Goal: Information Seeking & Learning: Find specific fact

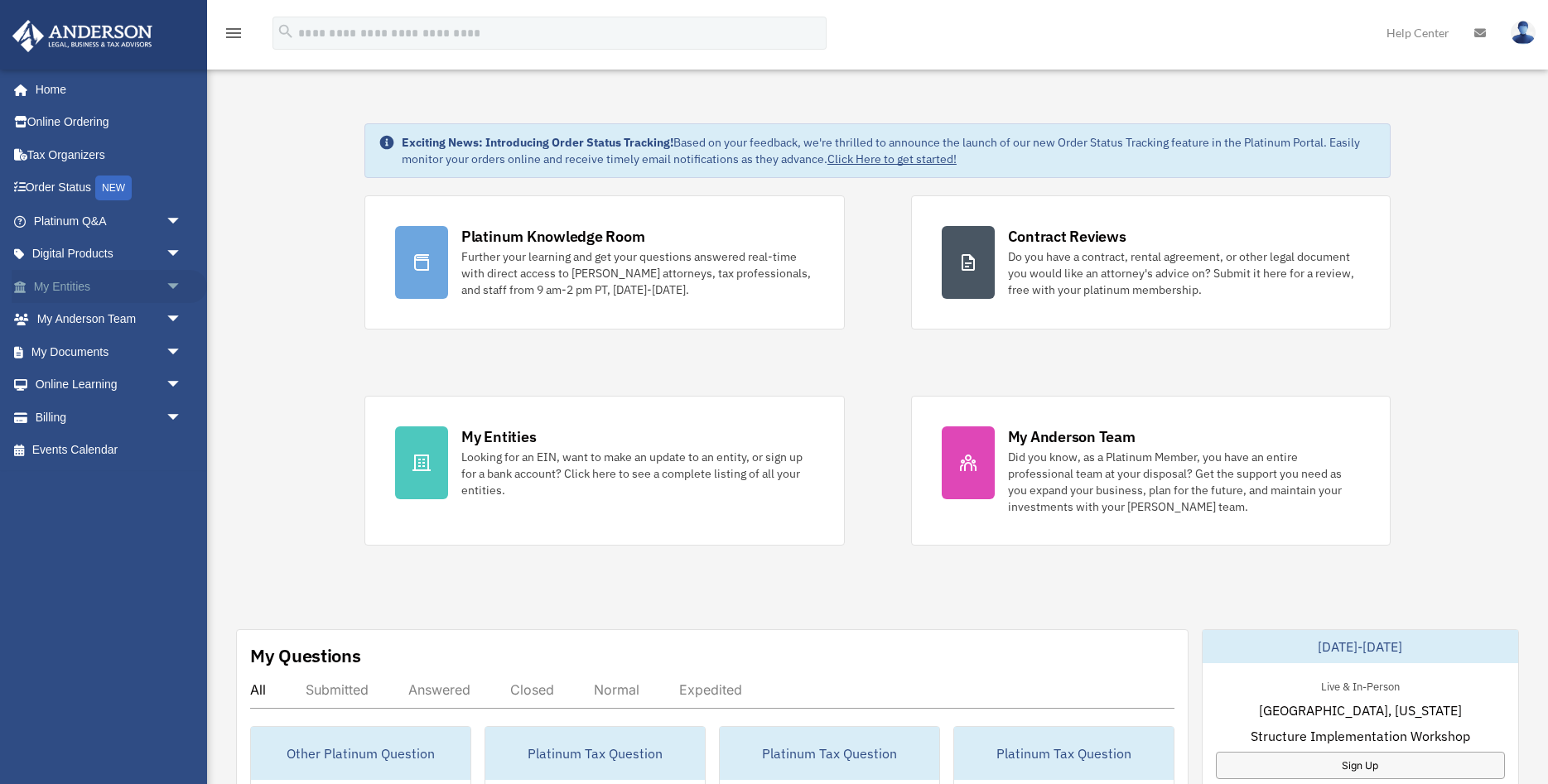
click at [175, 286] on span "arrow_drop_down" at bounding box center [182, 287] width 33 height 34
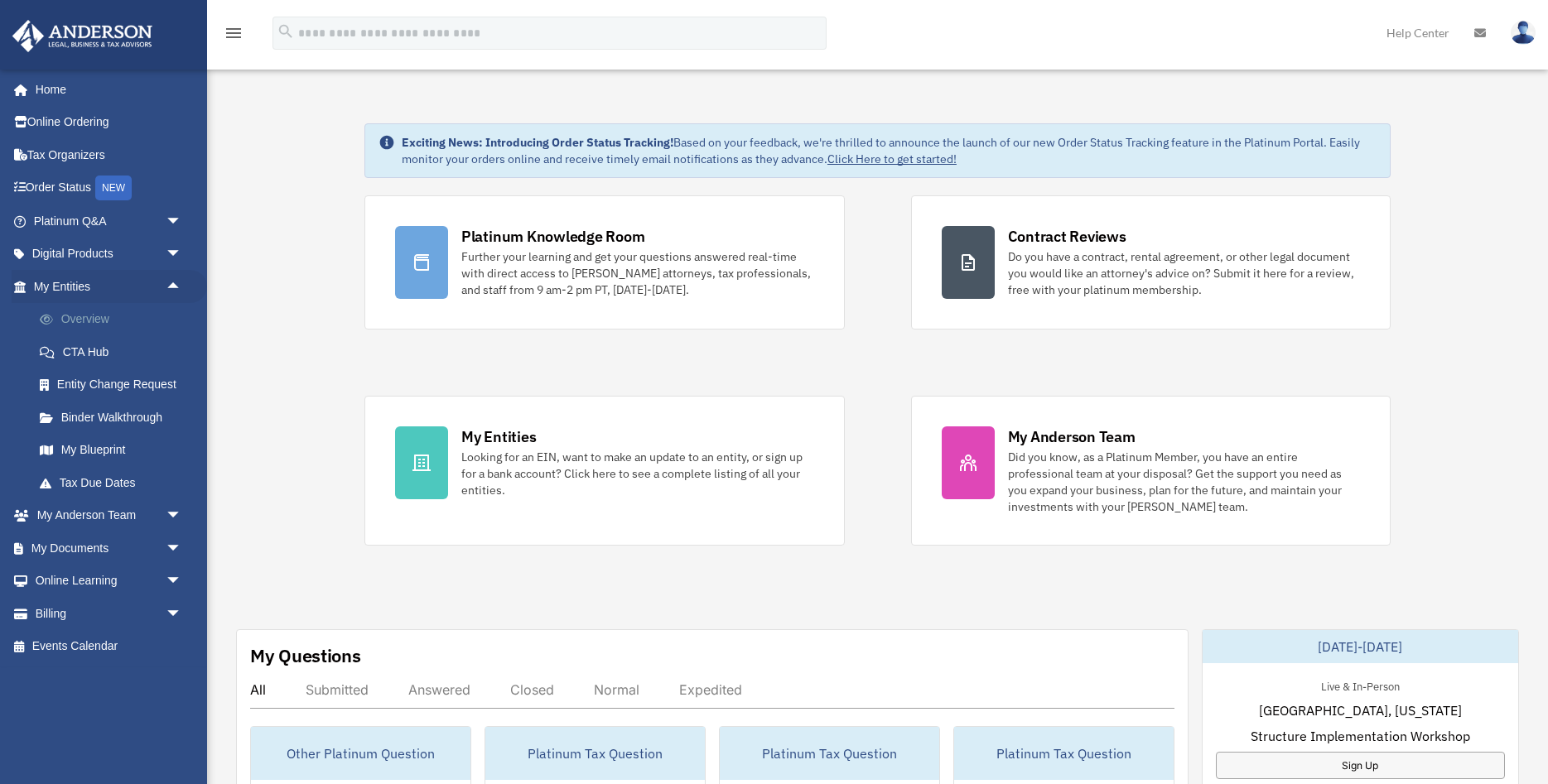
click at [73, 320] on link "Overview" at bounding box center [115, 319] width 184 height 33
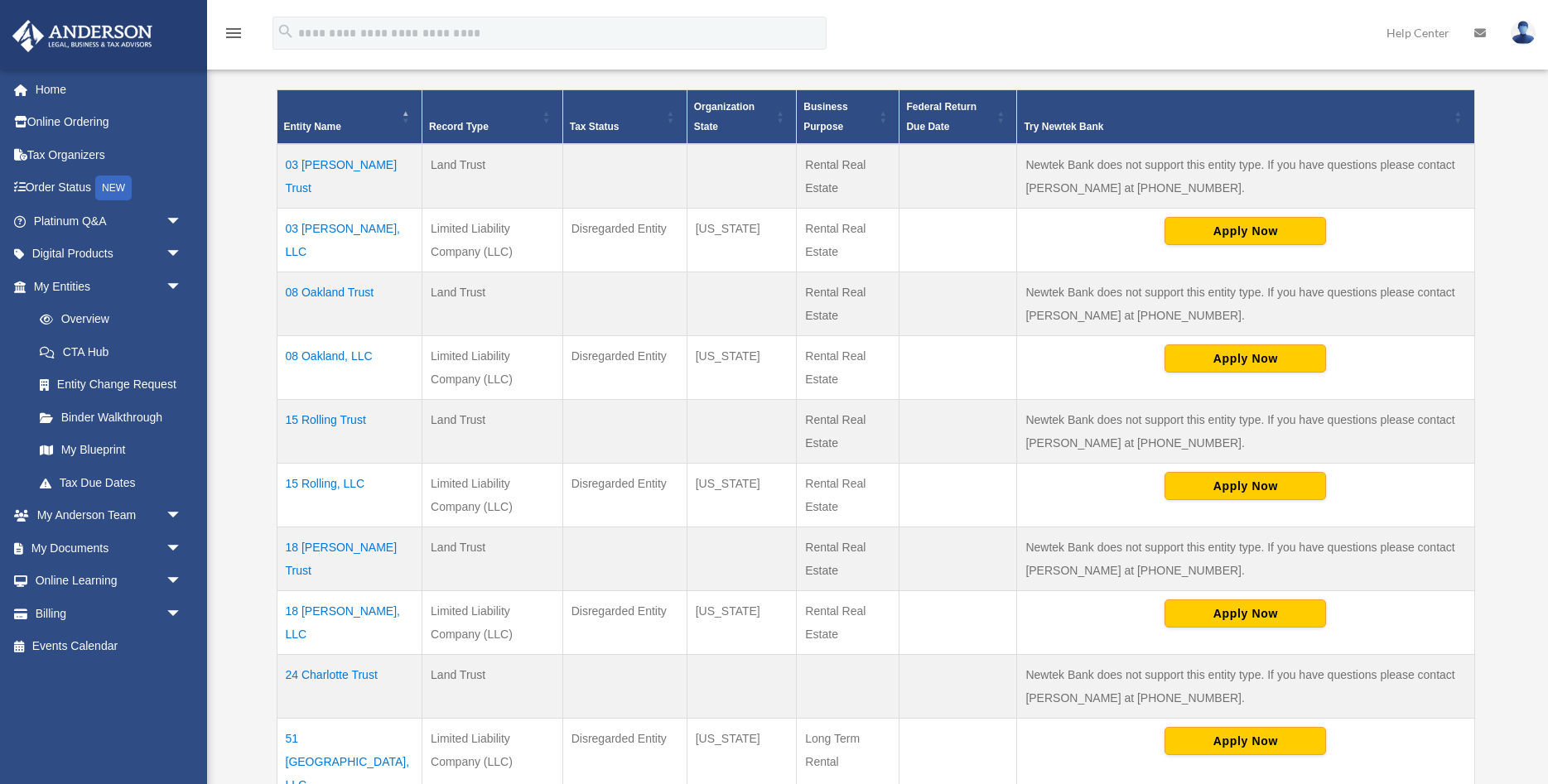
scroll to position [254, 0]
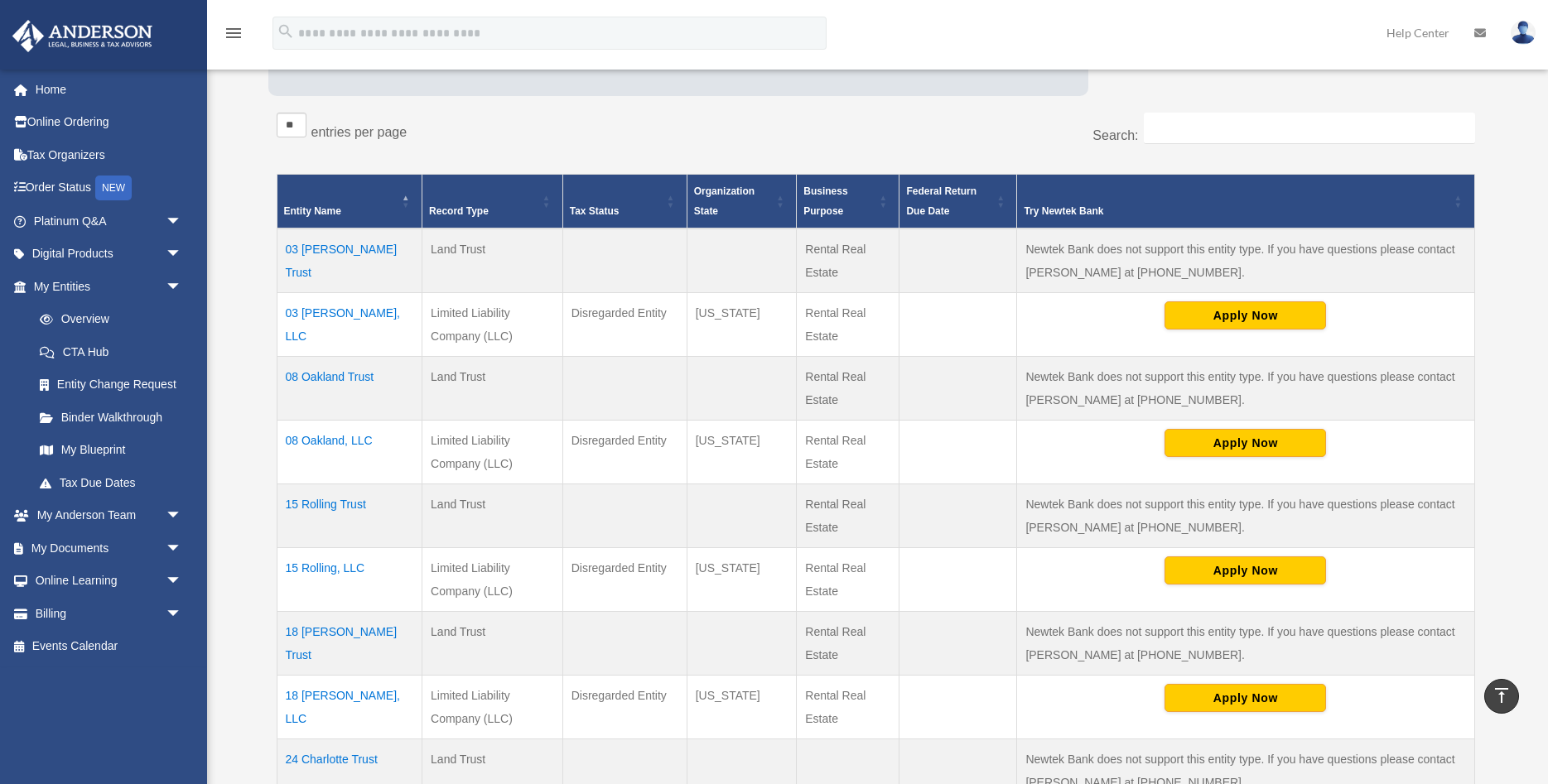
click at [316, 695] on td "18 [PERSON_NAME], LLC" at bounding box center [350, 707] width 146 height 64
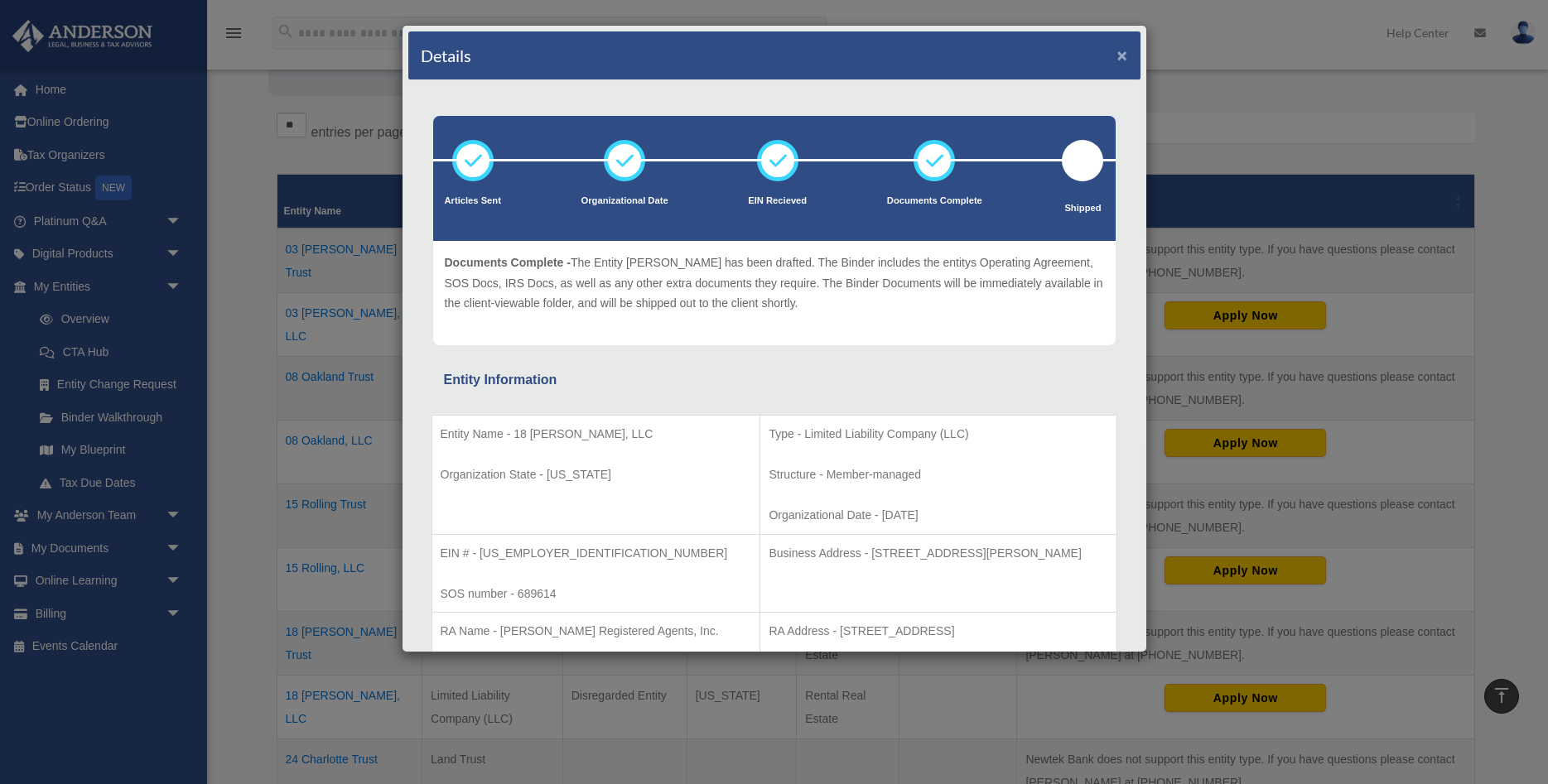
click at [1118, 60] on button "×" at bounding box center [1123, 55] width 11 height 18
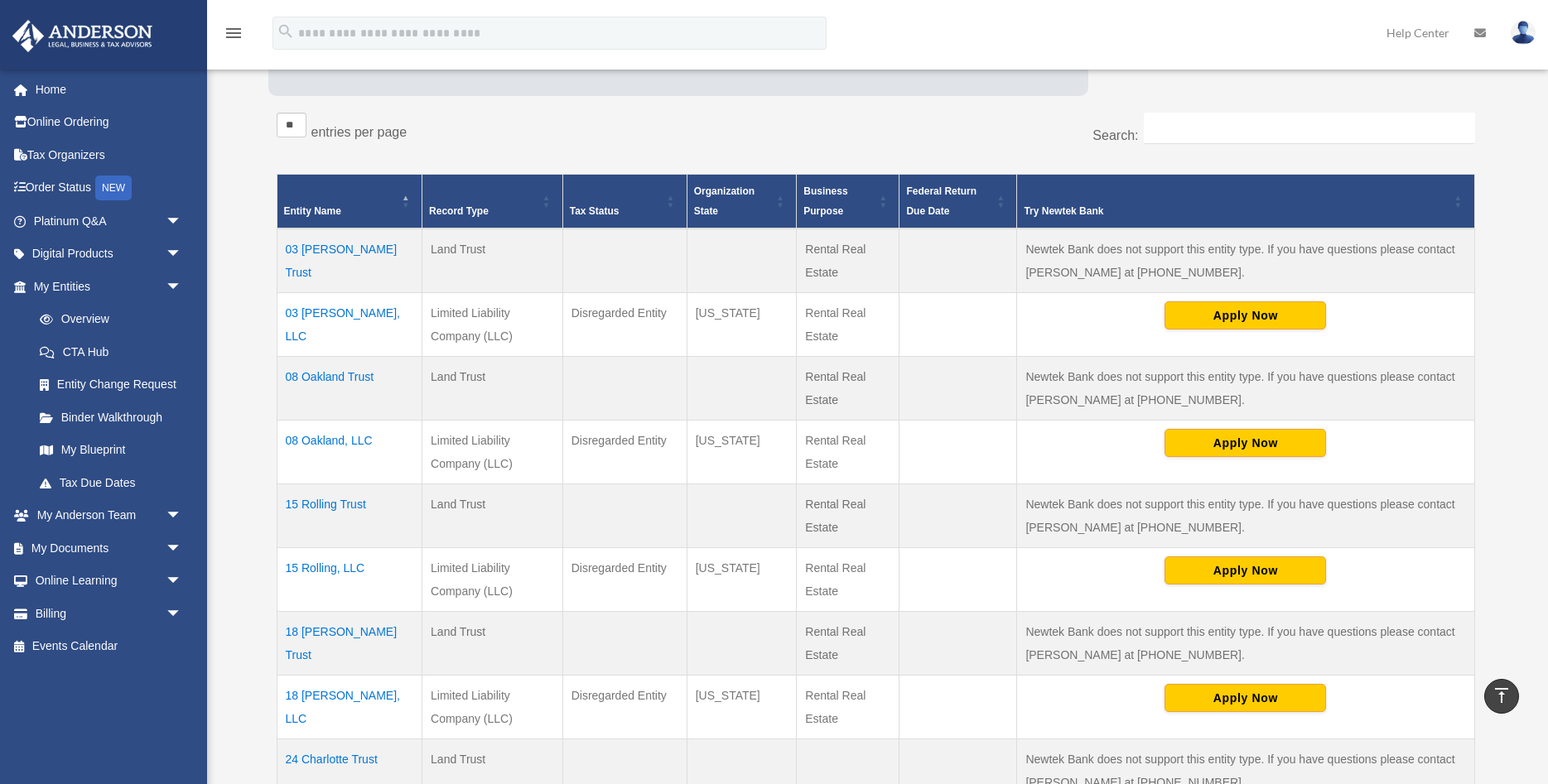
click at [319, 440] on td "08 Oakland, LLC" at bounding box center [350, 452] width 146 height 64
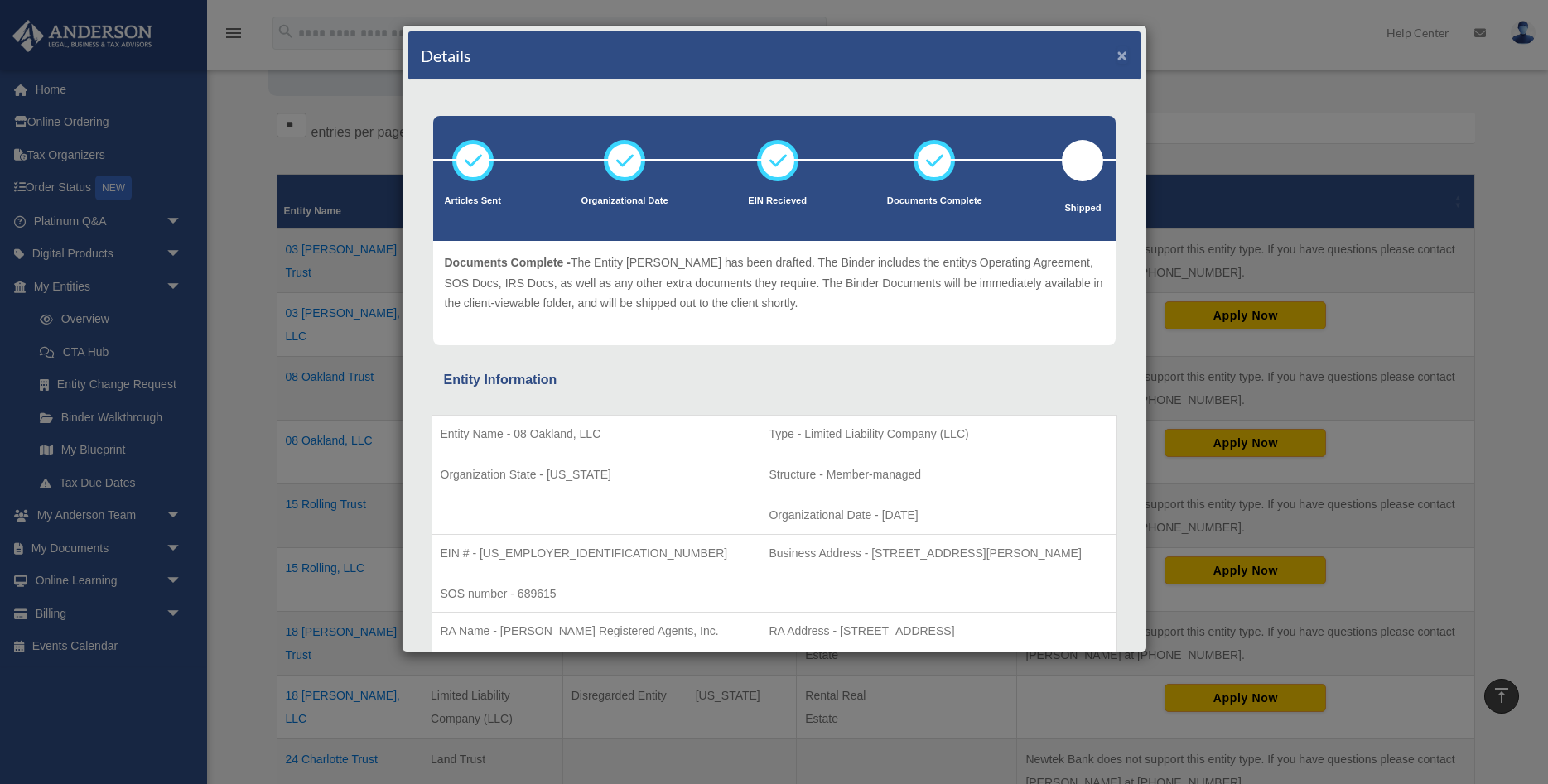
click at [1121, 55] on button "×" at bounding box center [1123, 55] width 11 height 18
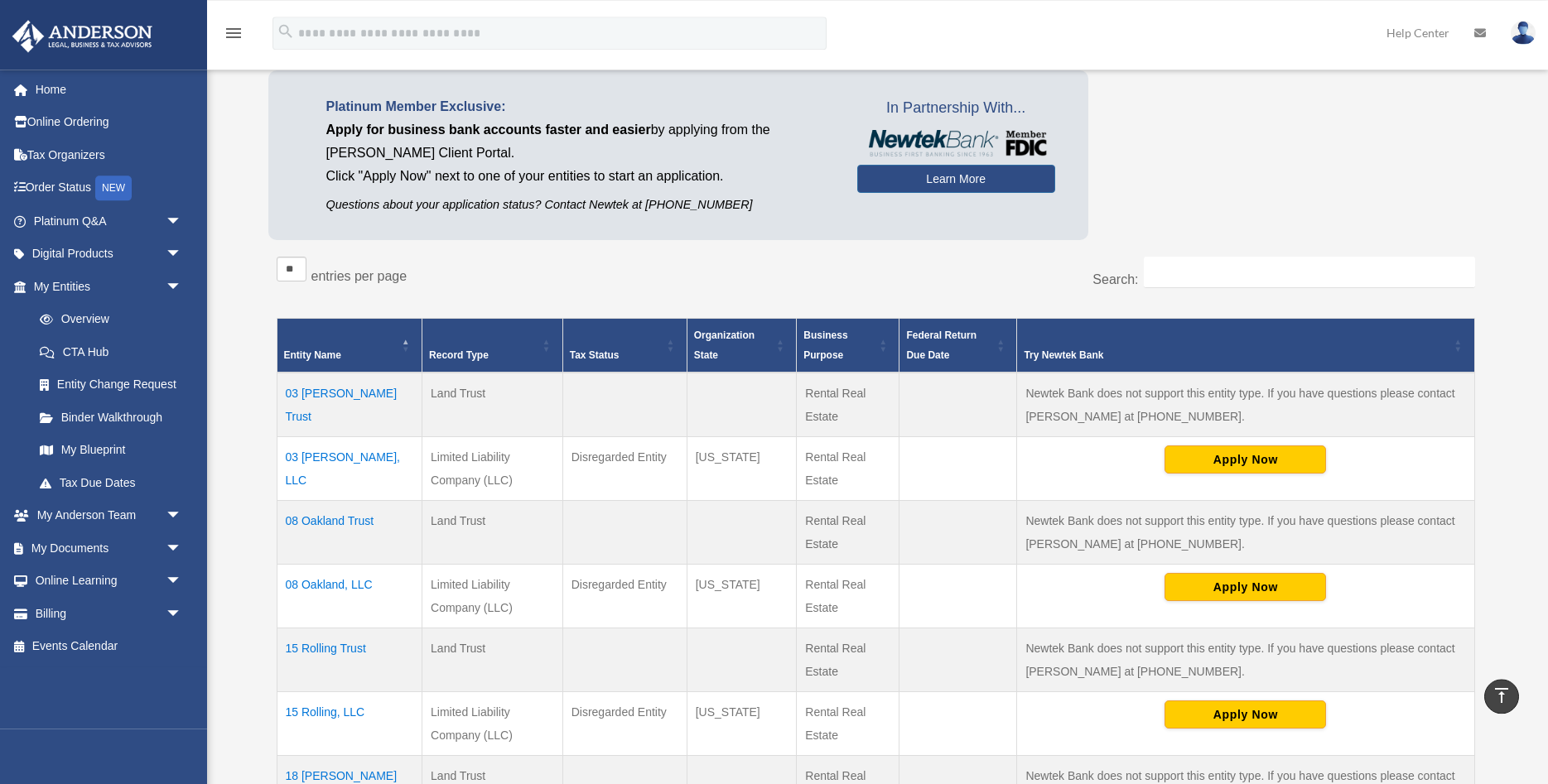
scroll to position [0, 0]
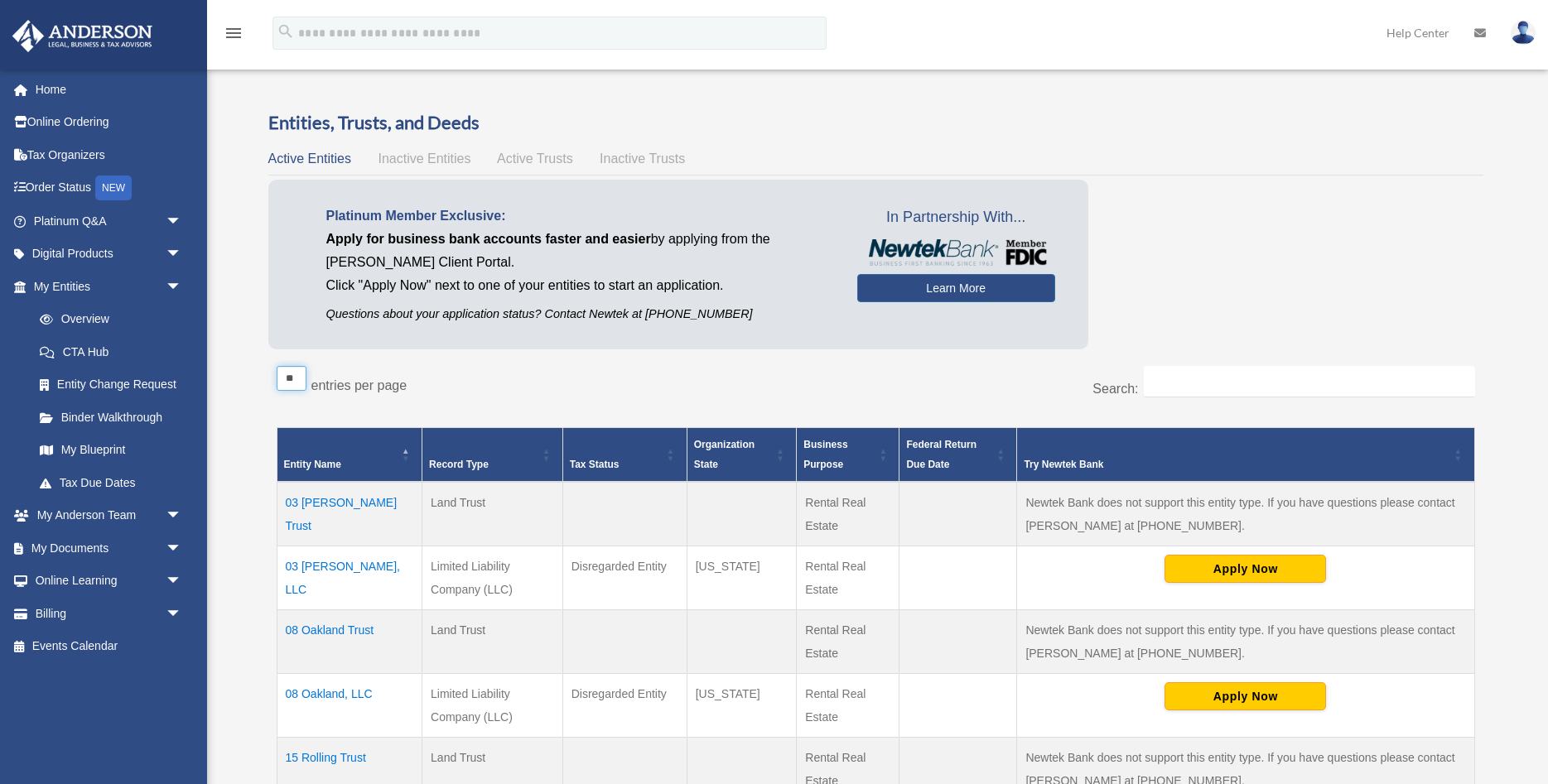
select select "**"
click option "**" at bounding box center [0, 0] width 0 height 0
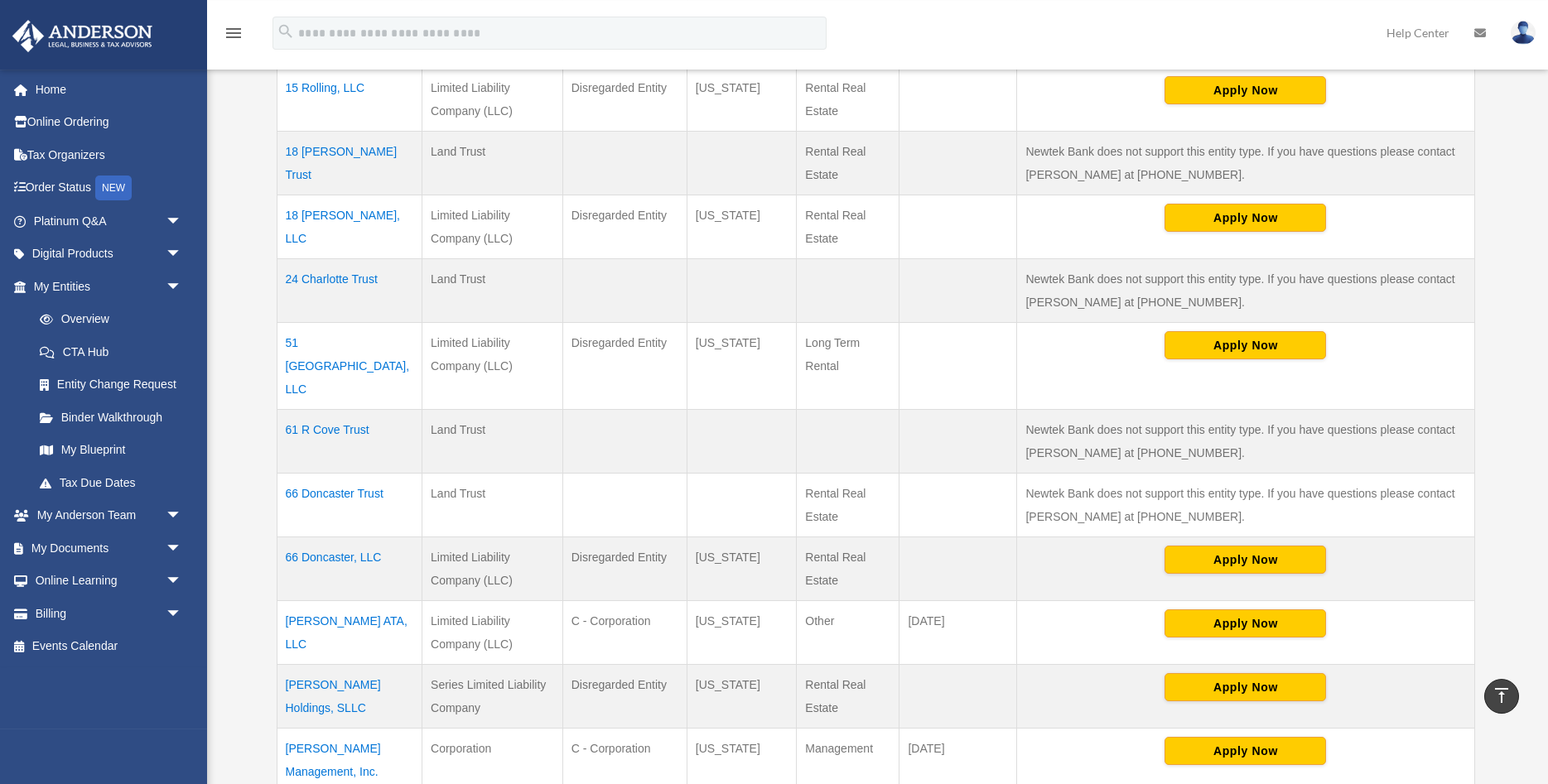
scroll to position [760, 0]
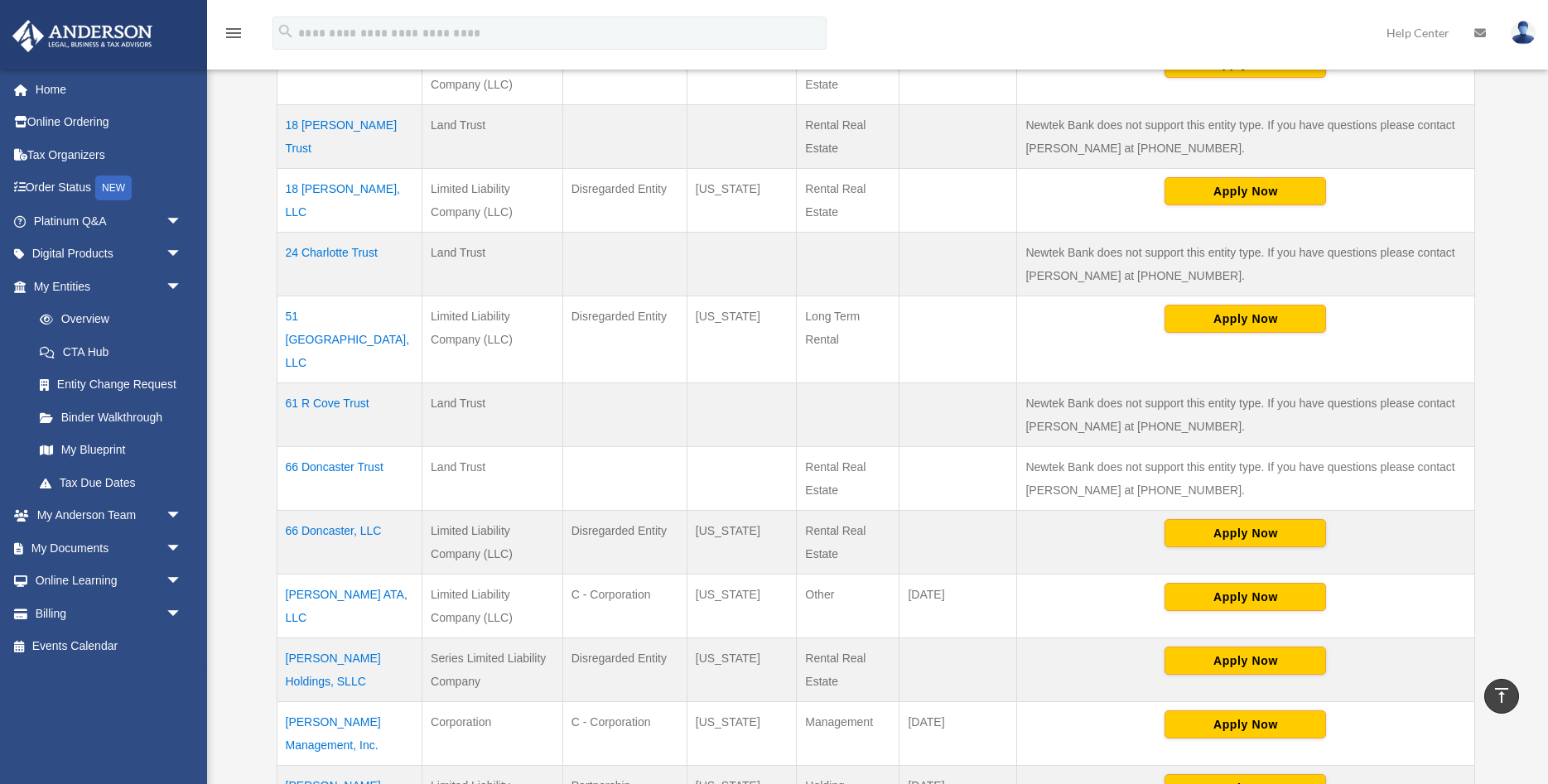
click at [328, 639] on td "[PERSON_NAME] Holdings, SLLC" at bounding box center [350, 669] width 146 height 64
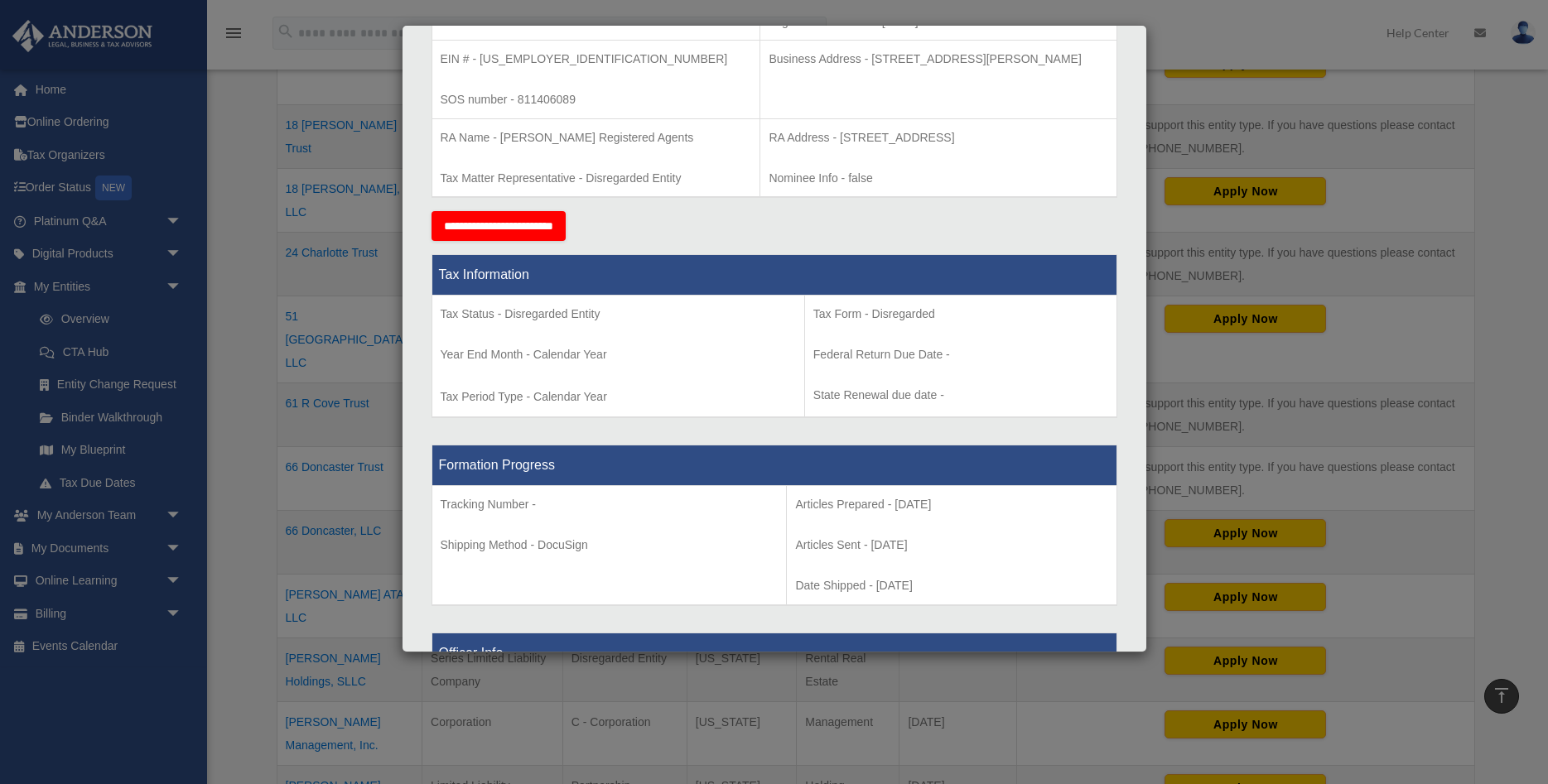
scroll to position [0, 0]
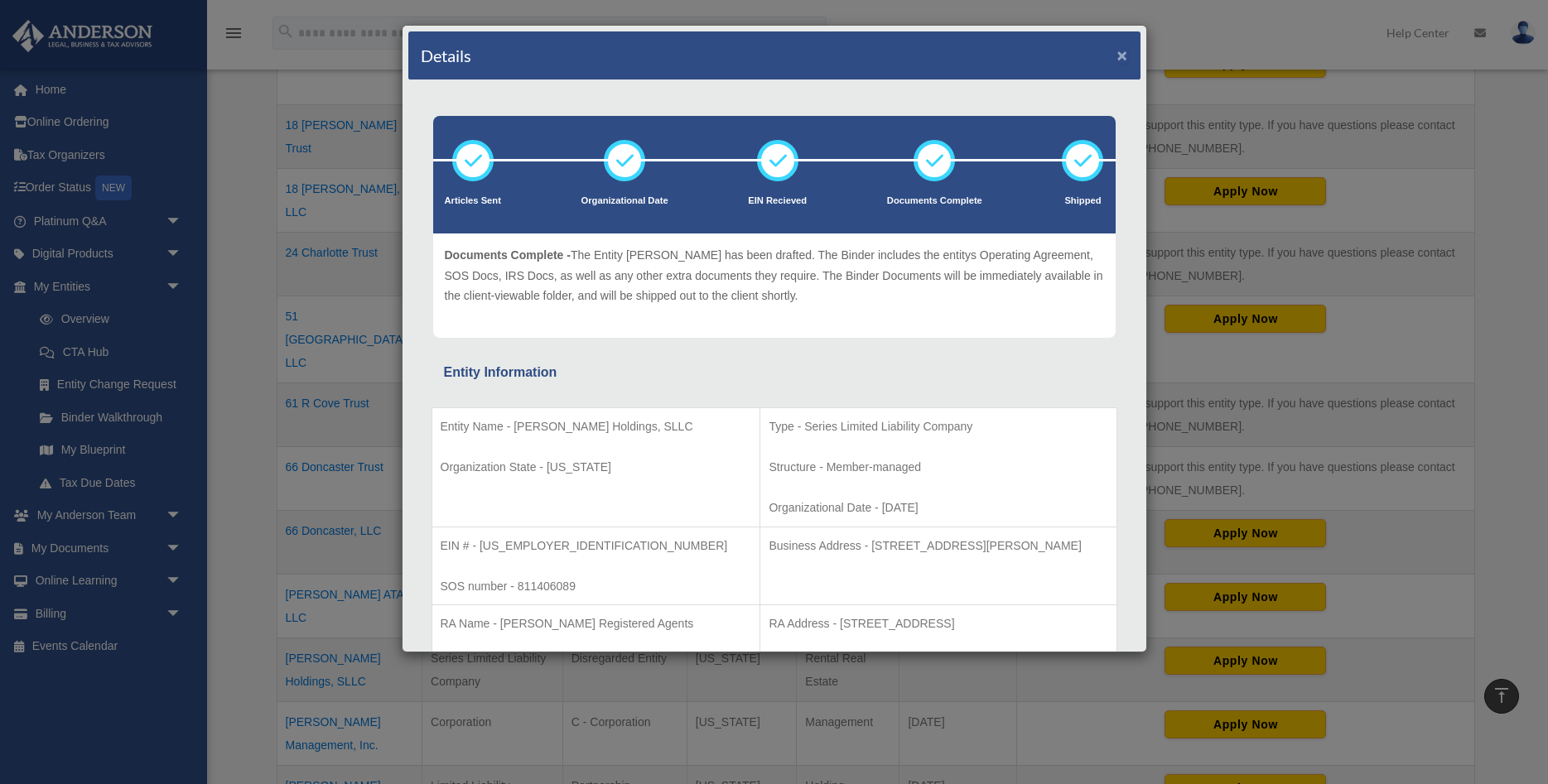
click at [1126, 55] on button "×" at bounding box center [1123, 55] width 11 height 18
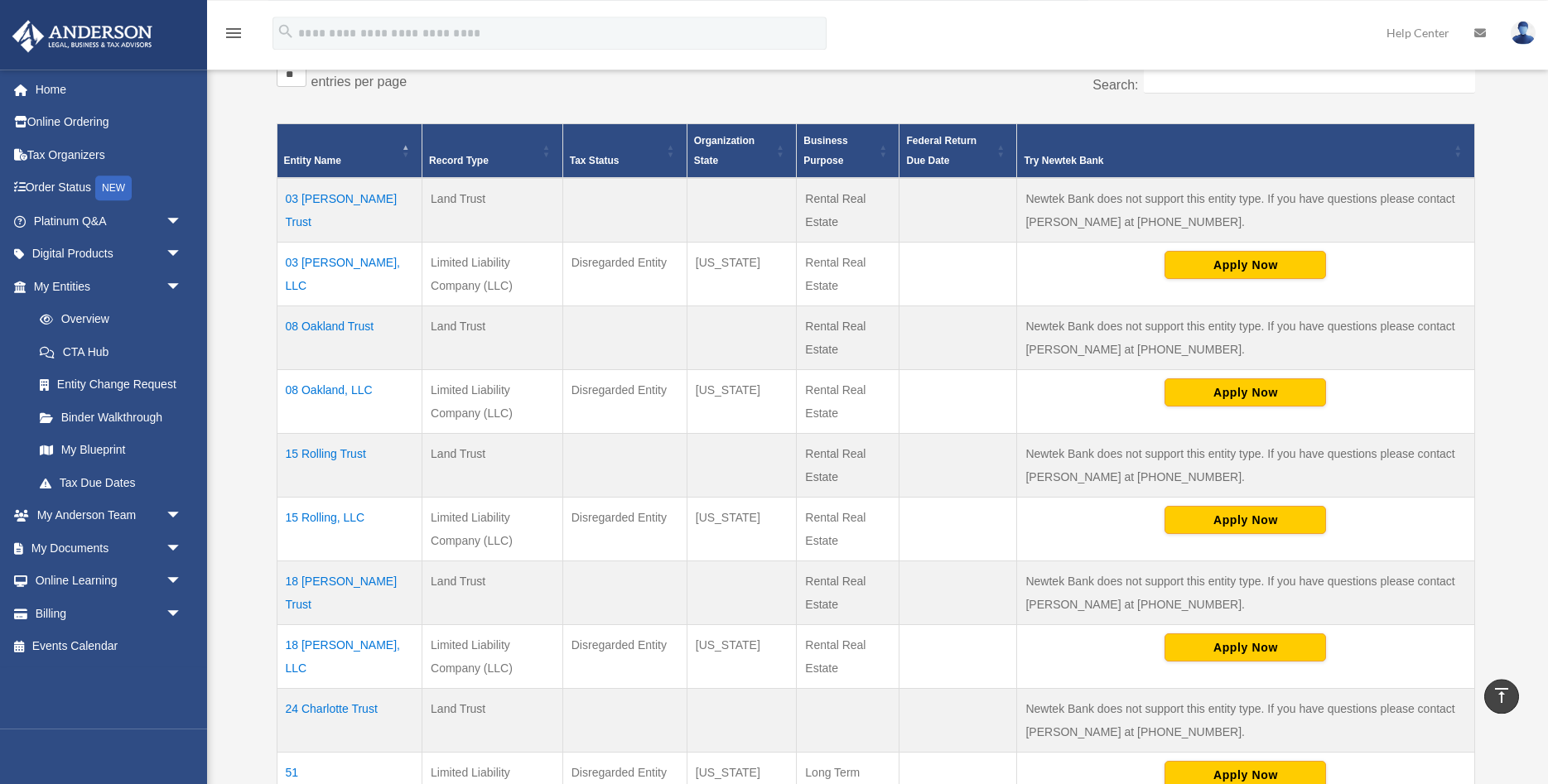
scroll to position [338, 0]
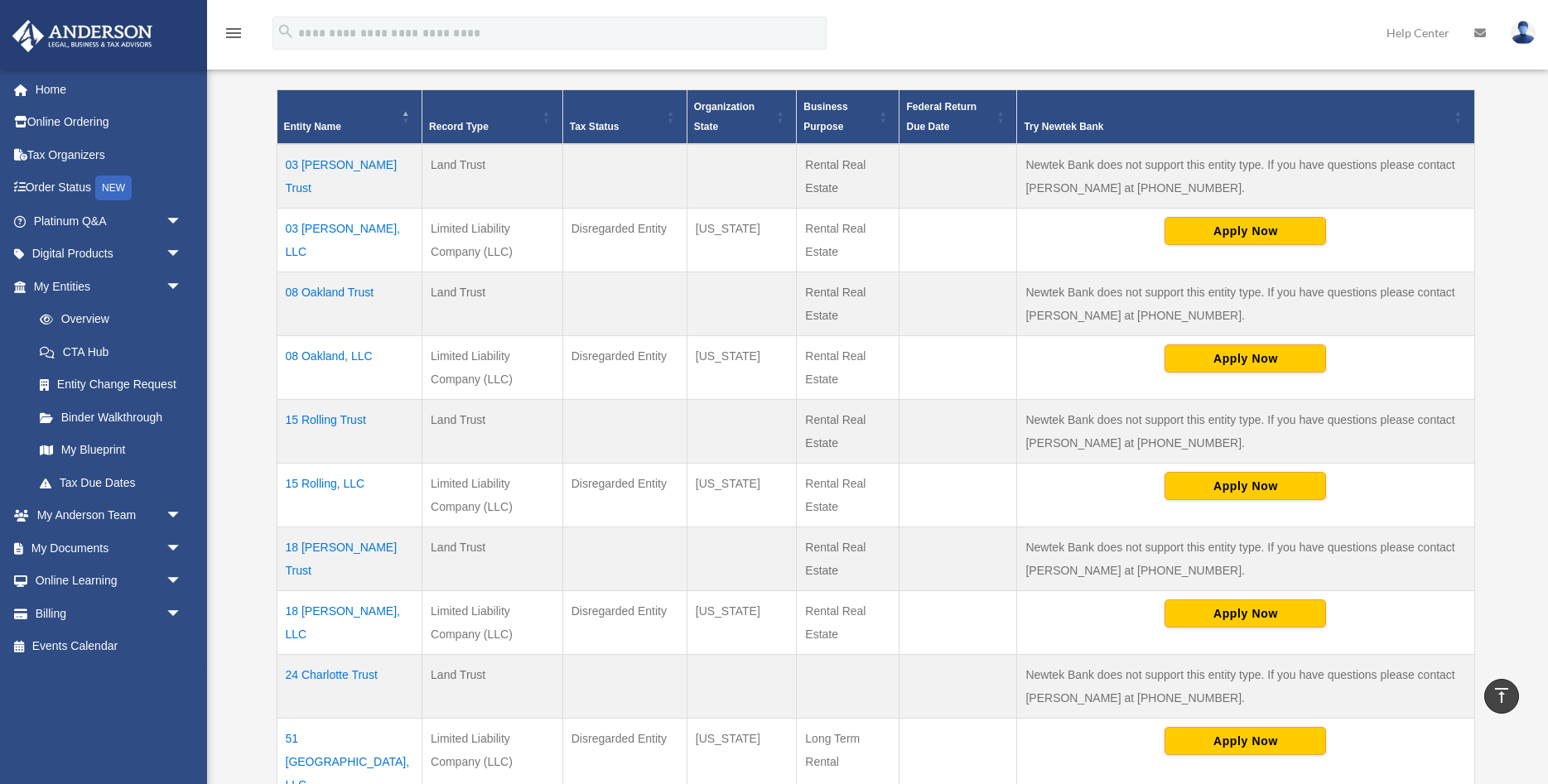
click at [306, 607] on td "18 [PERSON_NAME], LLC" at bounding box center [350, 622] width 146 height 64
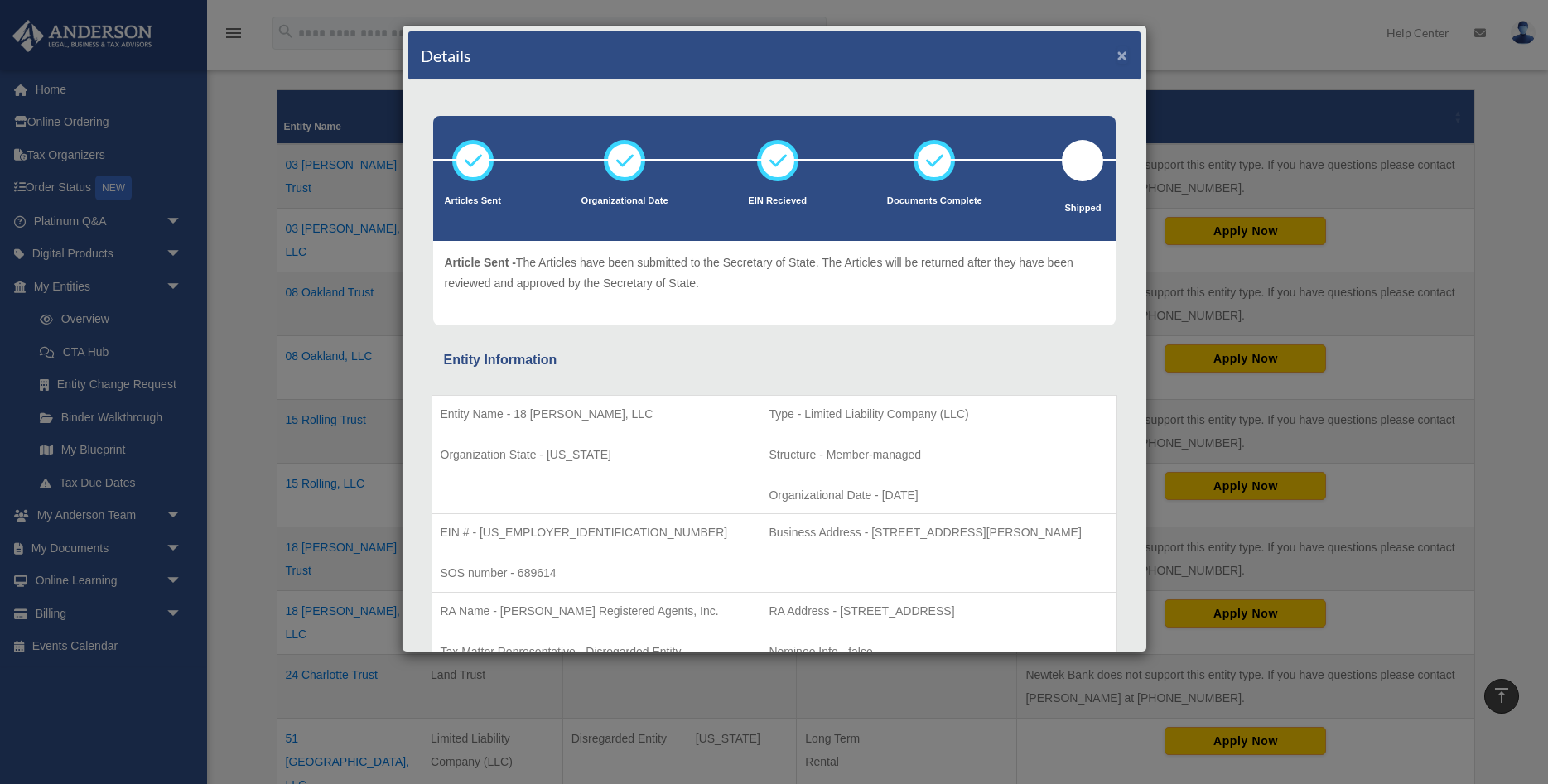
click at [1121, 58] on button "×" at bounding box center [1123, 55] width 11 height 18
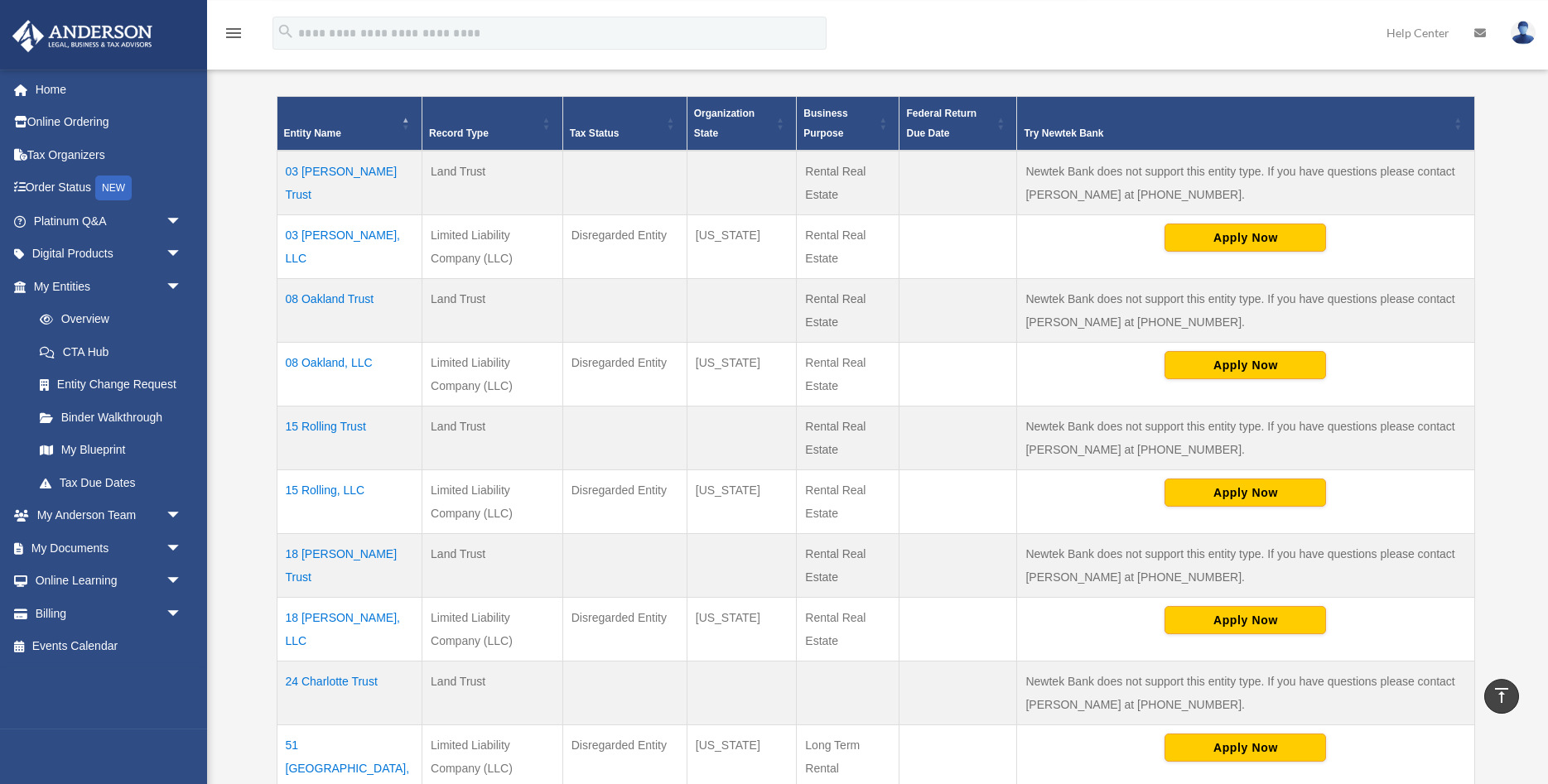
scroll to position [254, 0]
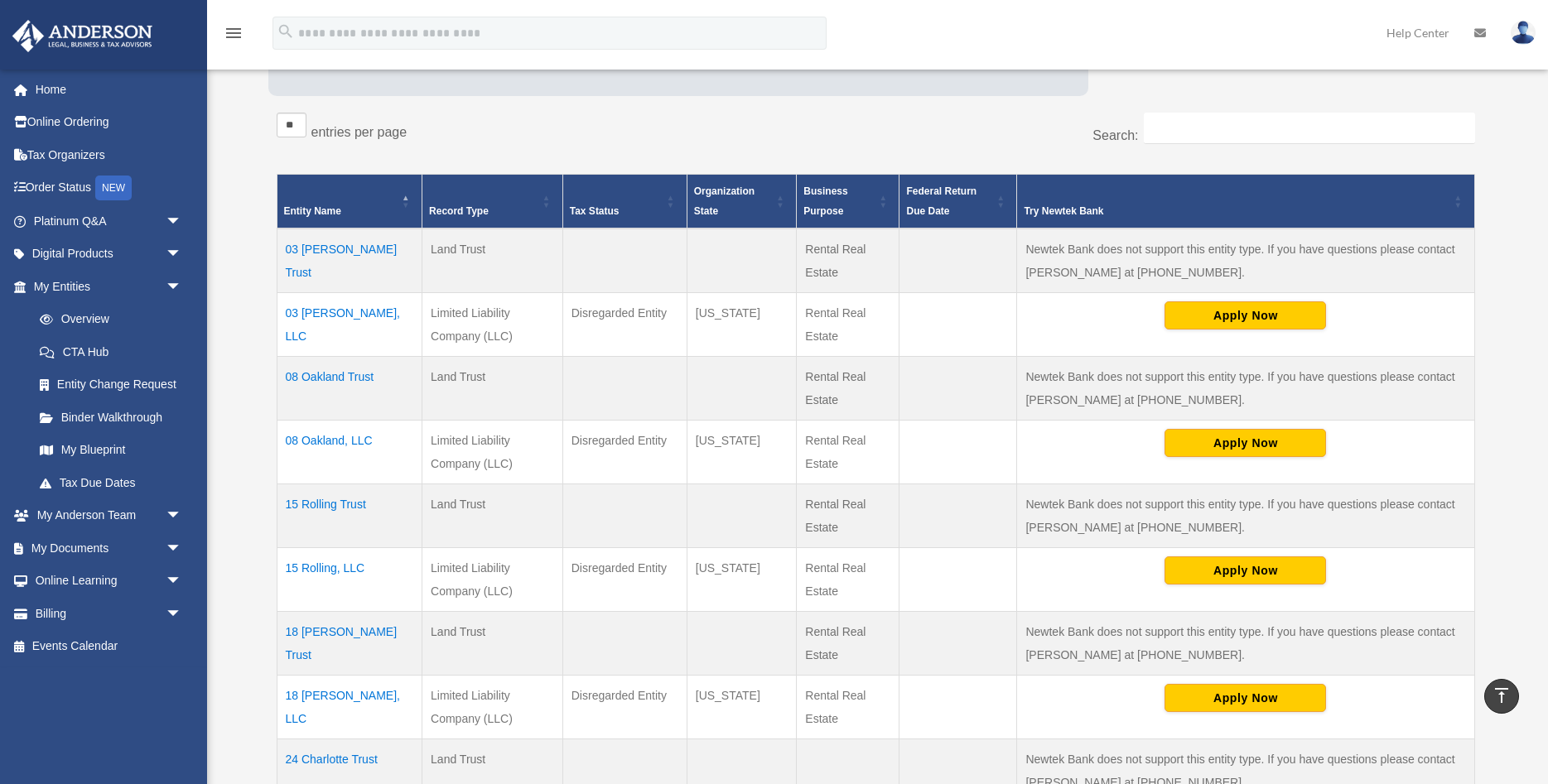
click at [320, 312] on td "03 [PERSON_NAME], LLC" at bounding box center [350, 324] width 146 height 64
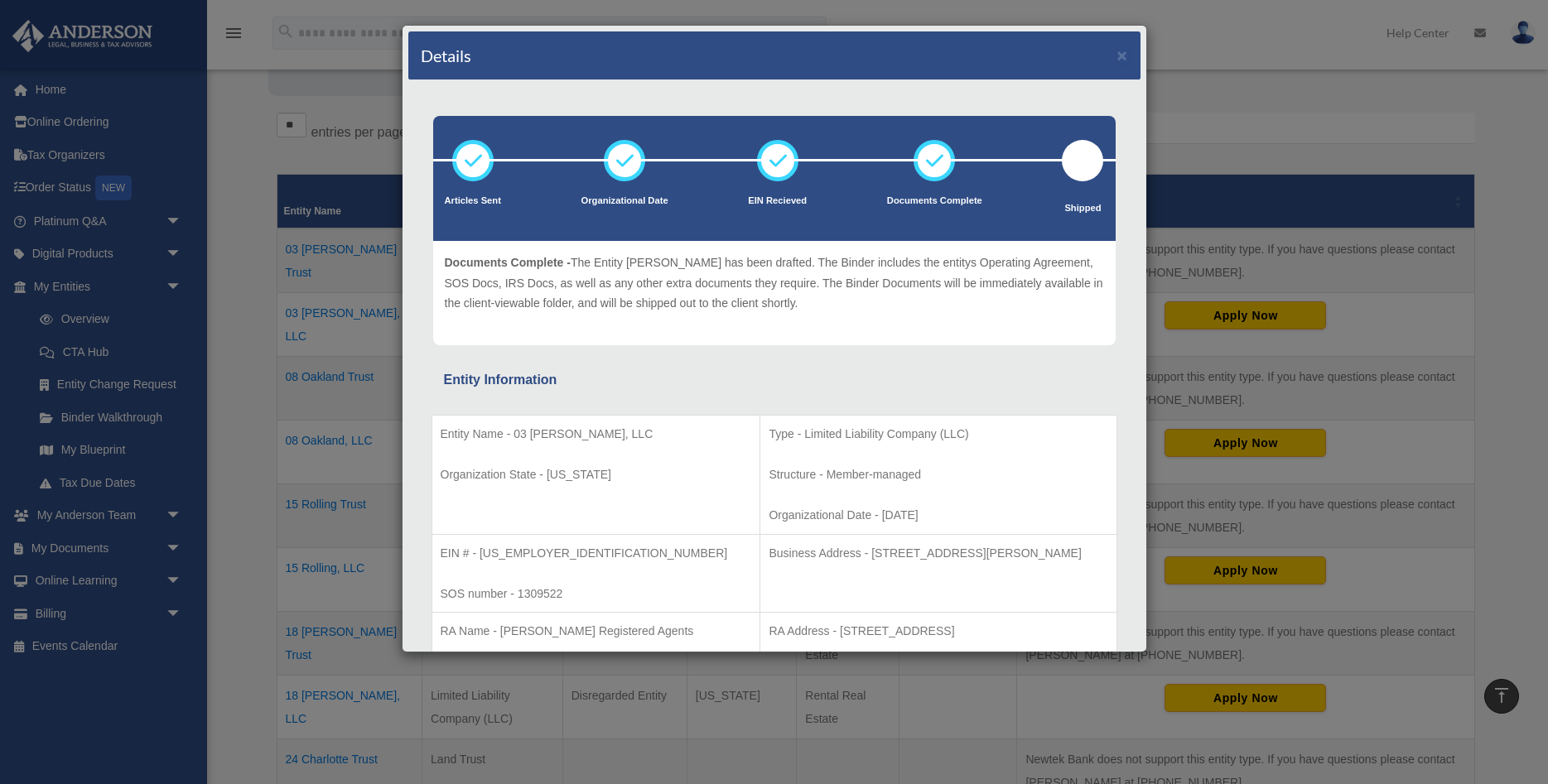
click at [1117, 53] on div "Details ×" at bounding box center [774, 55] width 732 height 49
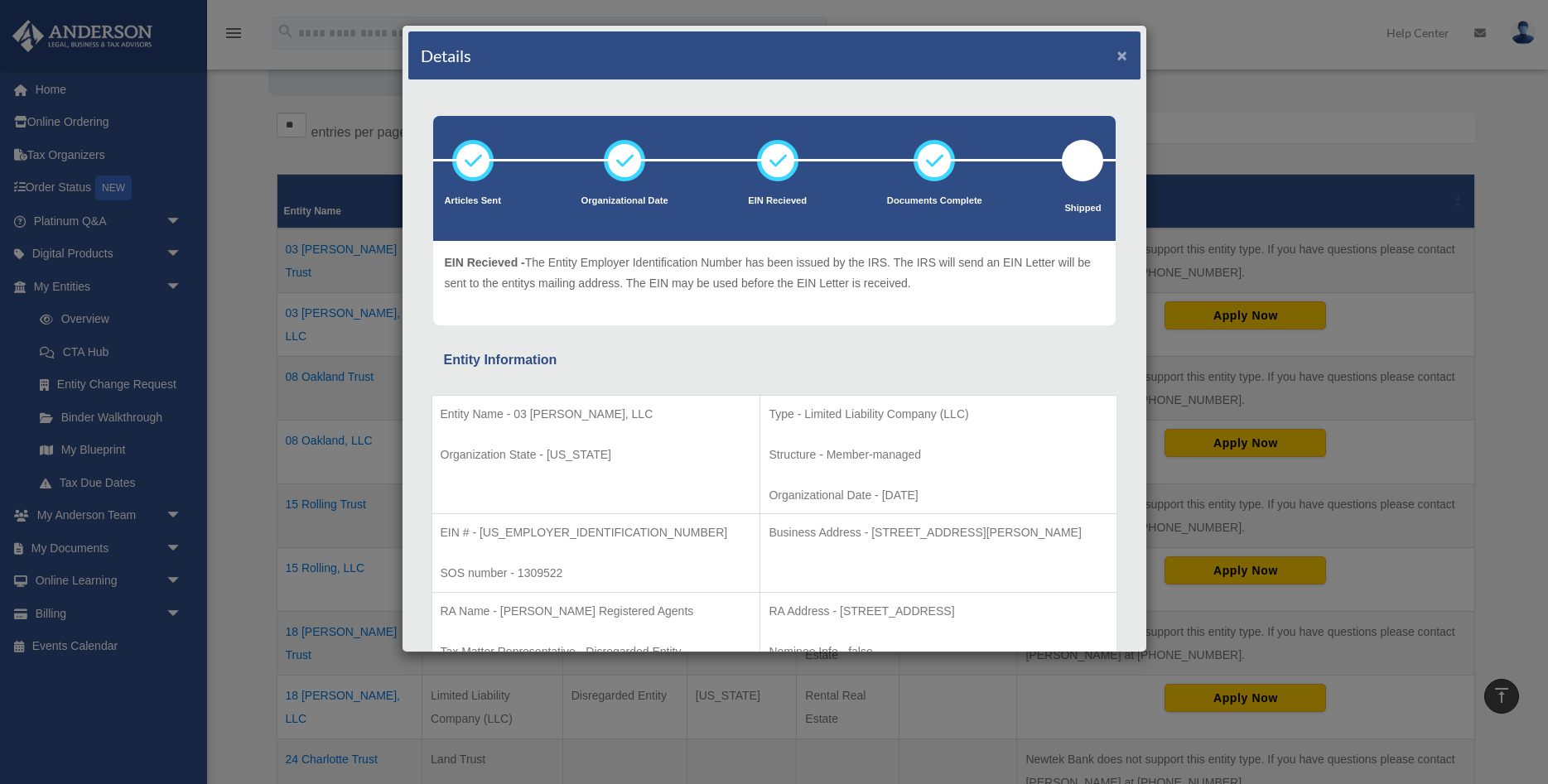
click at [1123, 51] on button "×" at bounding box center [1123, 55] width 11 height 18
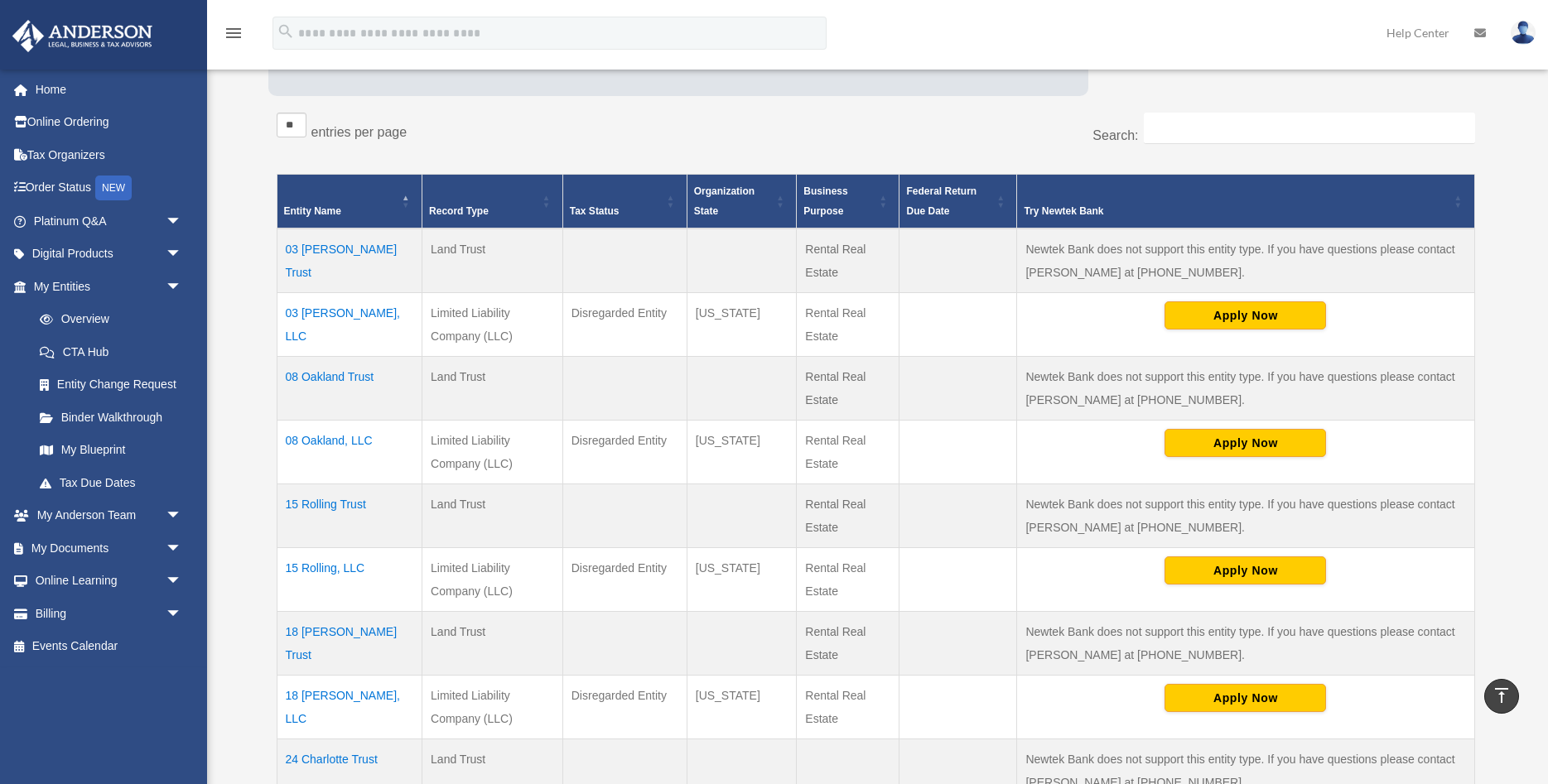
click at [314, 573] on td "15 Rolling, LLC" at bounding box center [350, 579] width 146 height 64
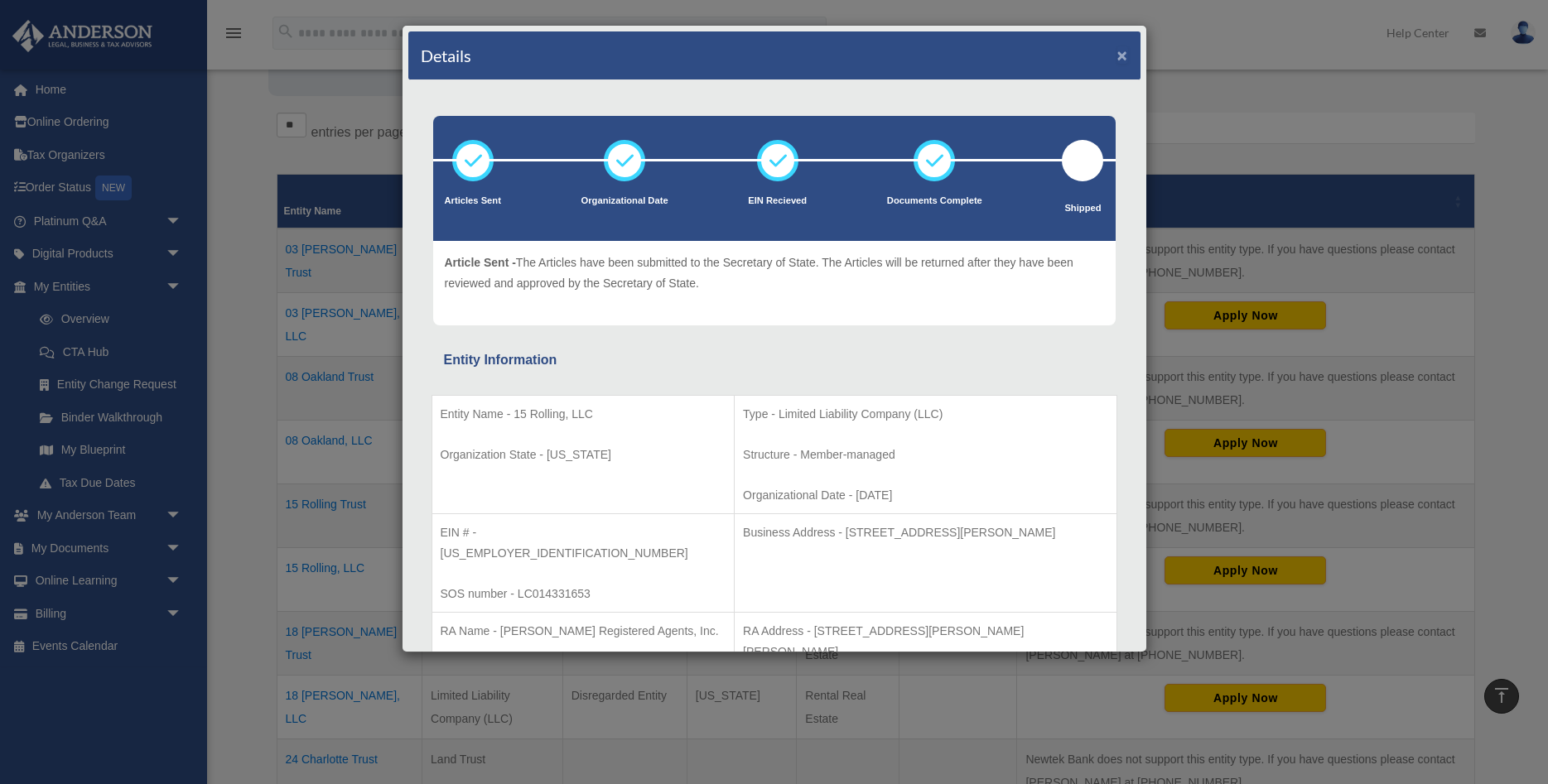
click at [1124, 54] on button "×" at bounding box center [1123, 55] width 11 height 18
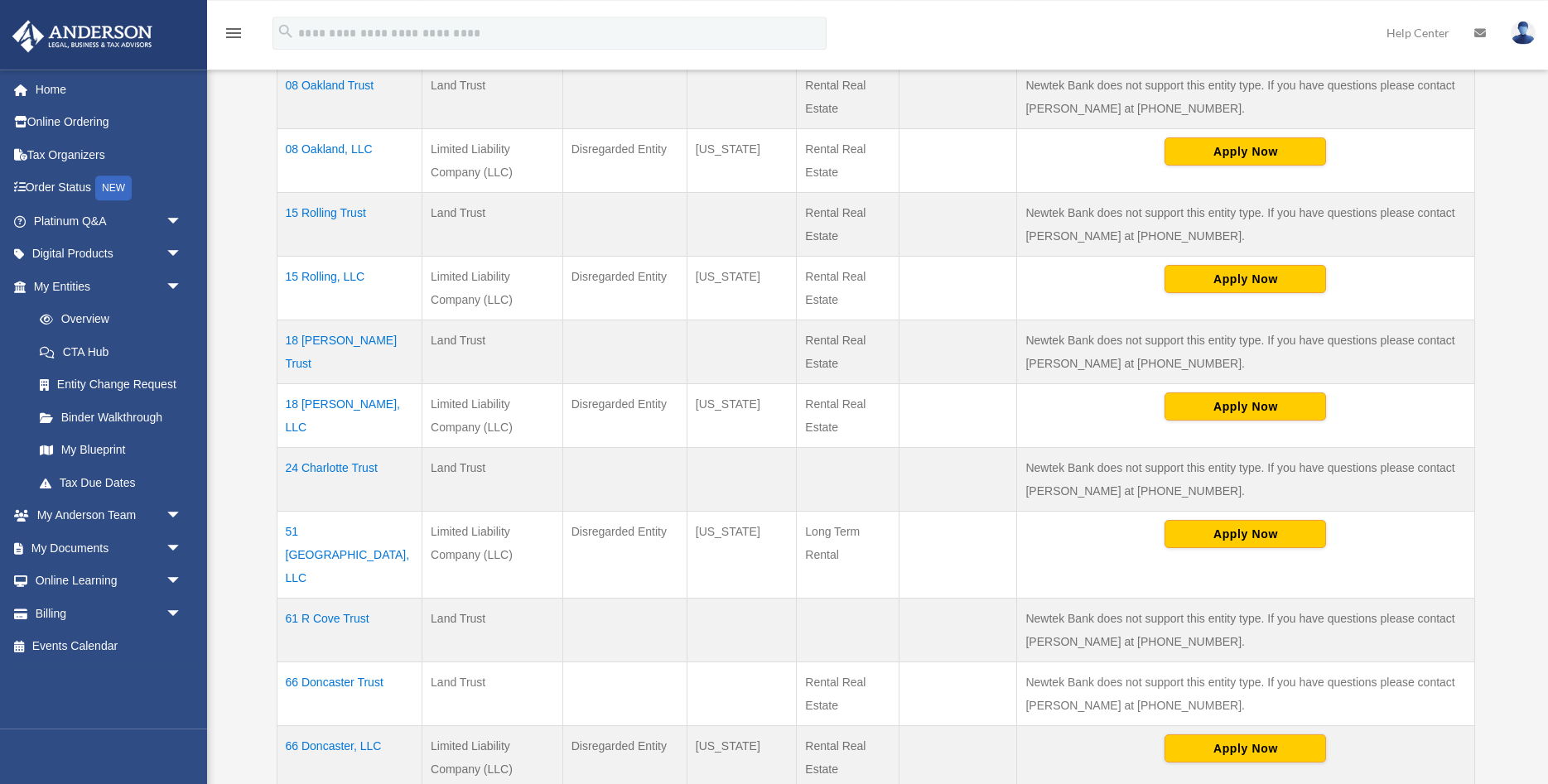
scroll to position [591, 0]
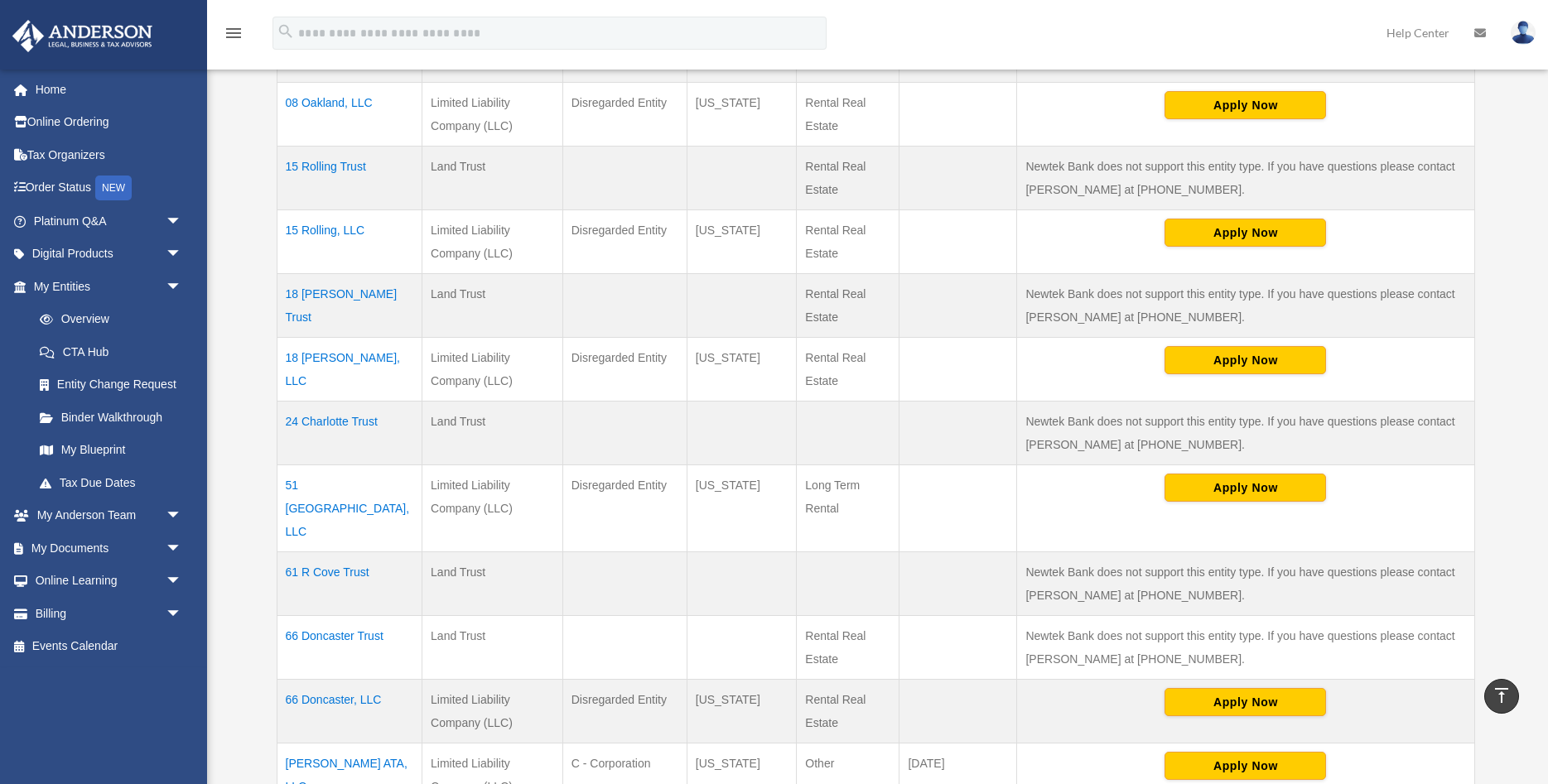
click at [330, 490] on td "51 [GEOGRAPHIC_DATA], LLC" at bounding box center [350, 508] width 146 height 87
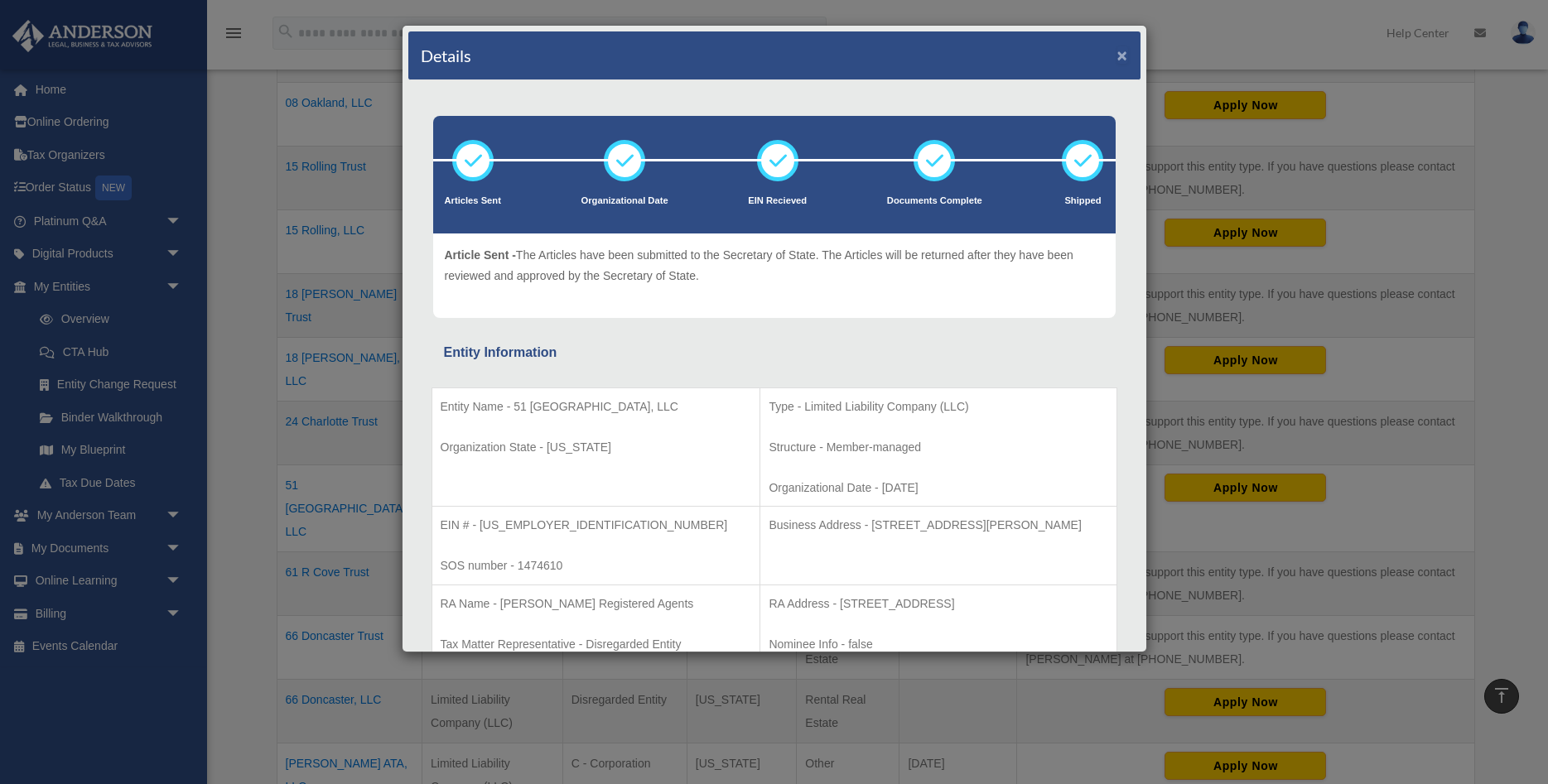
click at [1123, 53] on button "×" at bounding box center [1123, 55] width 11 height 18
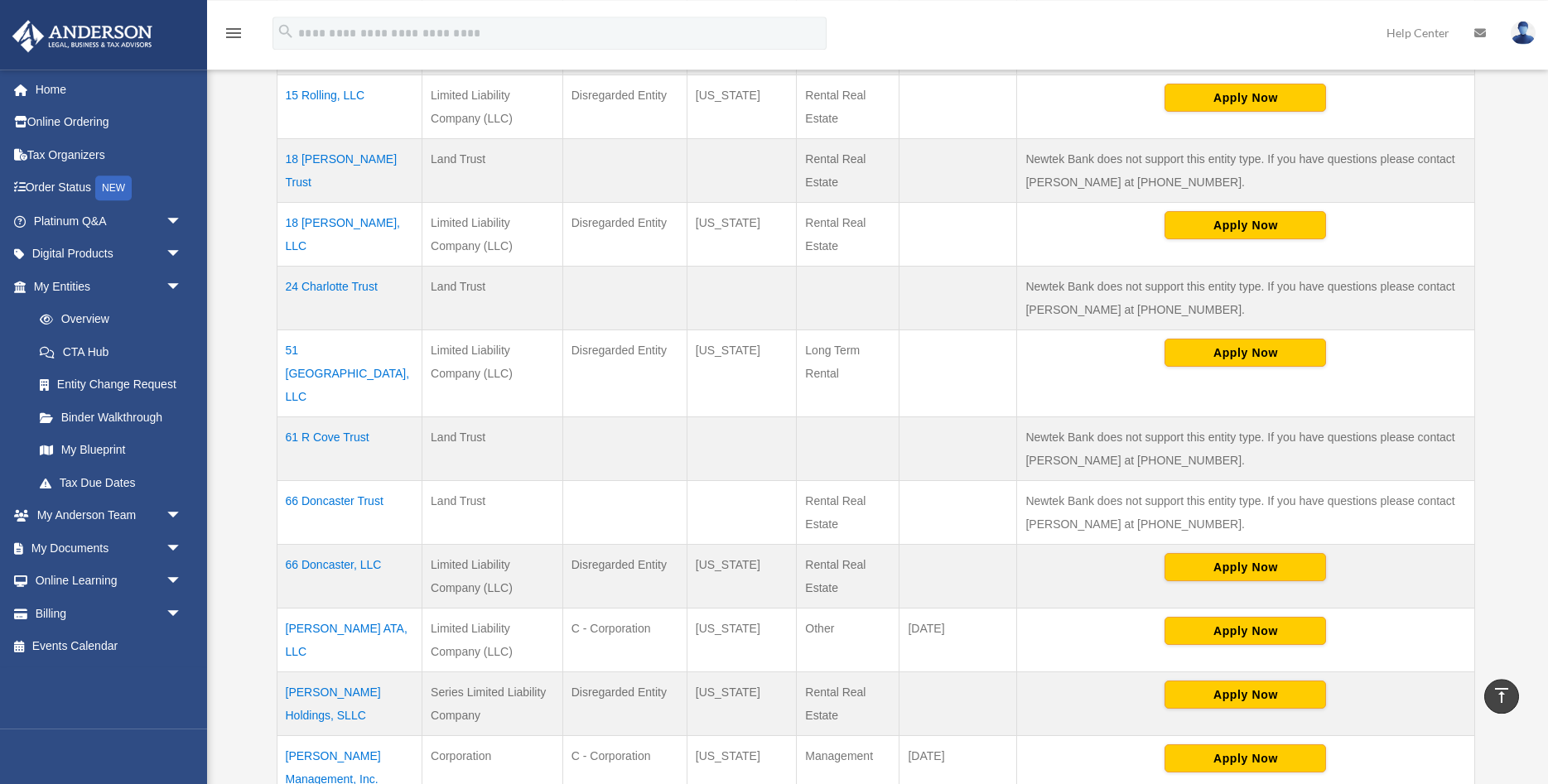
scroll to position [760, 0]
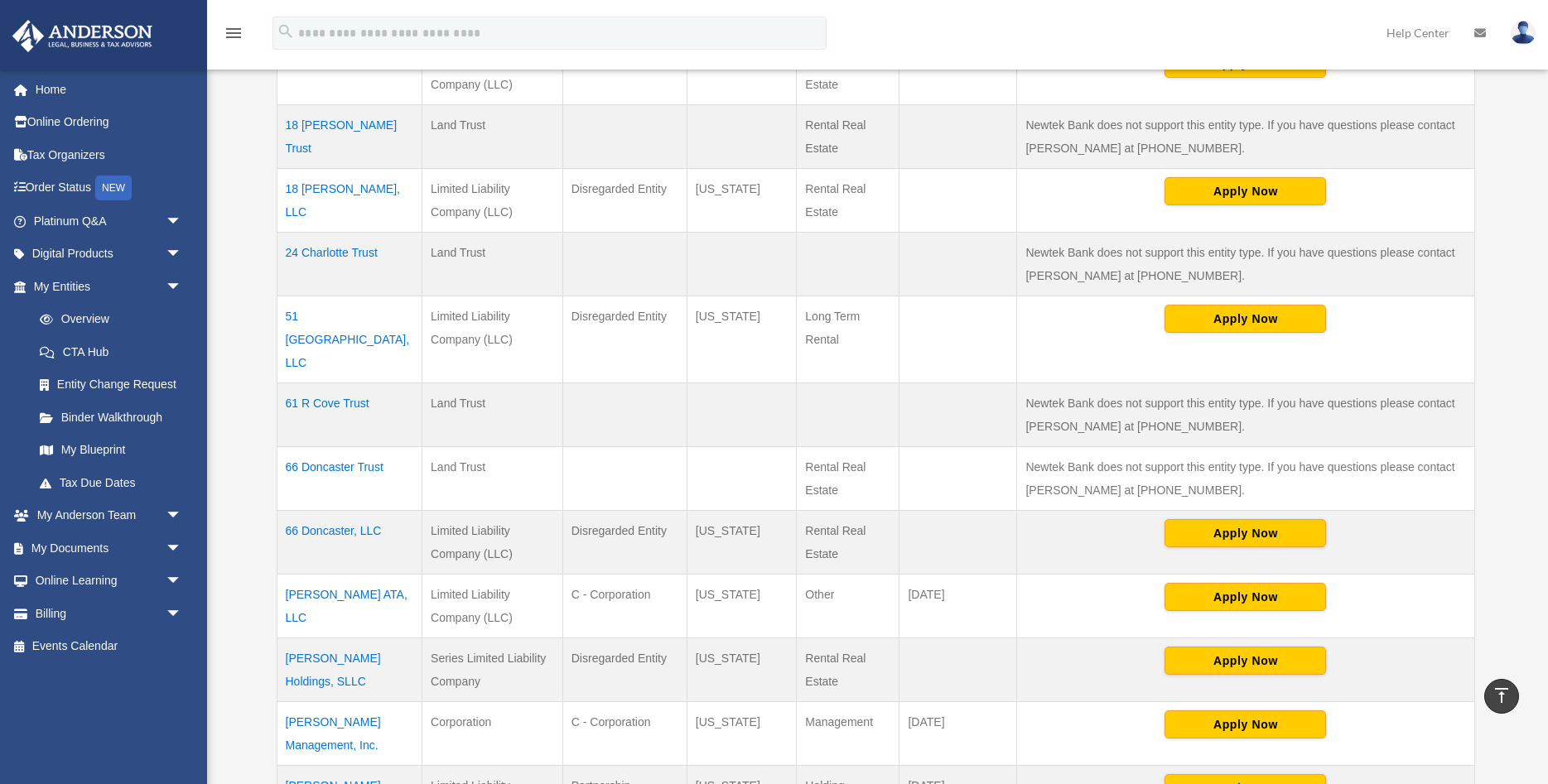
click at [327, 512] on td "66 Doncaster, LLC" at bounding box center [350, 542] width 146 height 64
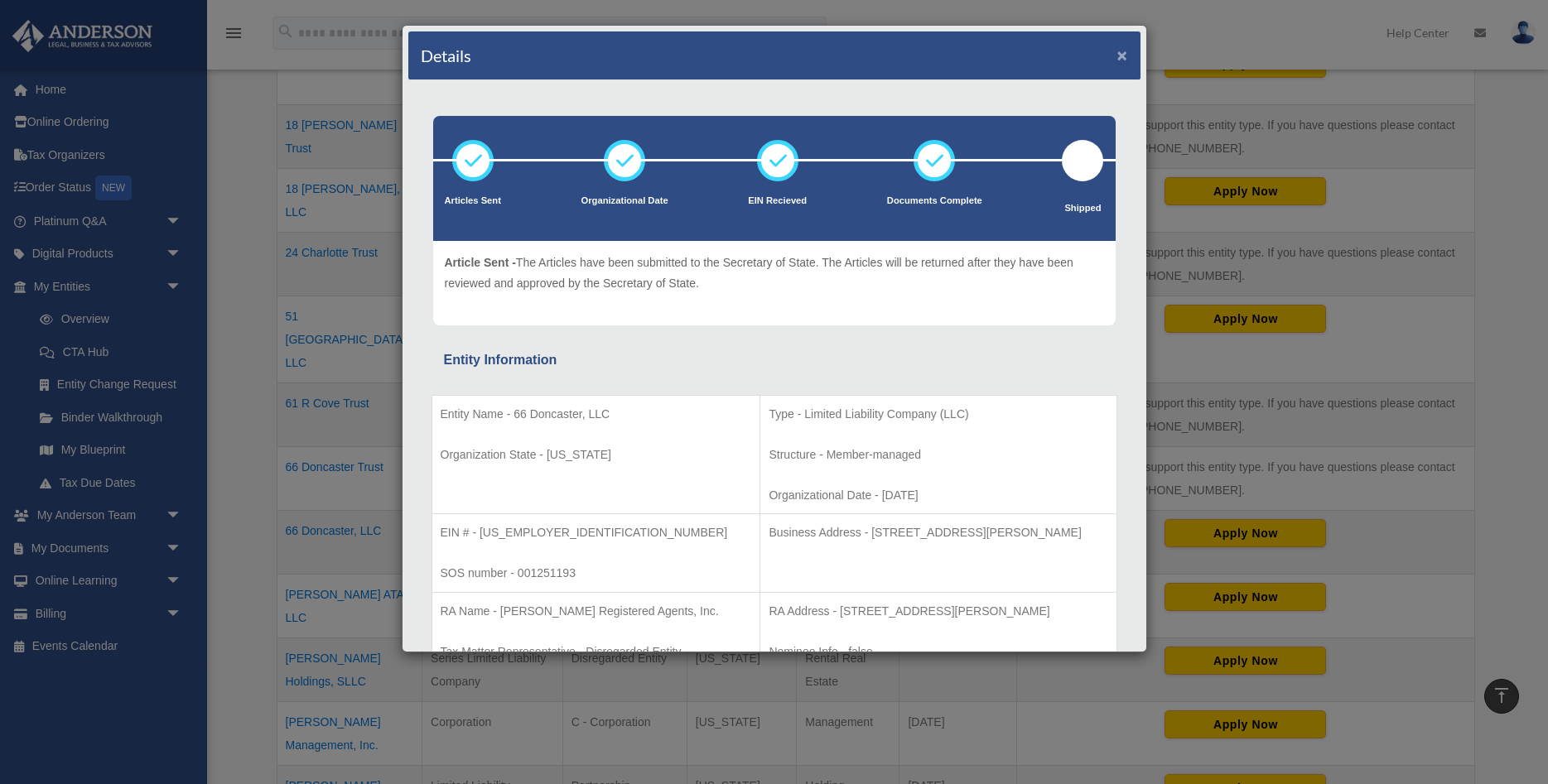
click at [1123, 59] on button "×" at bounding box center [1123, 55] width 11 height 18
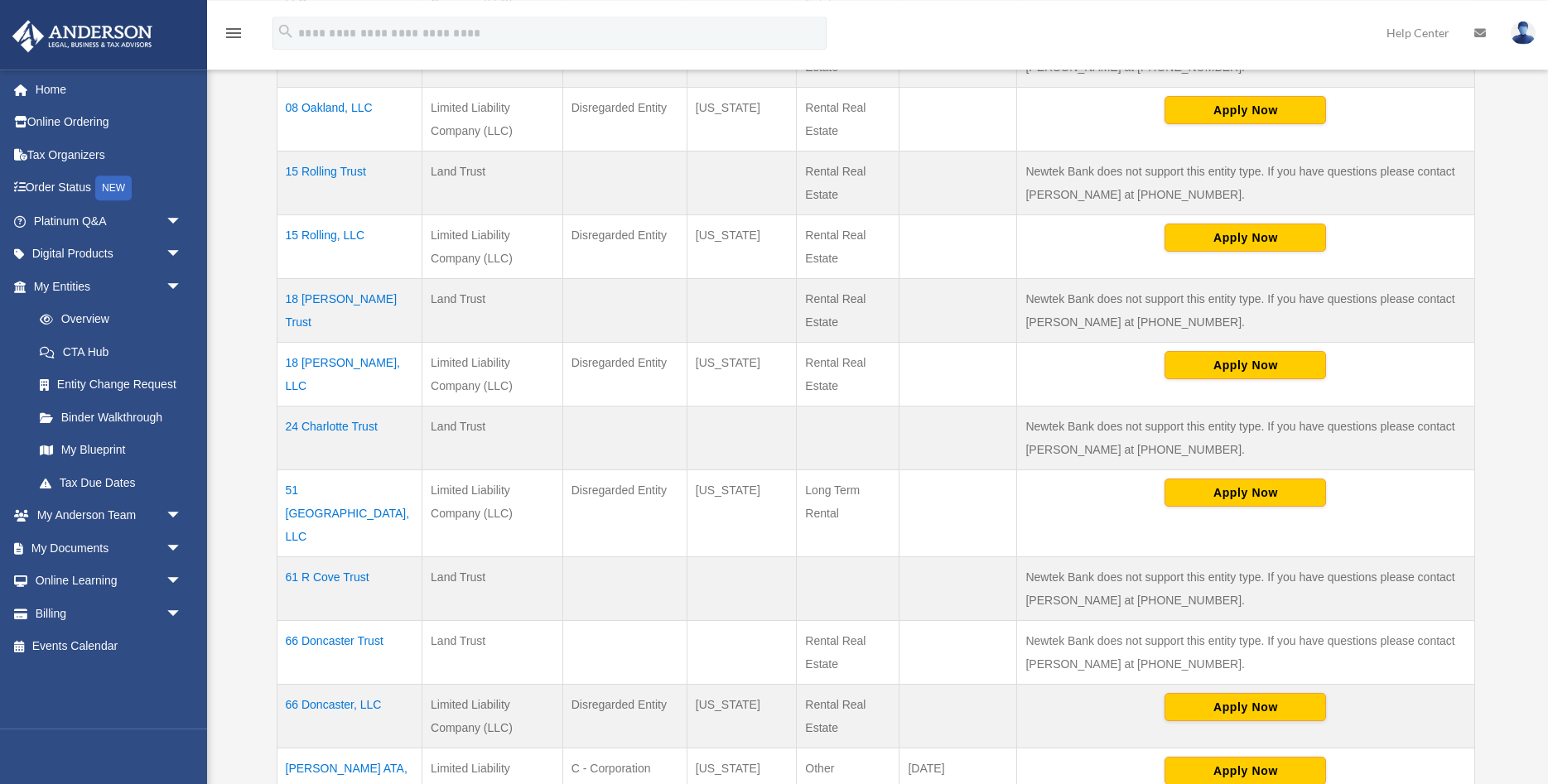
scroll to position [591, 0]
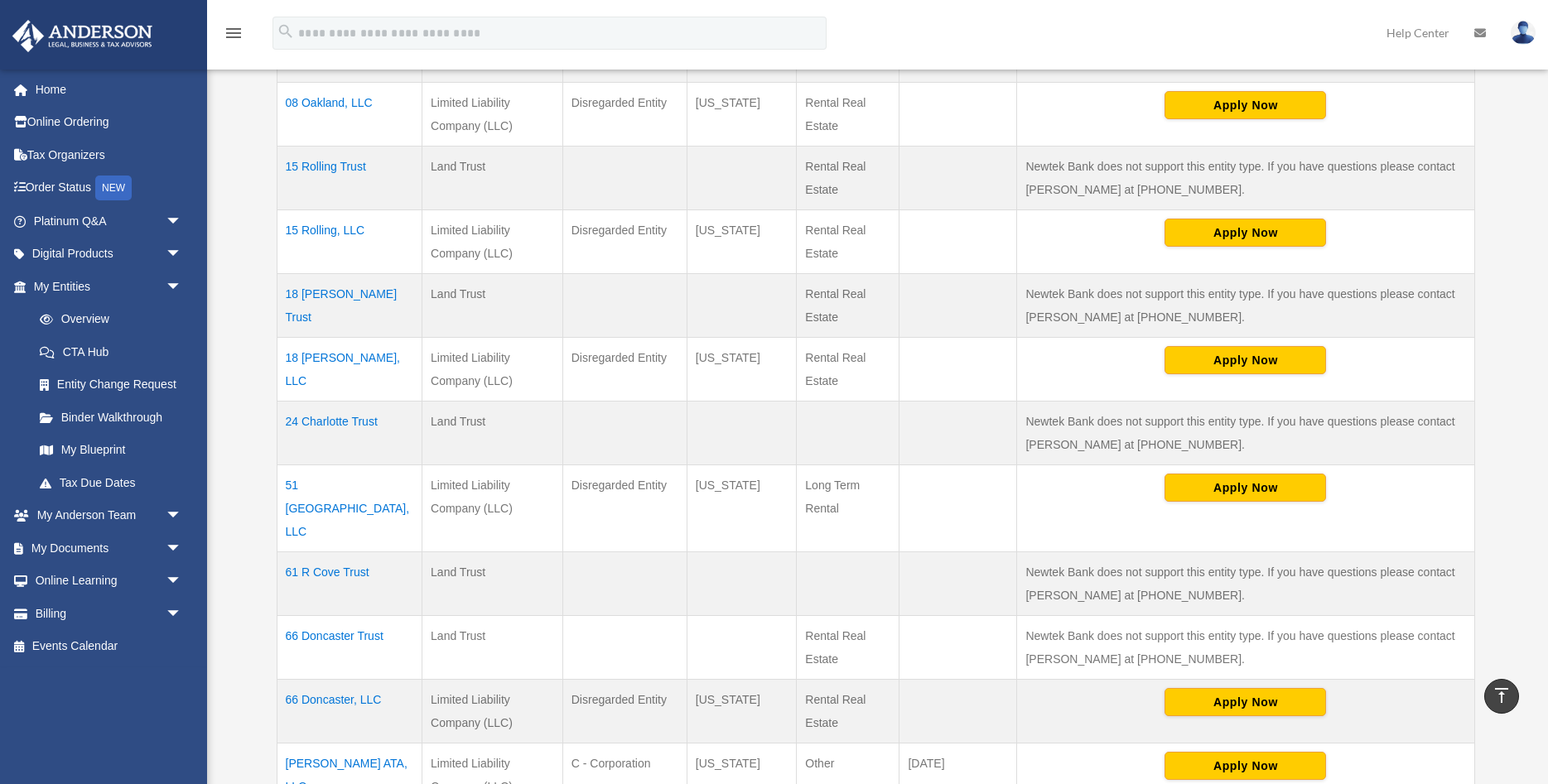
click at [336, 171] on td "15 Rolling Trust" at bounding box center [350, 178] width 146 height 64
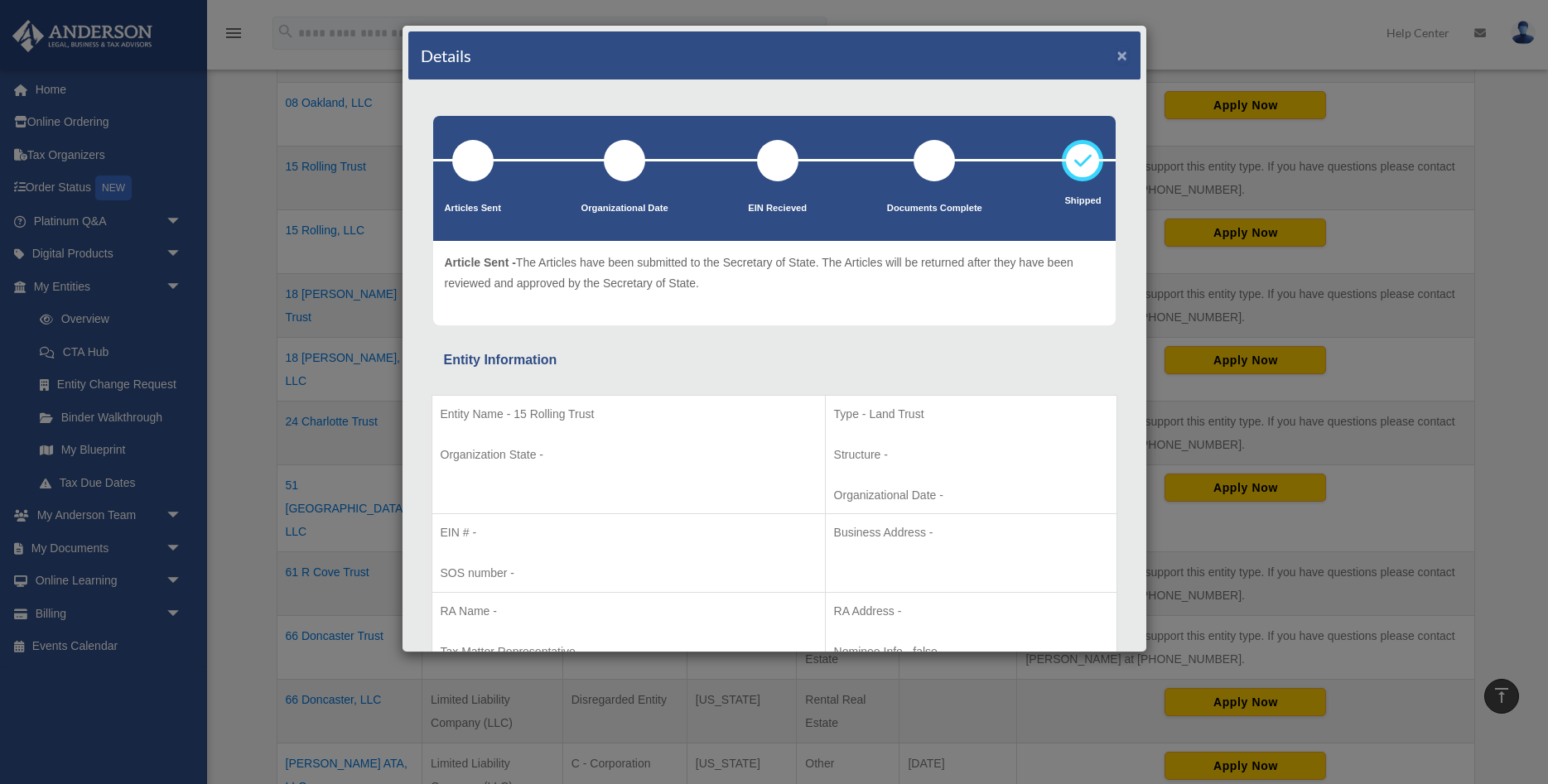
click at [1123, 56] on button "×" at bounding box center [1123, 55] width 11 height 18
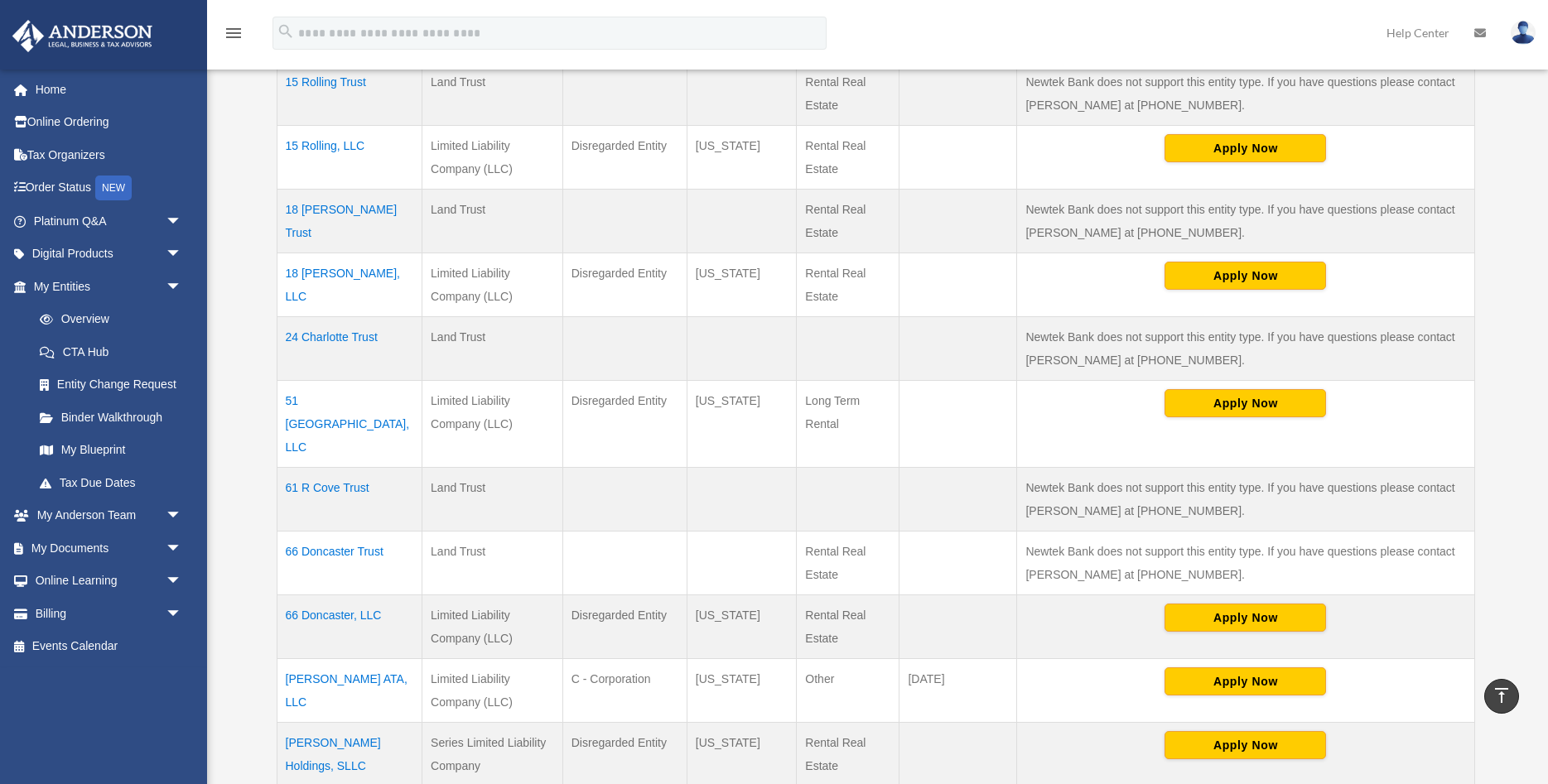
scroll to position [760, 0]
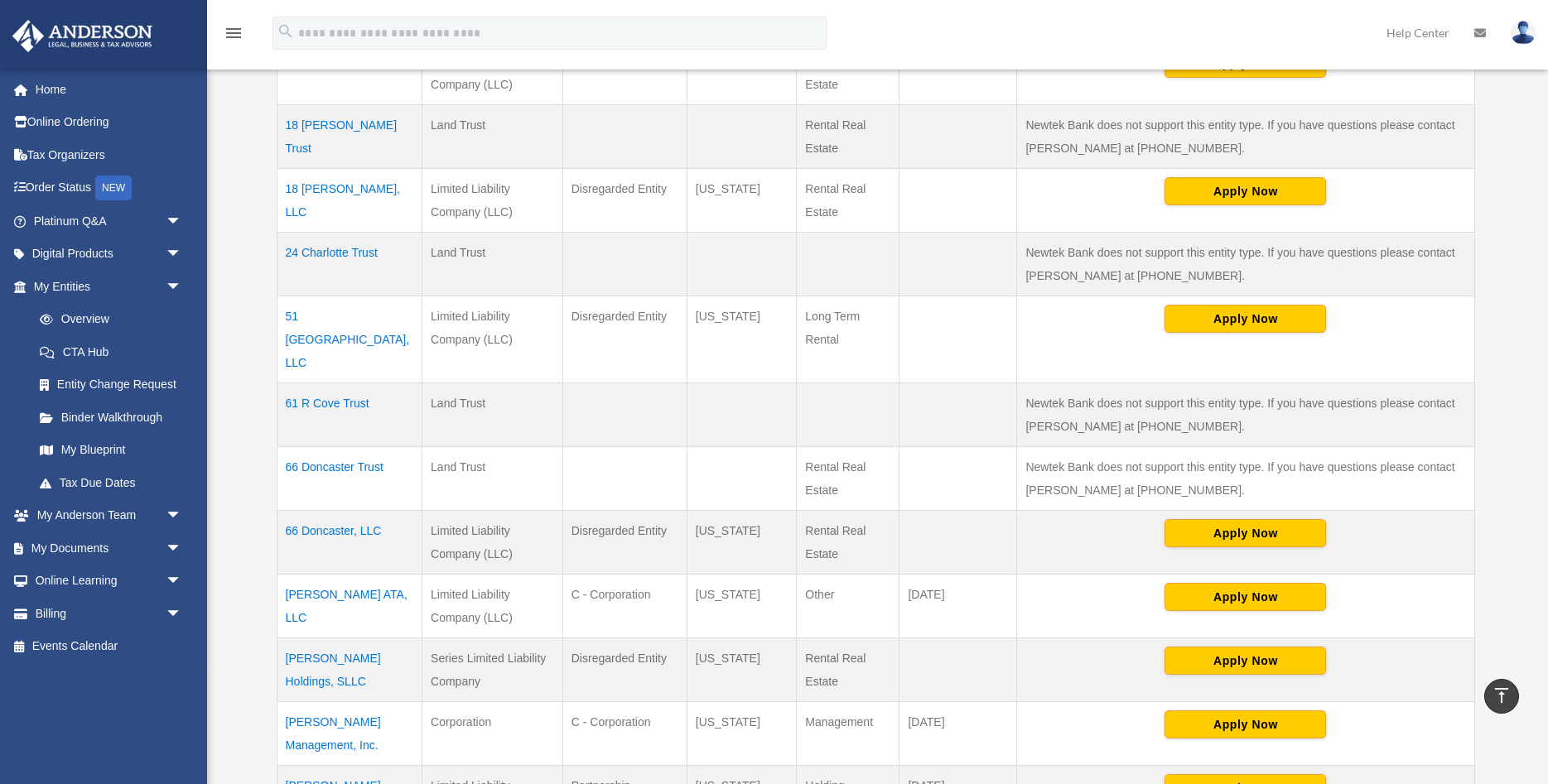
click at [336, 575] on td "[PERSON_NAME] ATA, LLC" at bounding box center [350, 606] width 146 height 64
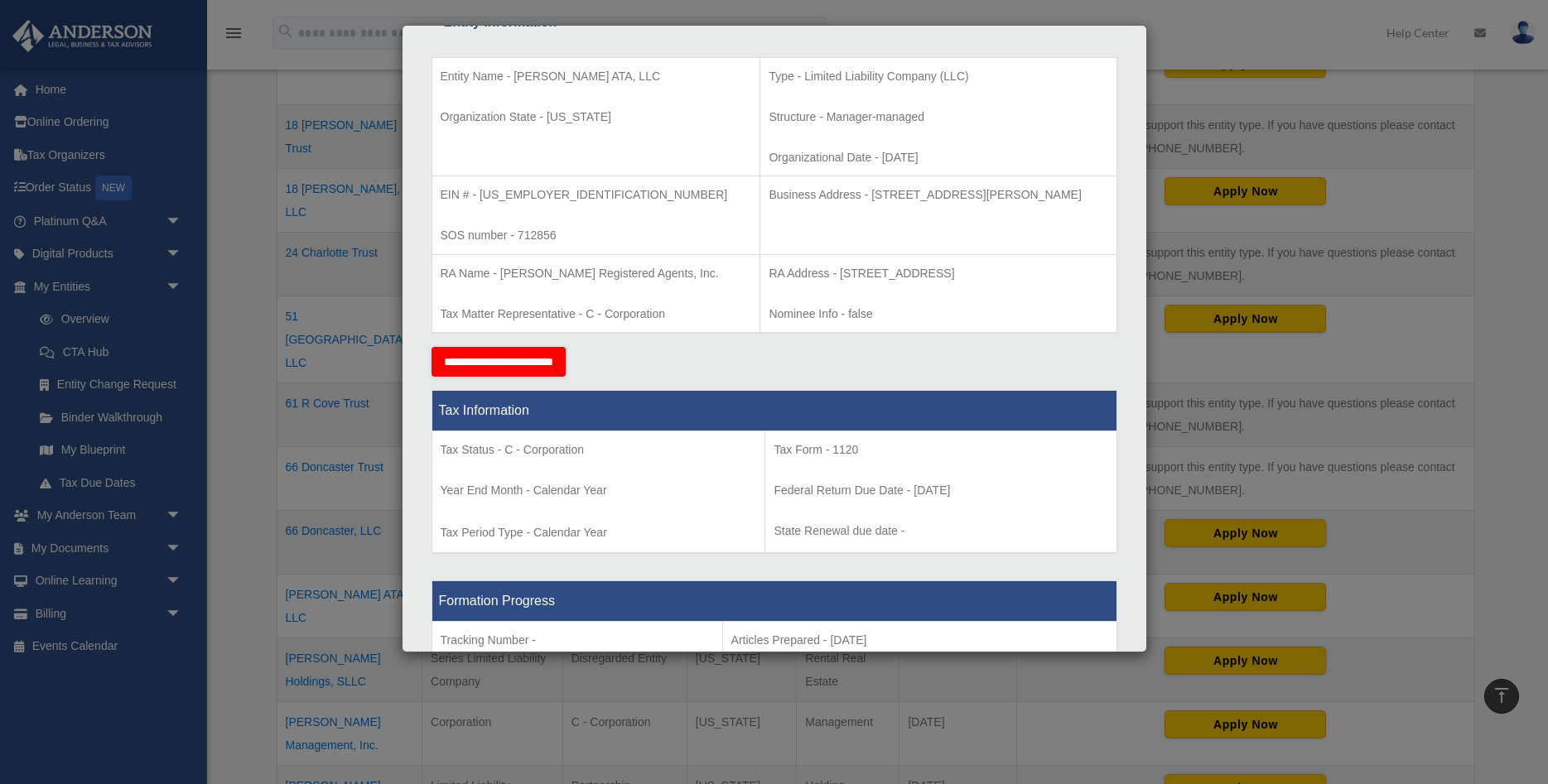
scroll to position [0, 0]
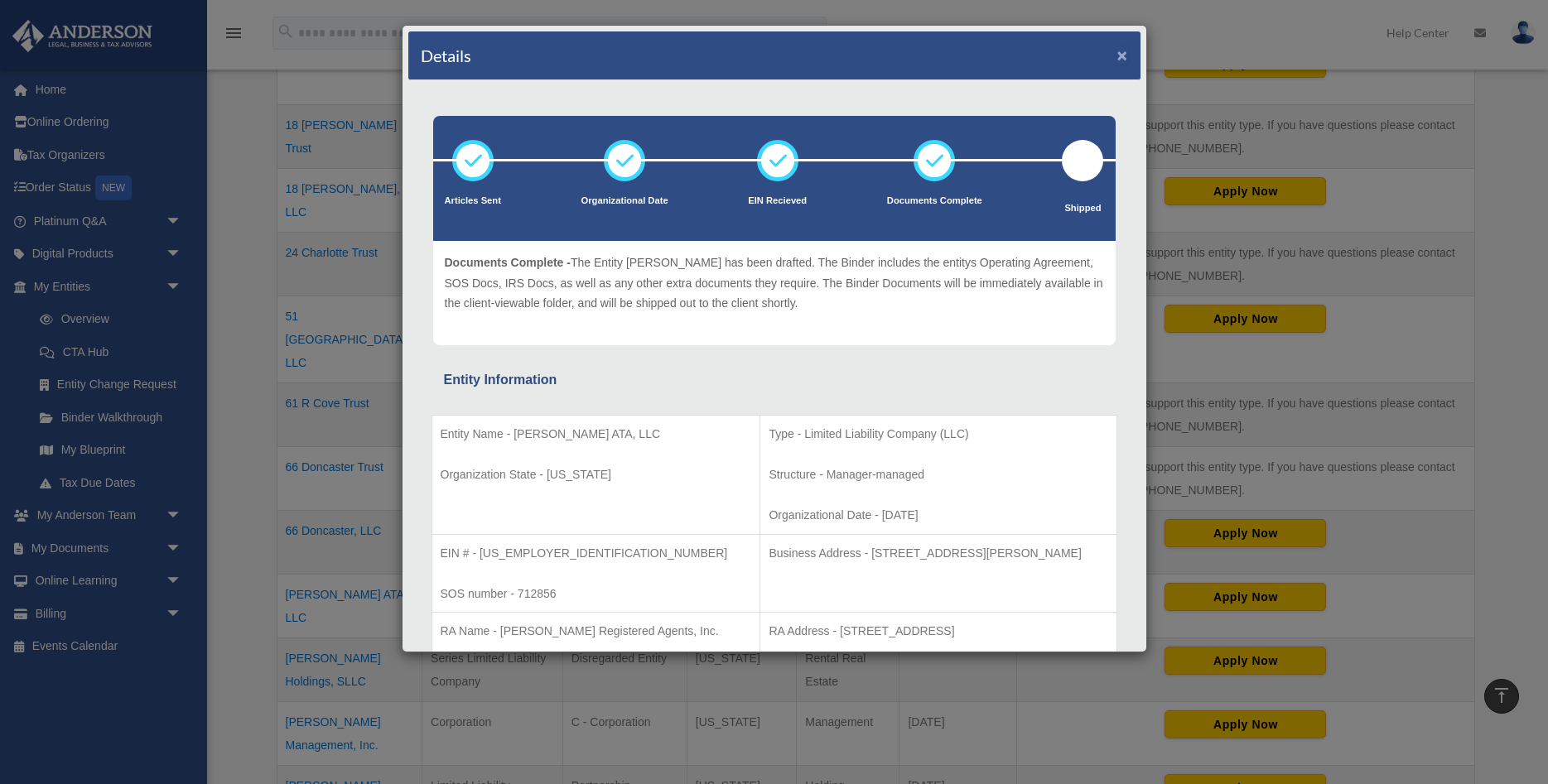
click at [1119, 58] on button "×" at bounding box center [1123, 55] width 11 height 18
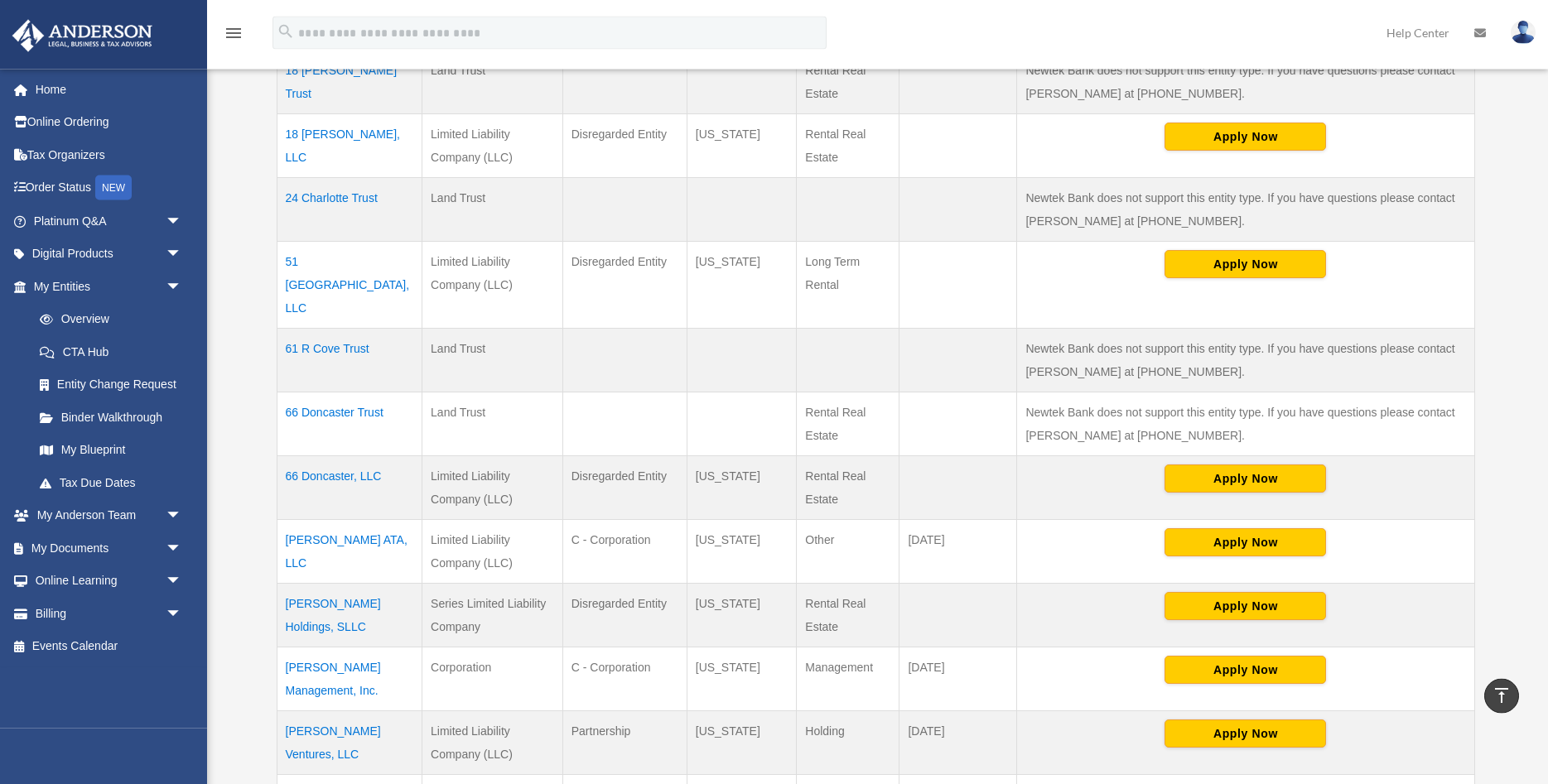
scroll to position [845, 0]
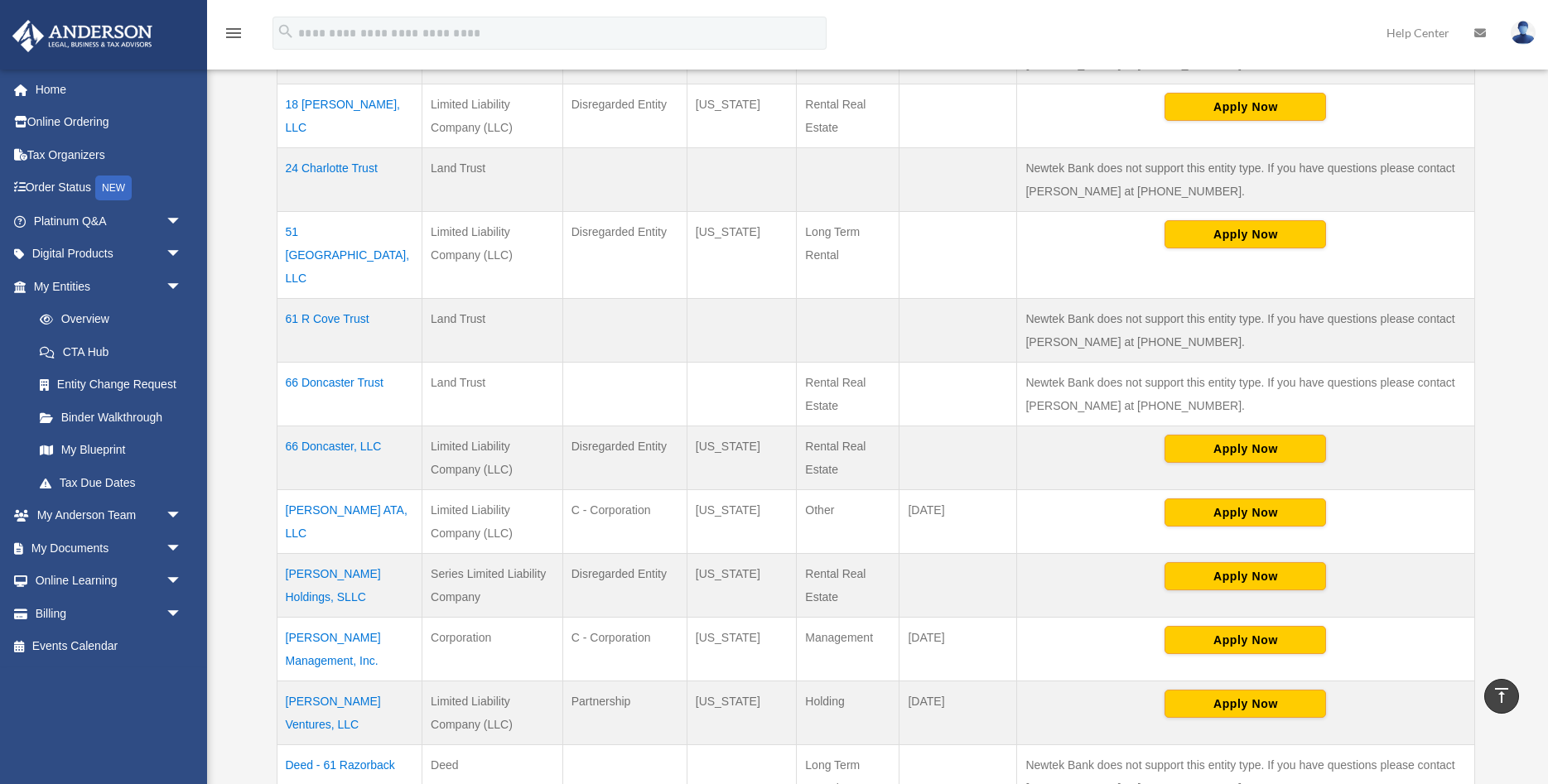
click at [309, 555] on td "[PERSON_NAME] Holdings, SLLC" at bounding box center [350, 585] width 146 height 64
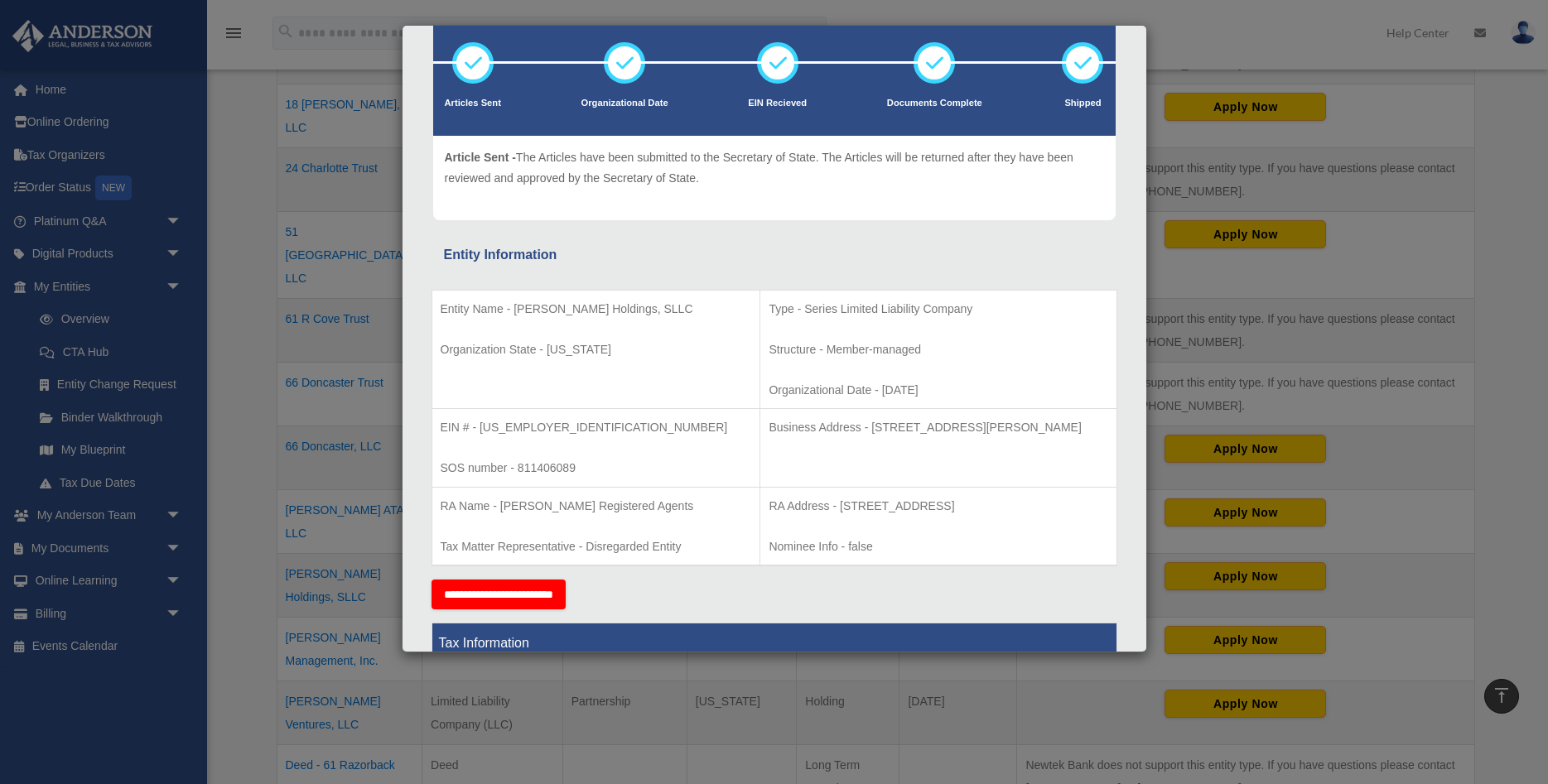
scroll to position [0, 0]
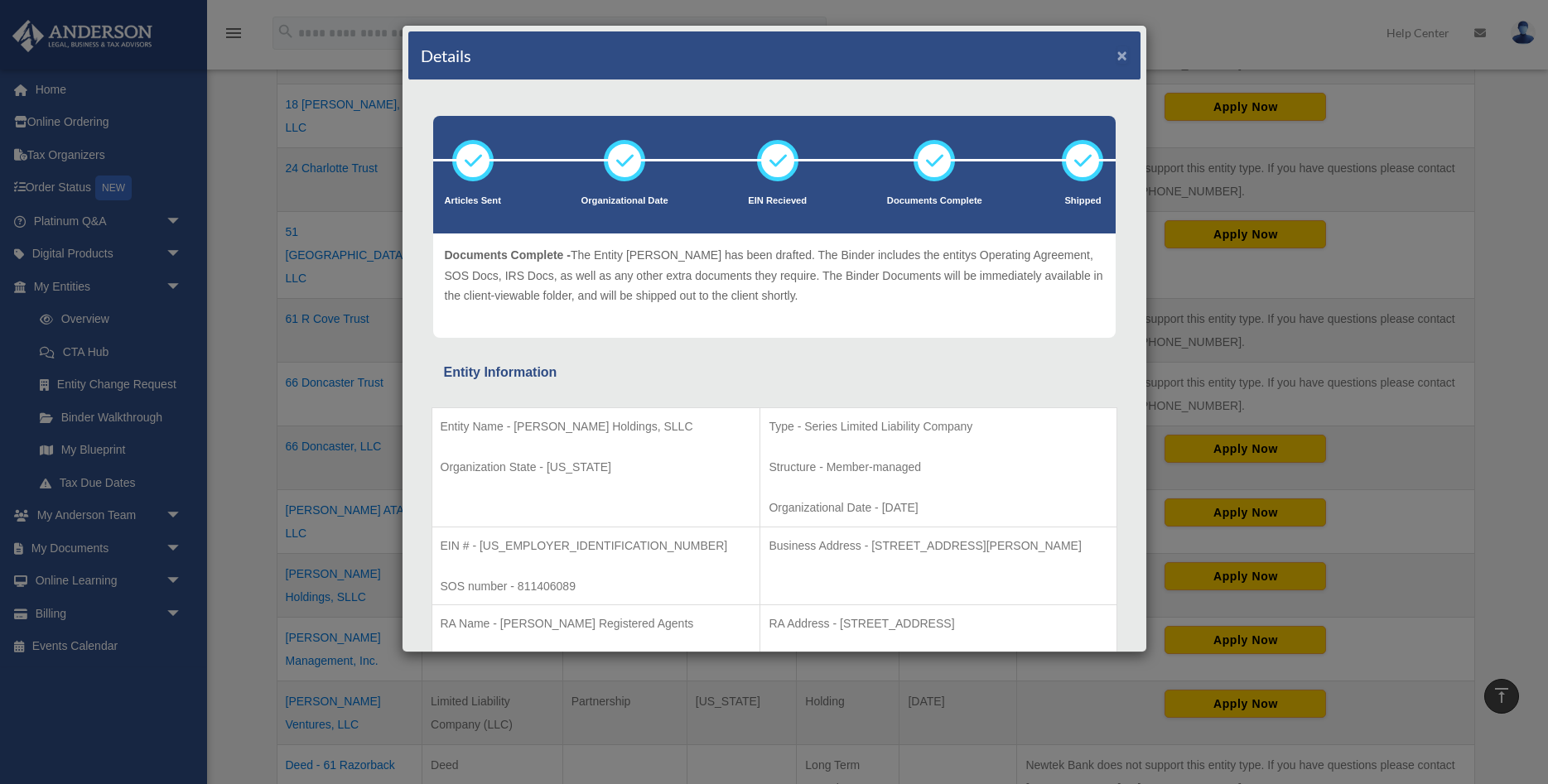
click at [1127, 59] on button "×" at bounding box center [1123, 55] width 11 height 18
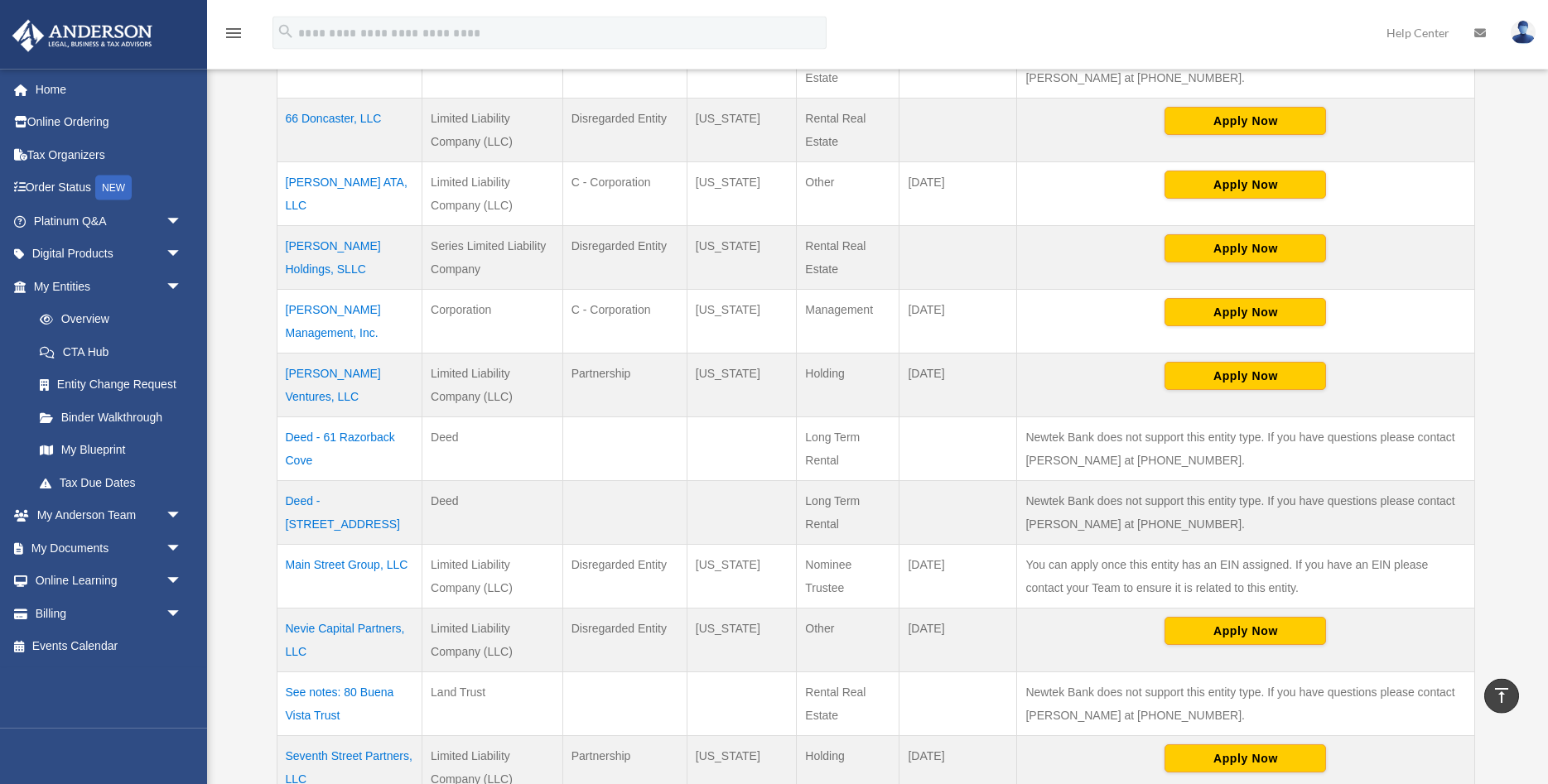
scroll to position [1182, 0]
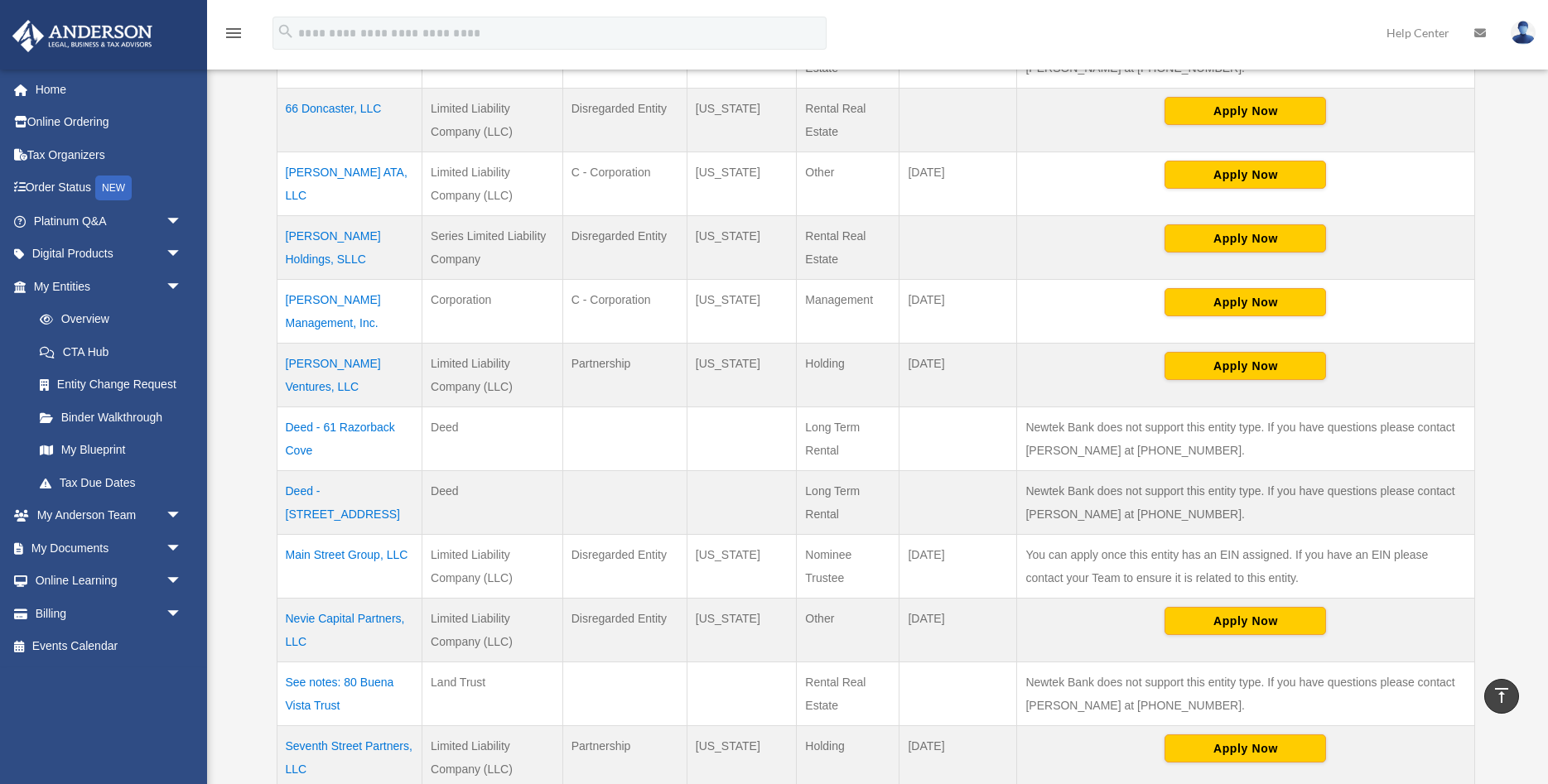
click at [340, 280] on td "[PERSON_NAME] Management, Inc." at bounding box center [350, 311] width 146 height 64
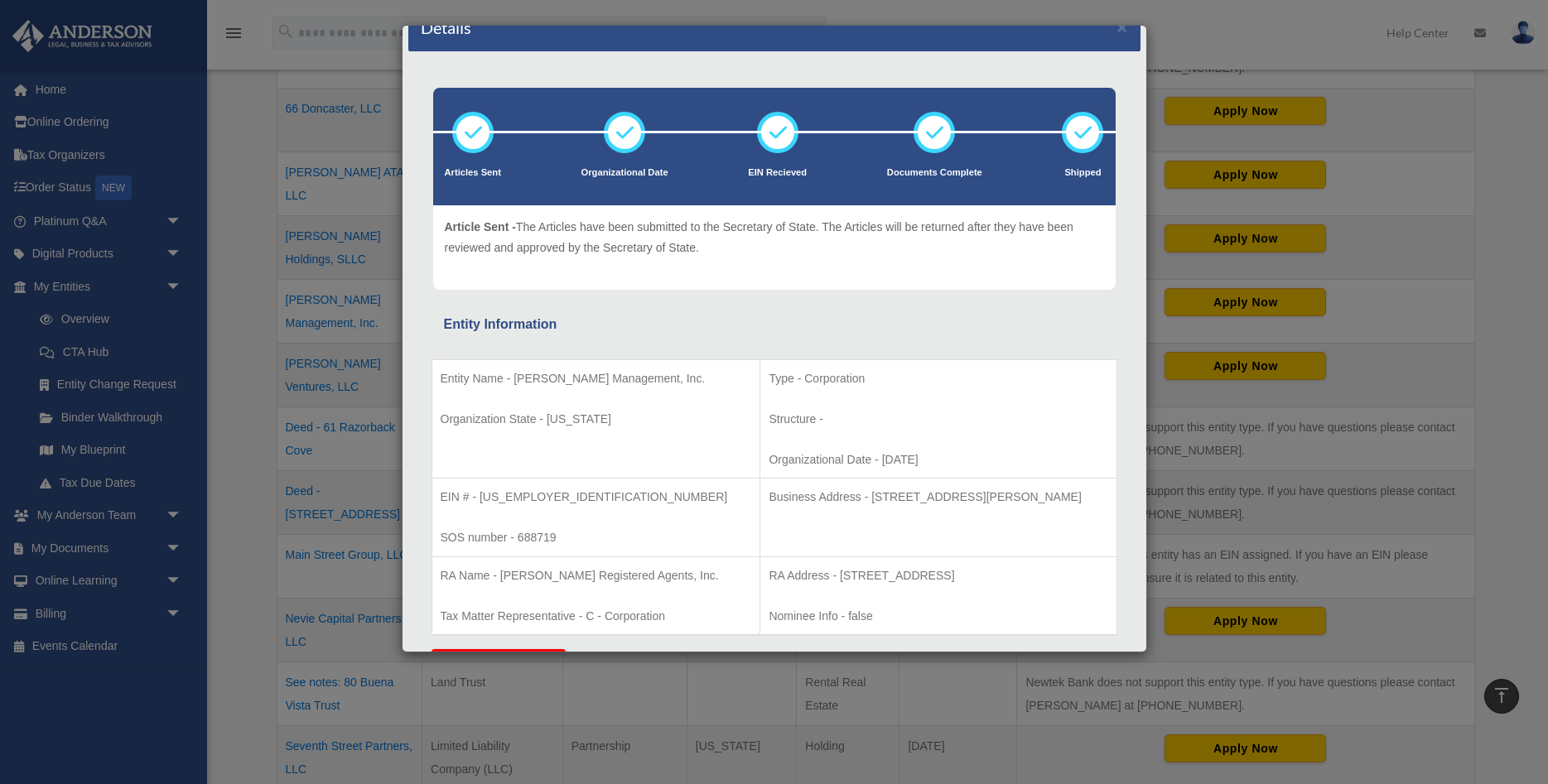
scroll to position [0, 0]
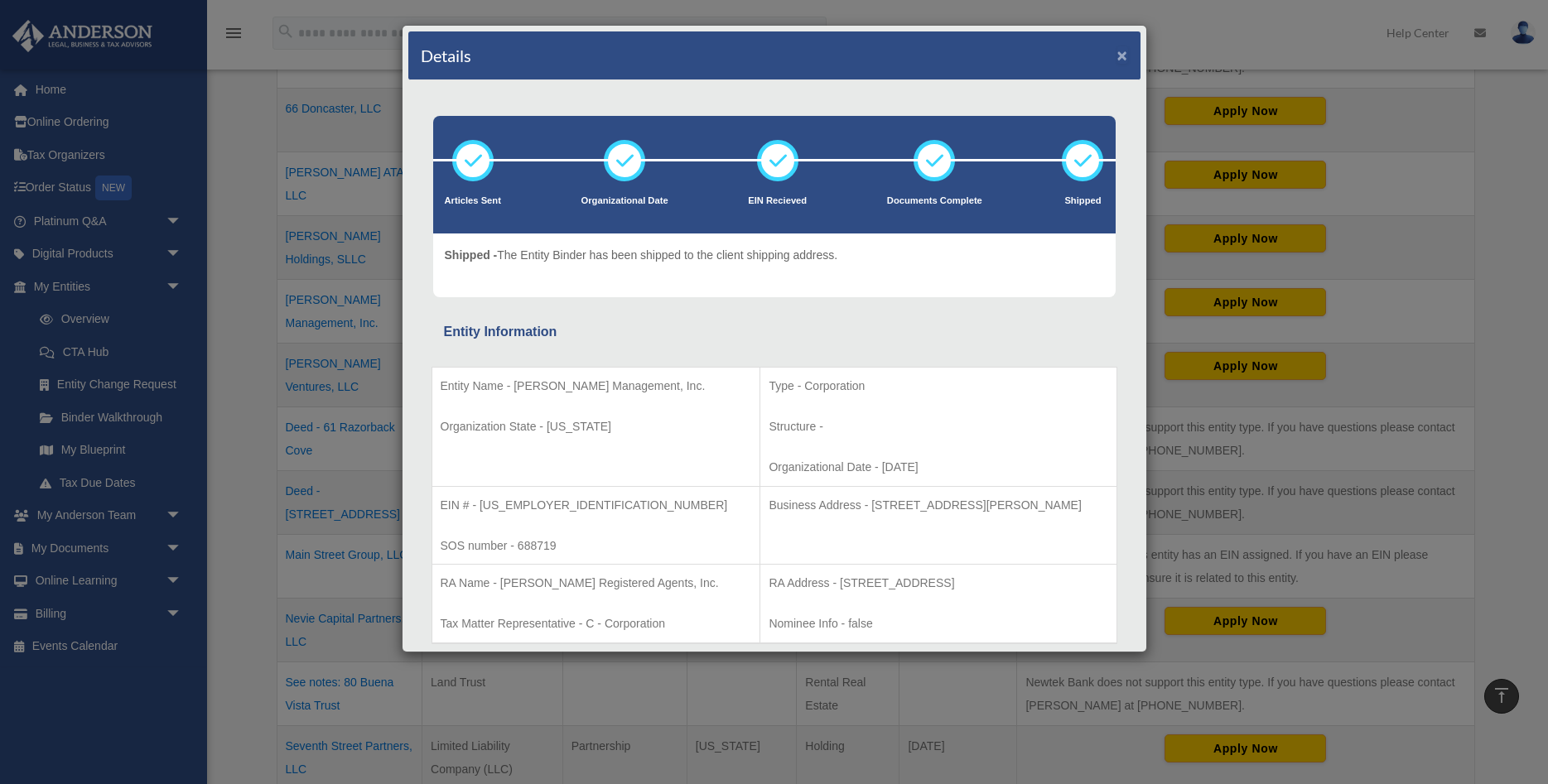
click at [1126, 56] on button "×" at bounding box center [1123, 55] width 11 height 18
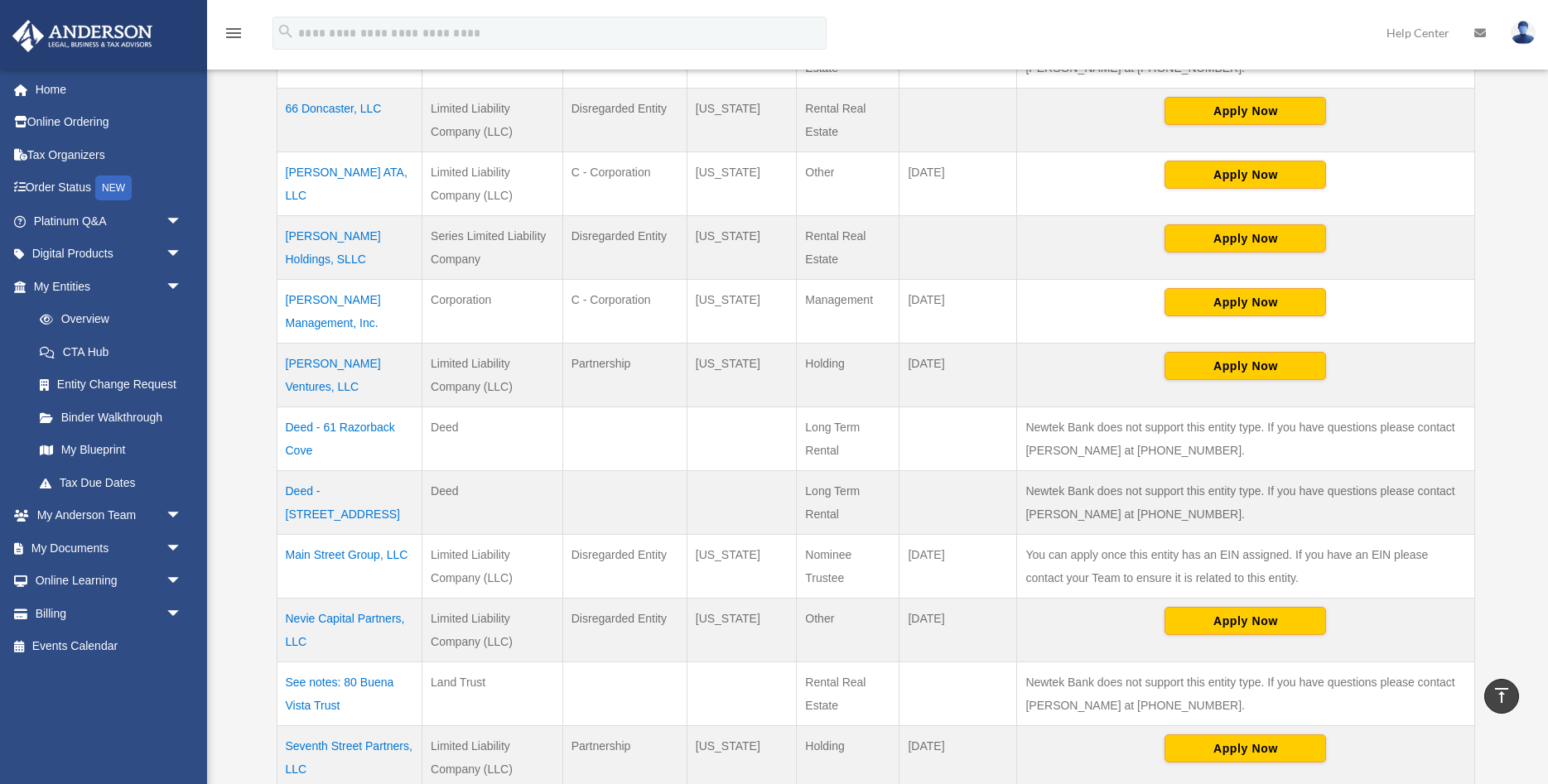
click at [346, 343] on td "[PERSON_NAME] Ventures, LLC" at bounding box center [350, 375] width 146 height 64
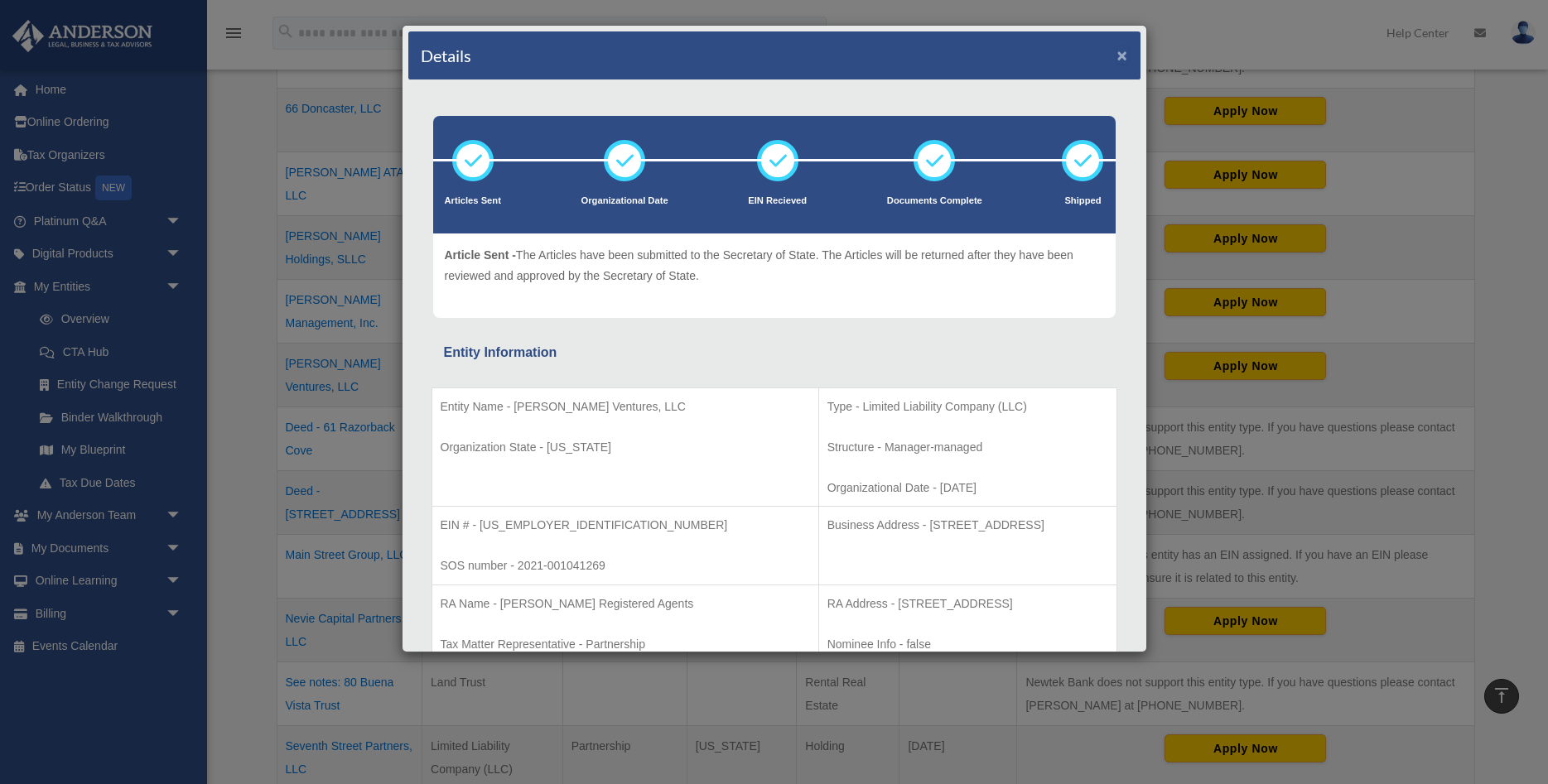
click at [1123, 51] on button "×" at bounding box center [1123, 55] width 11 height 18
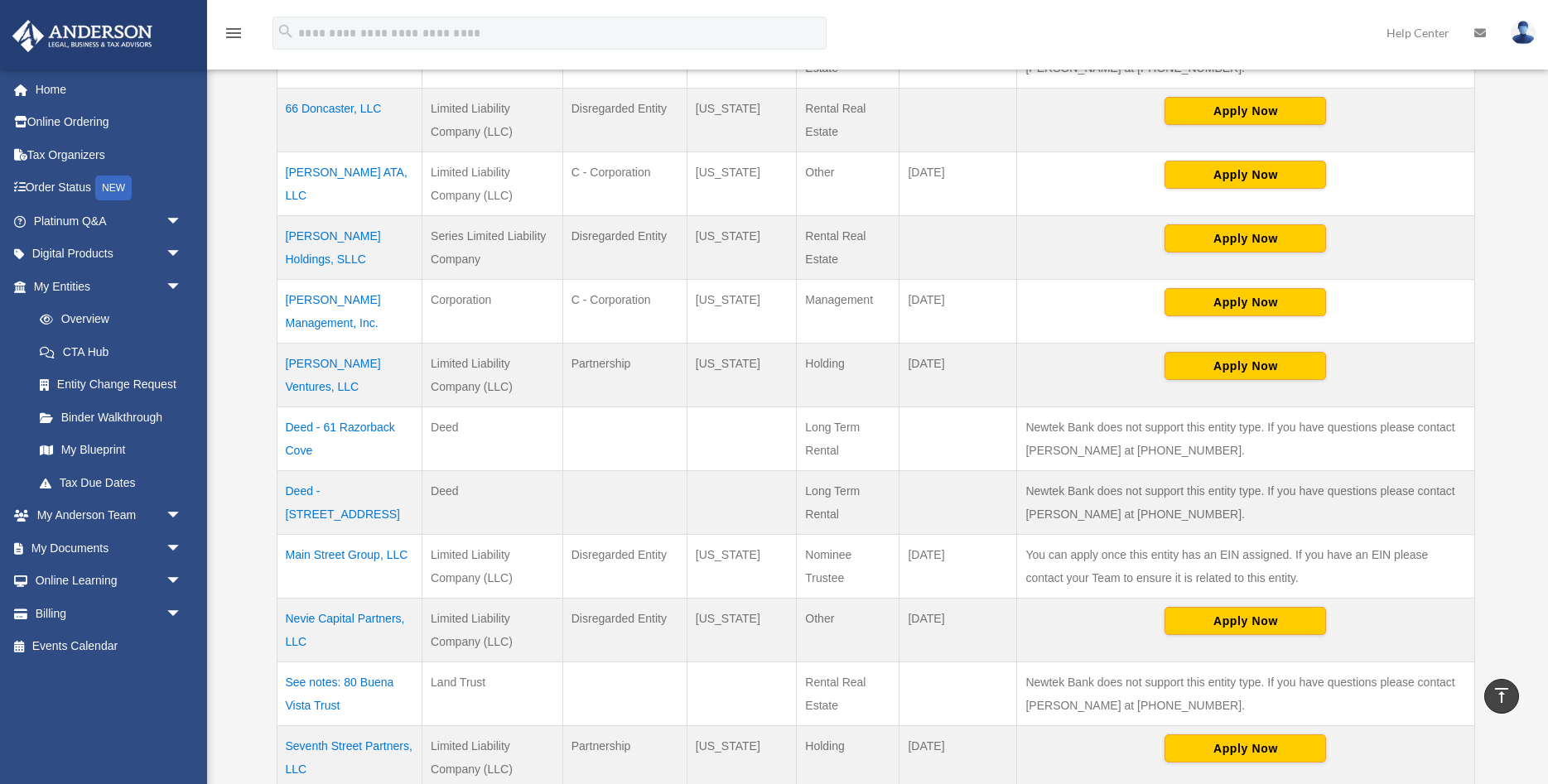
click at [343, 534] on td "Main Street Group, LLC" at bounding box center [350, 566] width 146 height 64
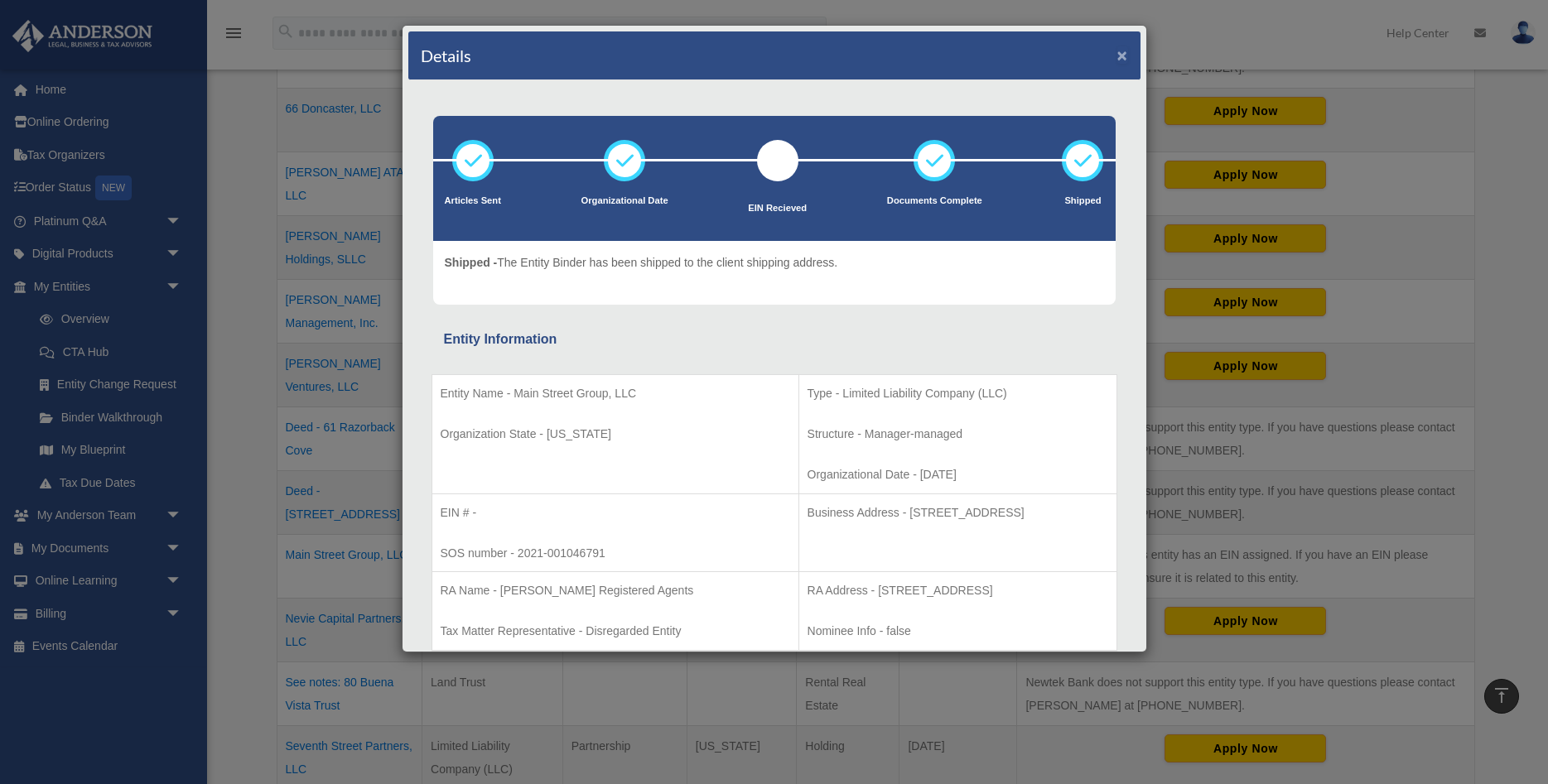
click at [1123, 55] on button "×" at bounding box center [1123, 55] width 11 height 18
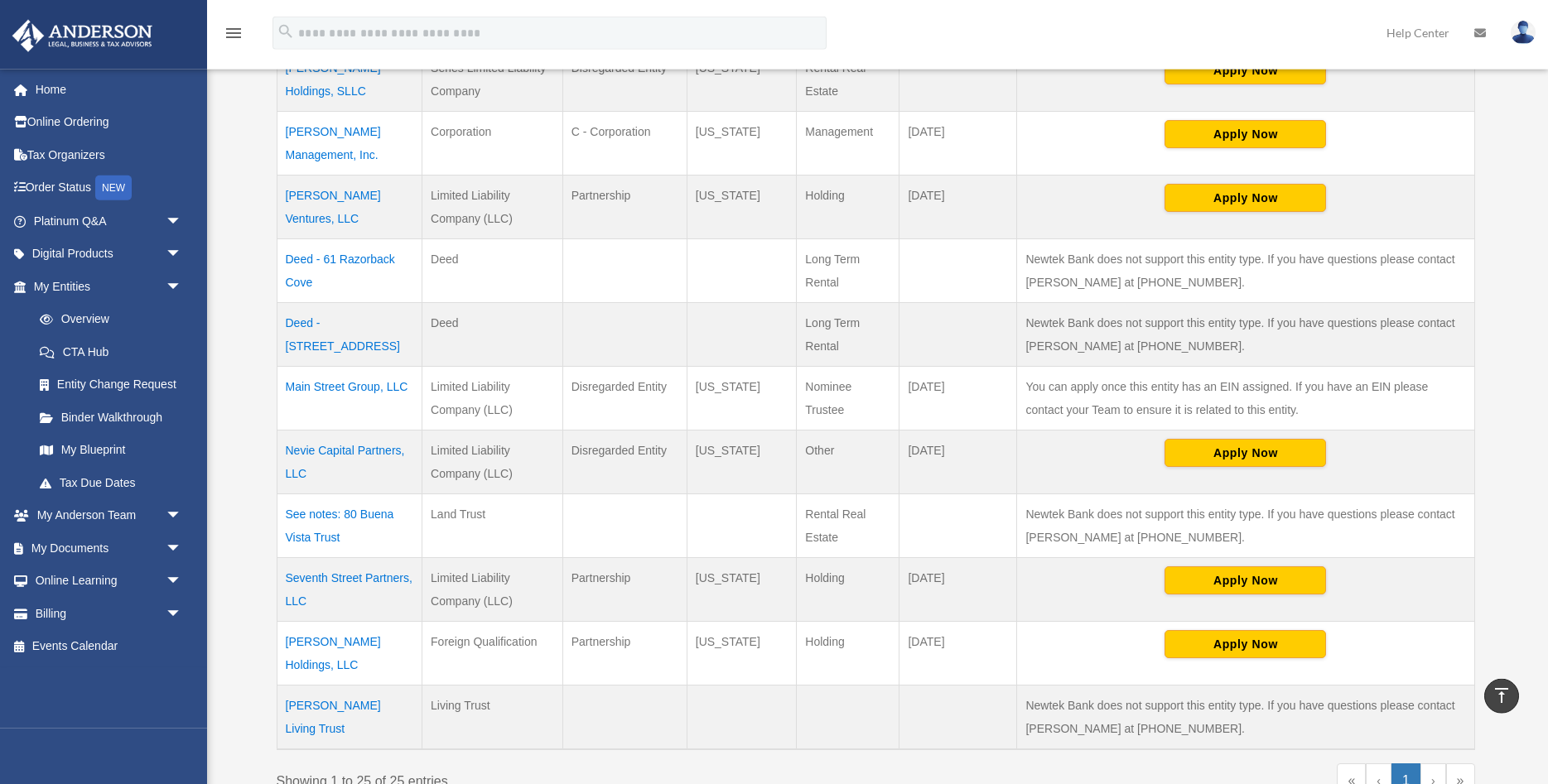
scroll to position [1351, 0]
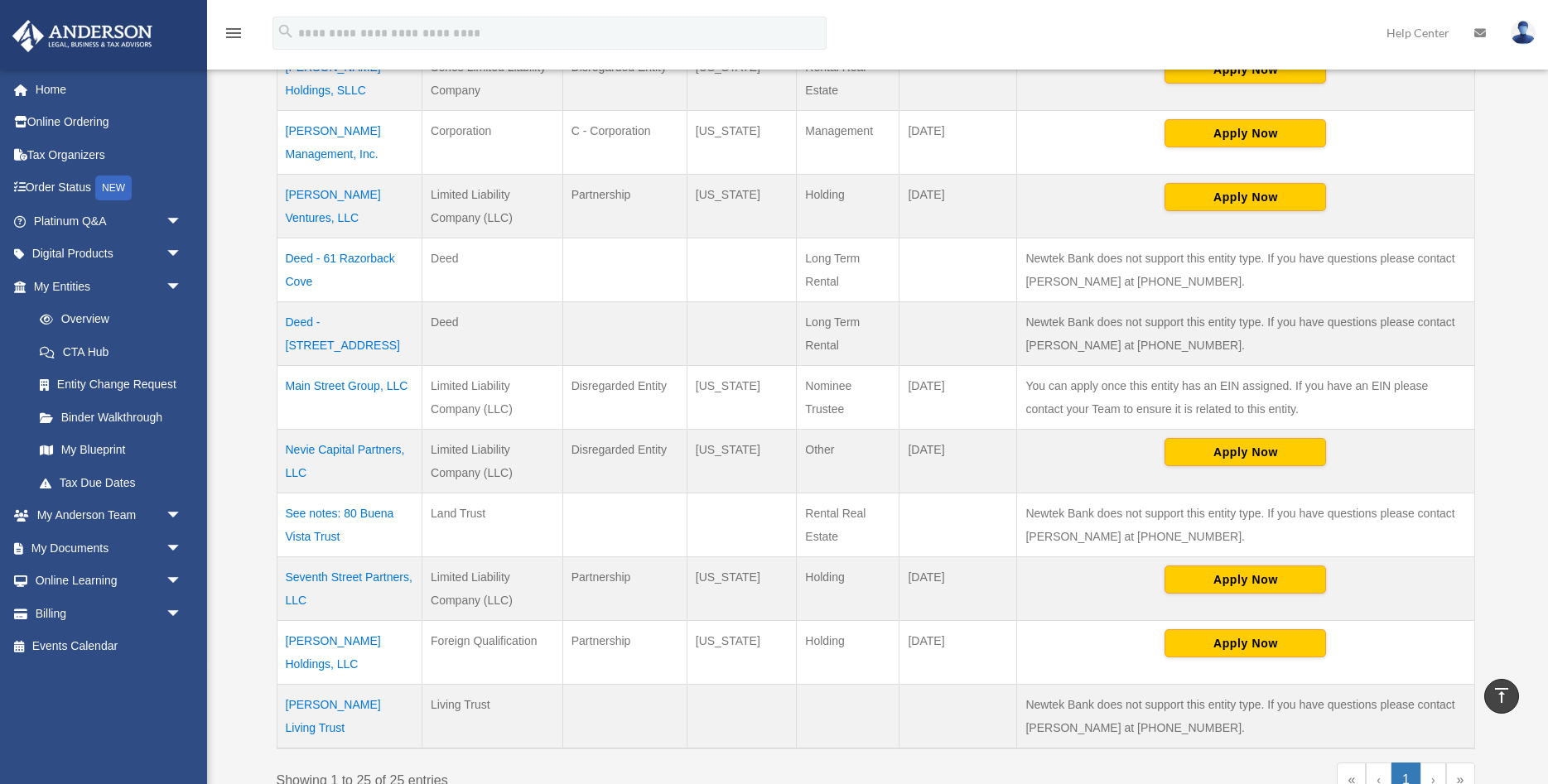
click at [324, 429] on td "Nevie Capital Partners, LLC" at bounding box center [350, 461] width 146 height 64
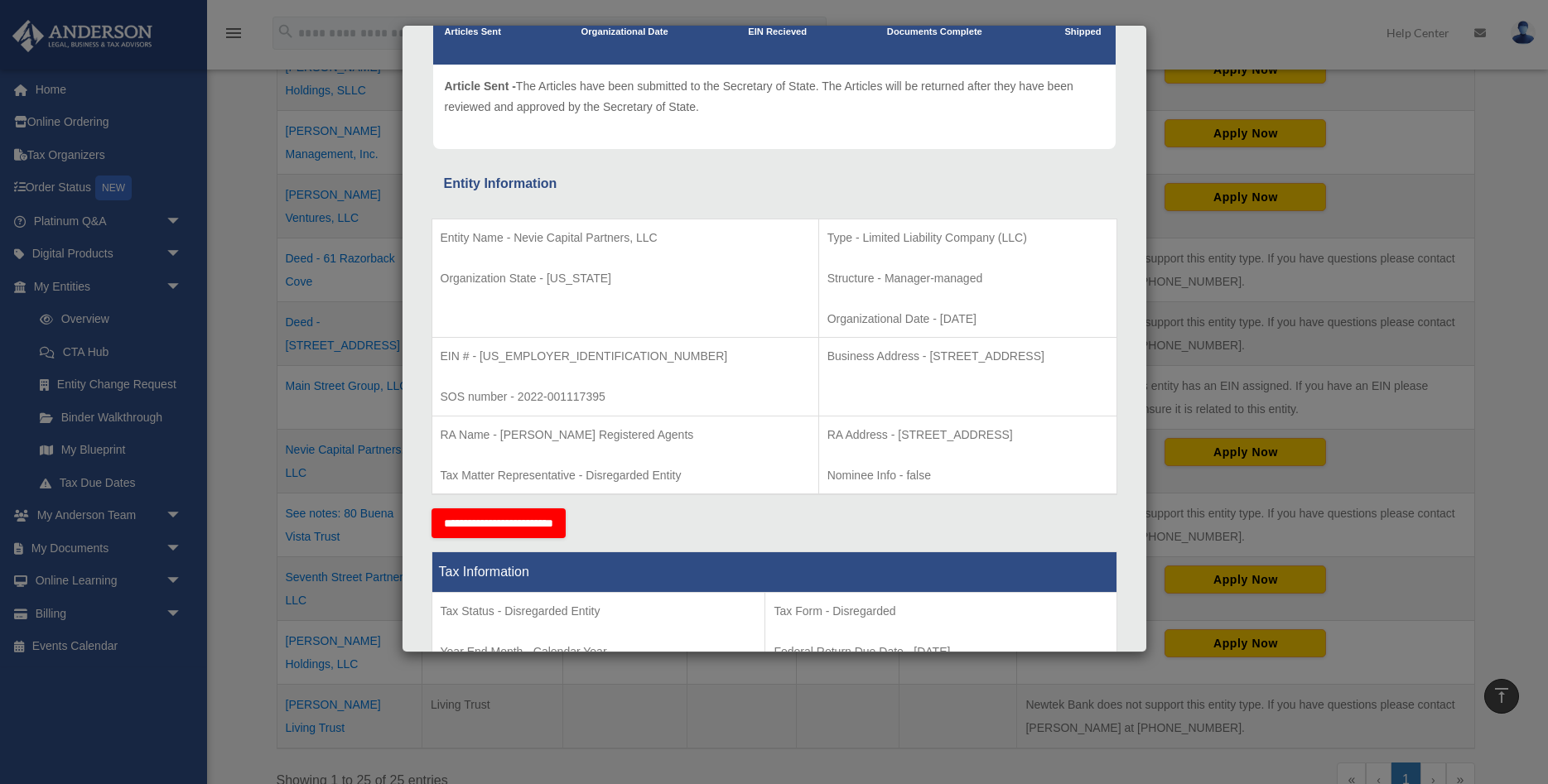
scroll to position [0, 0]
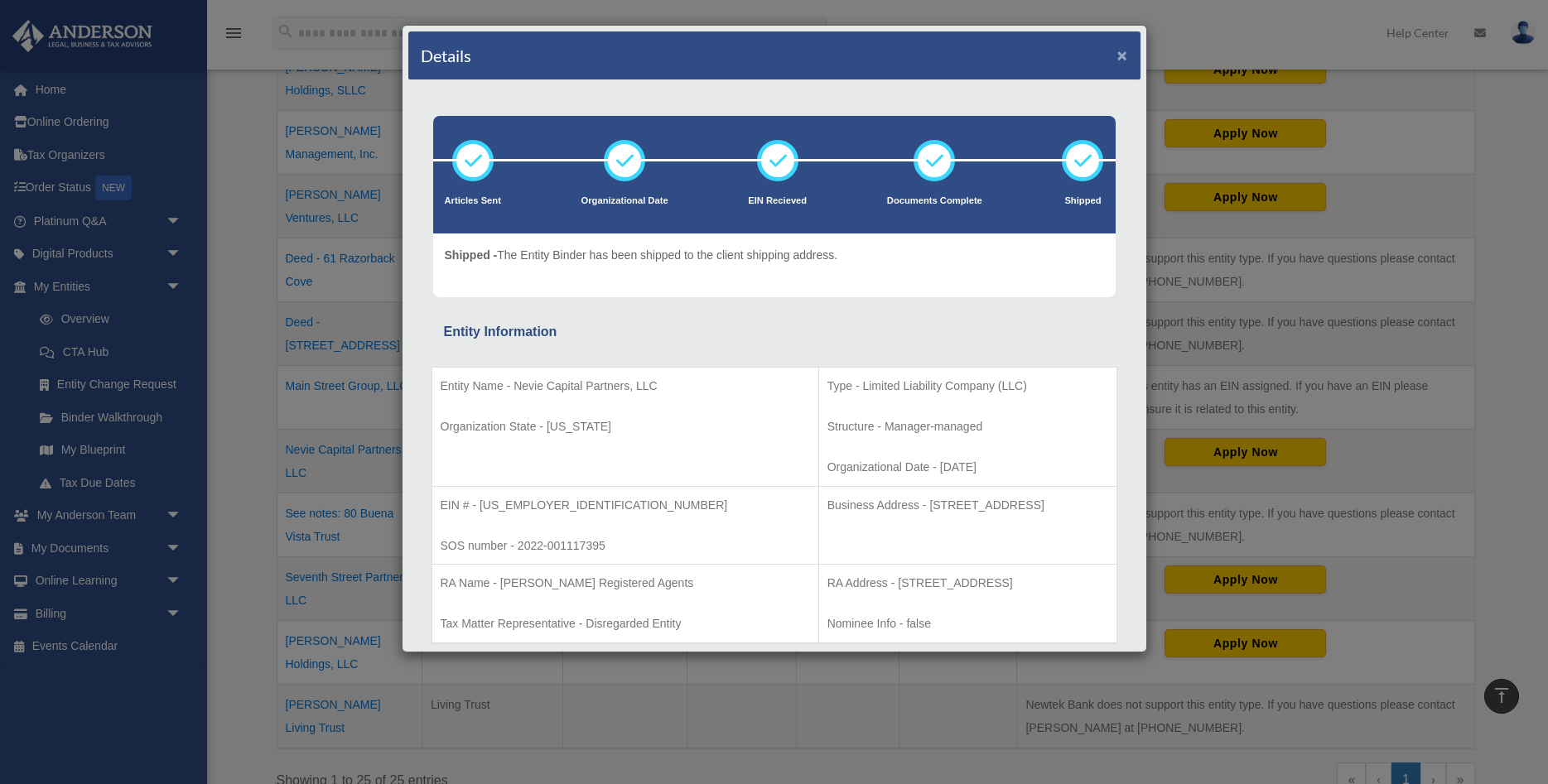
click at [1122, 58] on button "×" at bounding box center [1123, 55] width 11 height 18
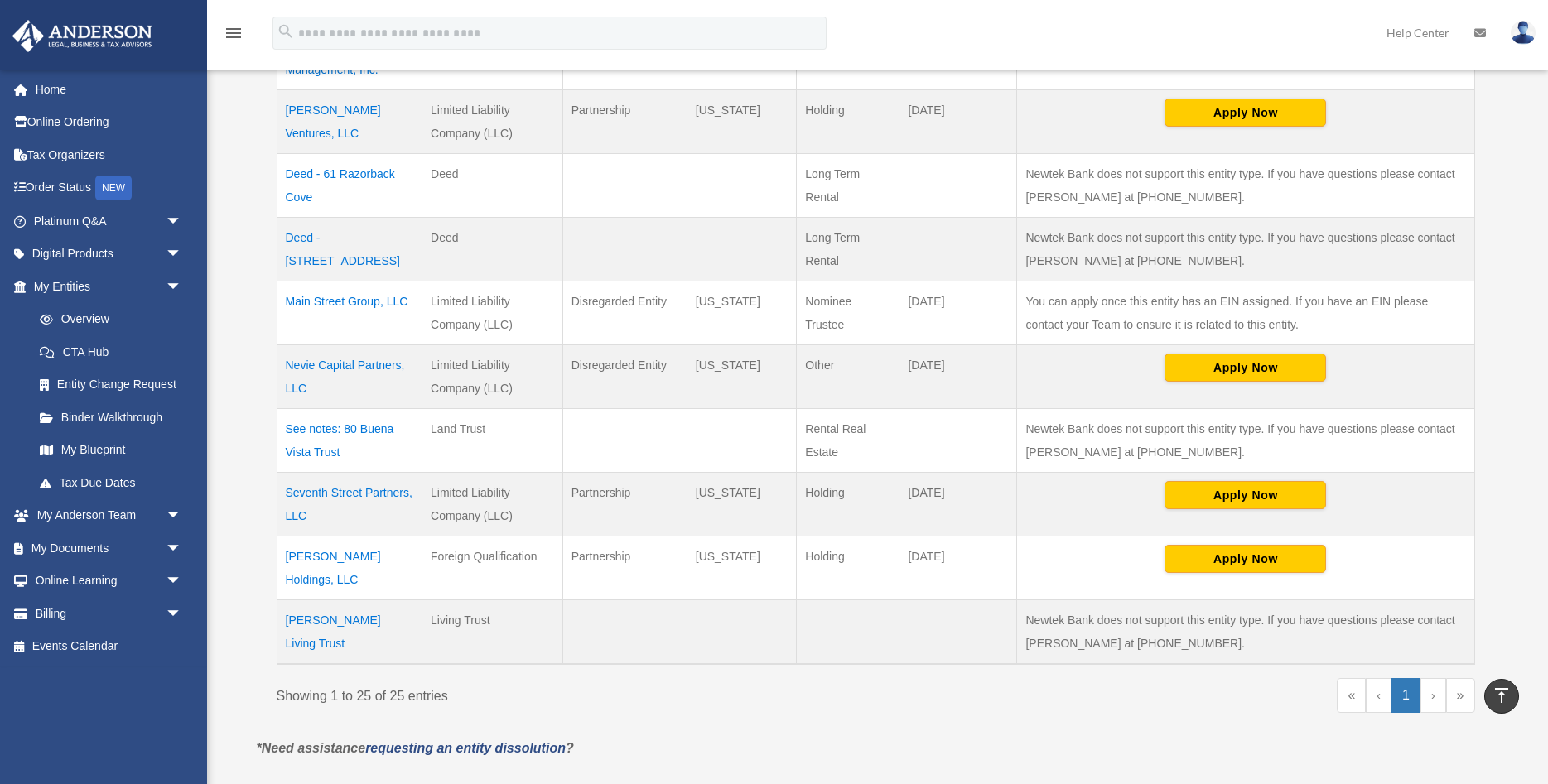
scroll to position [1520, 0]
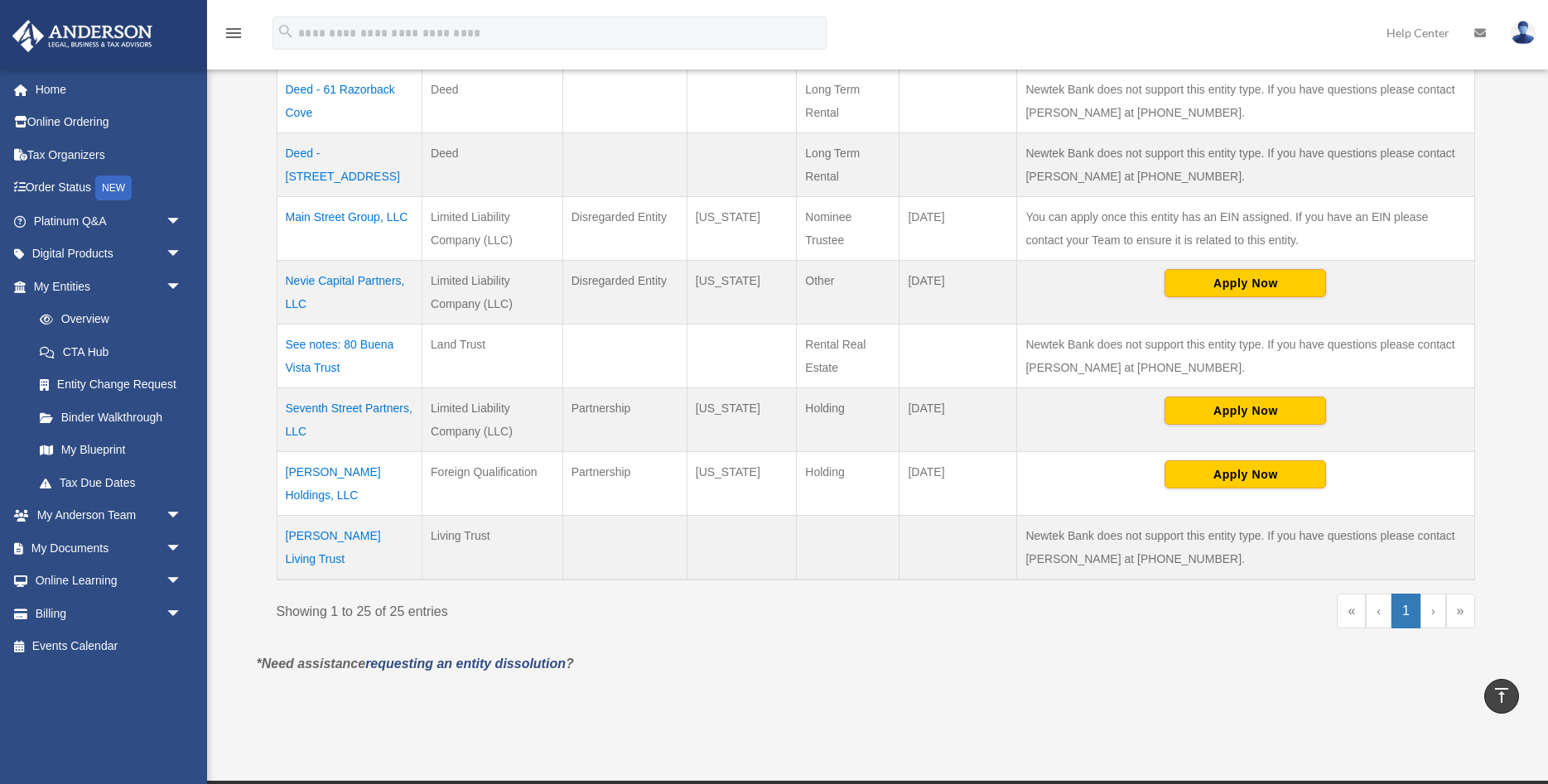
click at [342, 387] on td "Seventh Street Partners, LLC" at bounding box center [350, 419] width 146 height 64
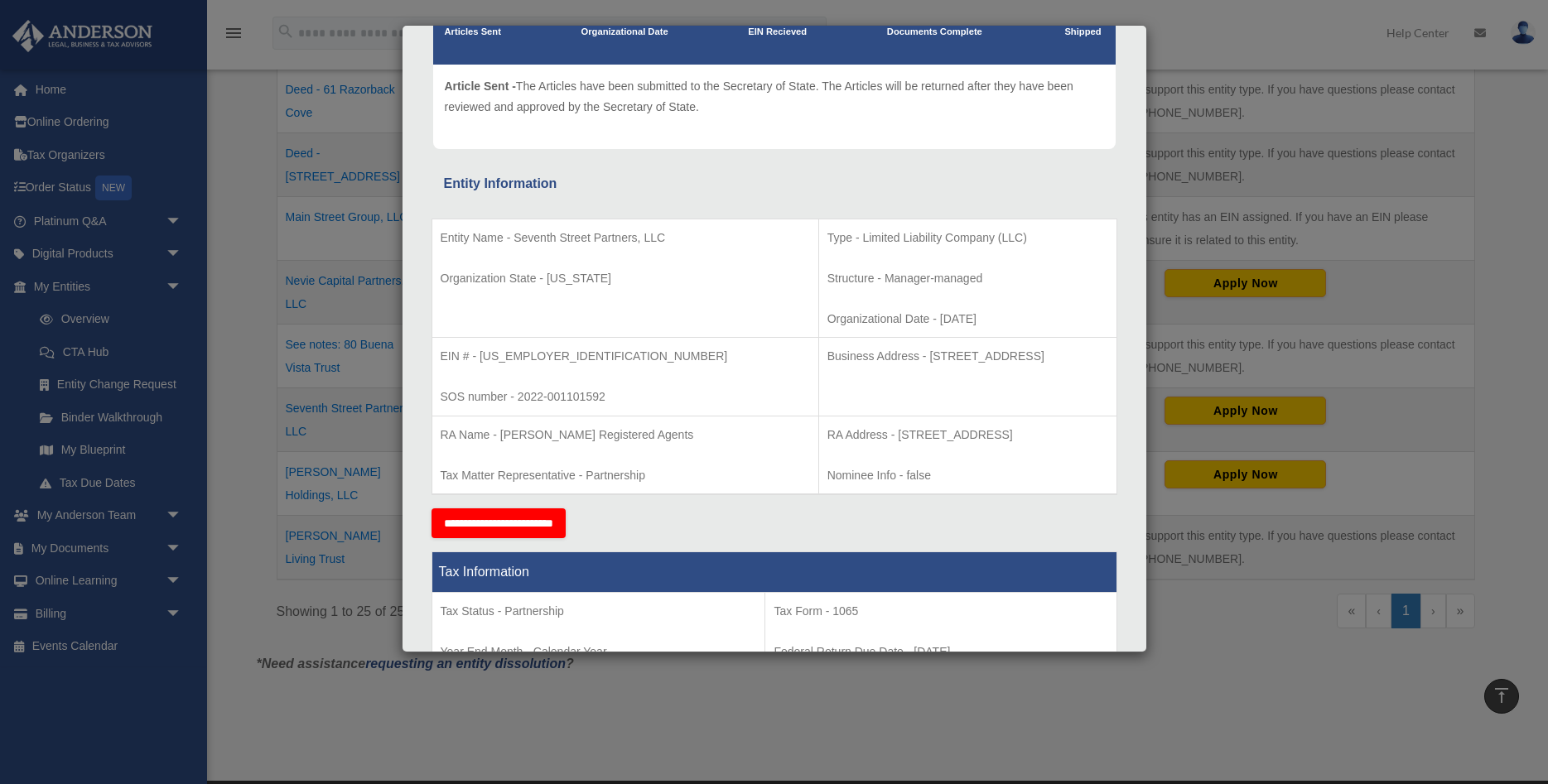
scroll to position [0, 0]
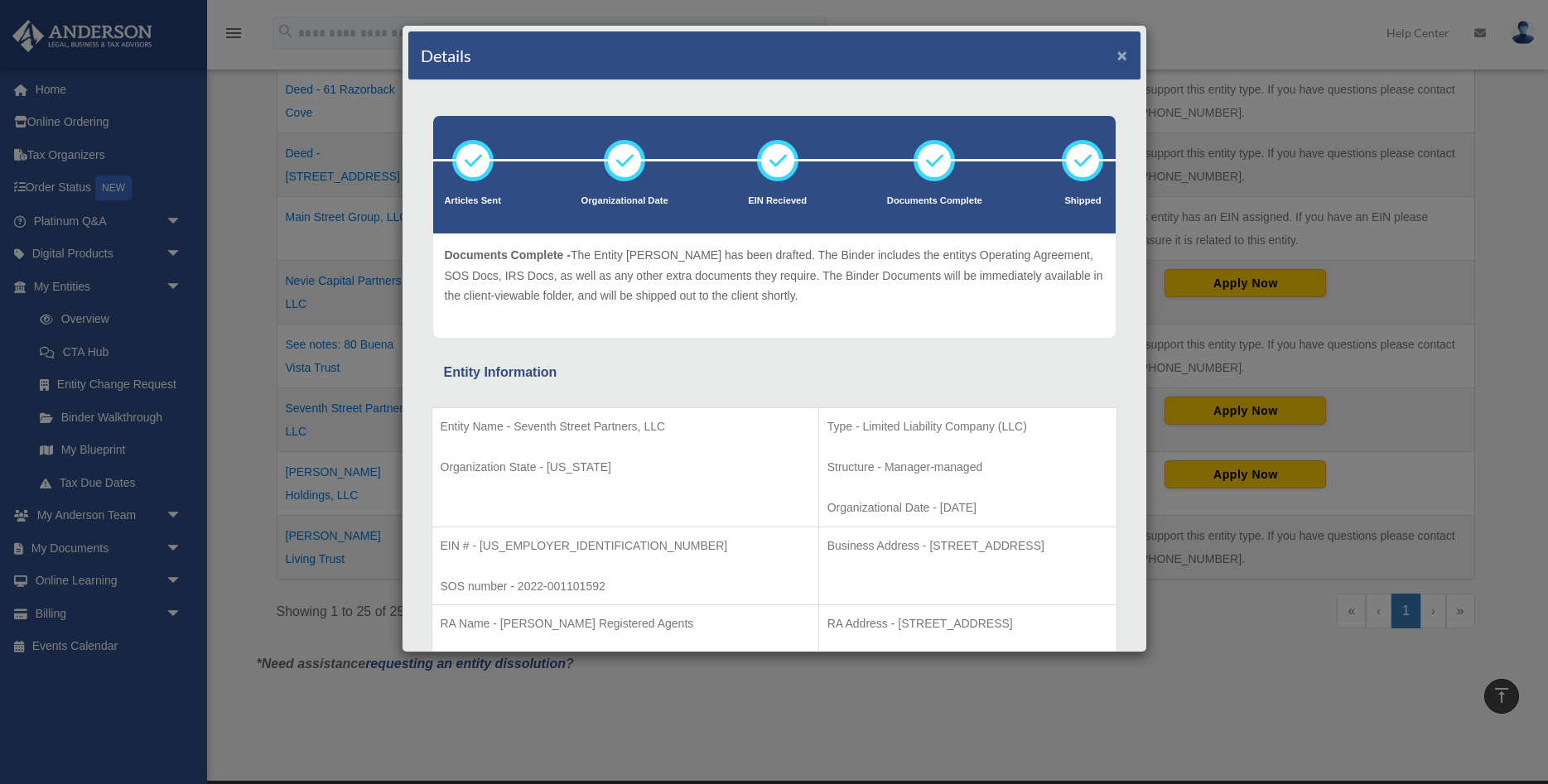
click at [1121, 55] on button "×" at bounding box center [1123, 55] width 11 height 18
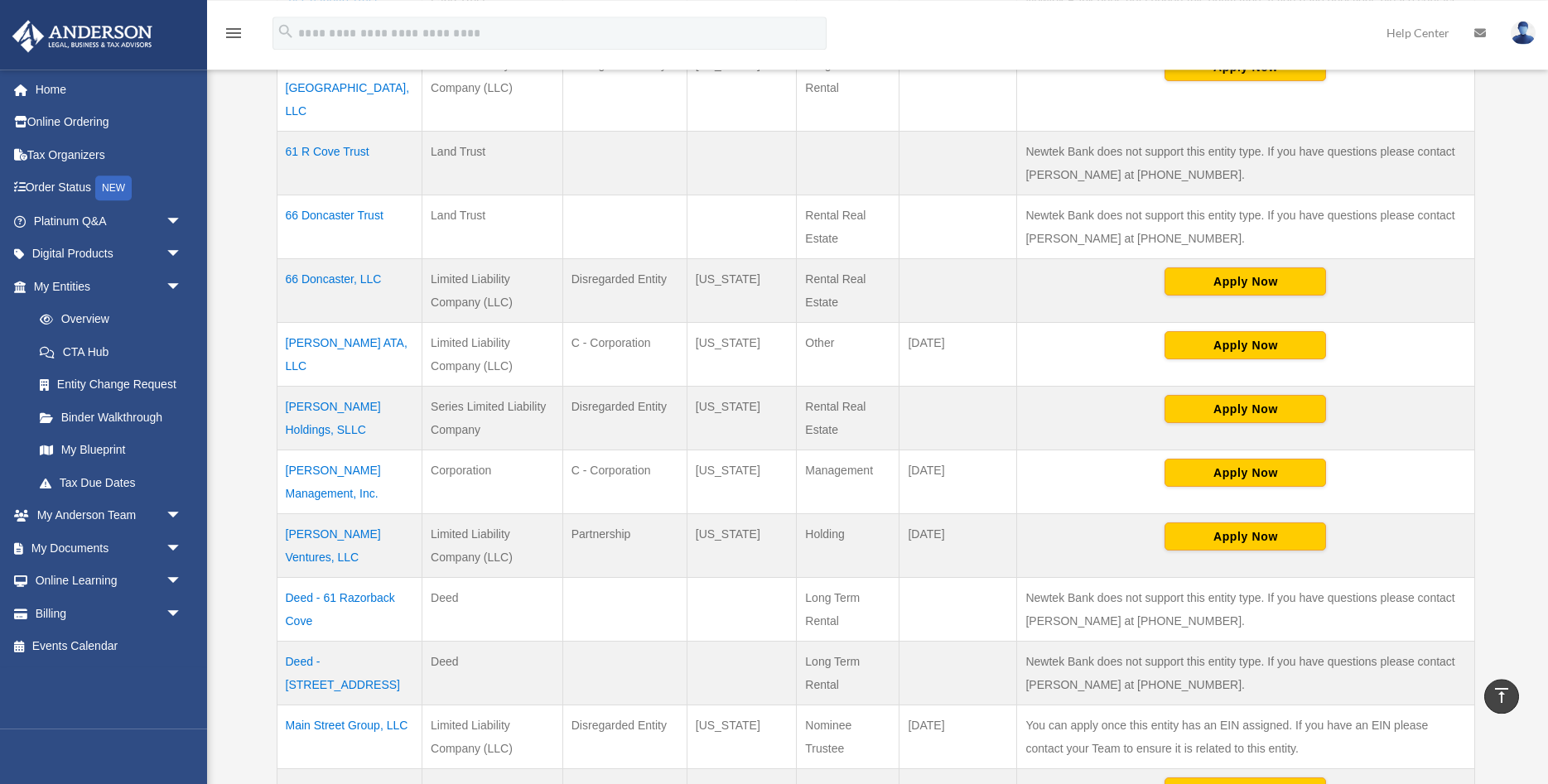
scroll to position [1014, 0]
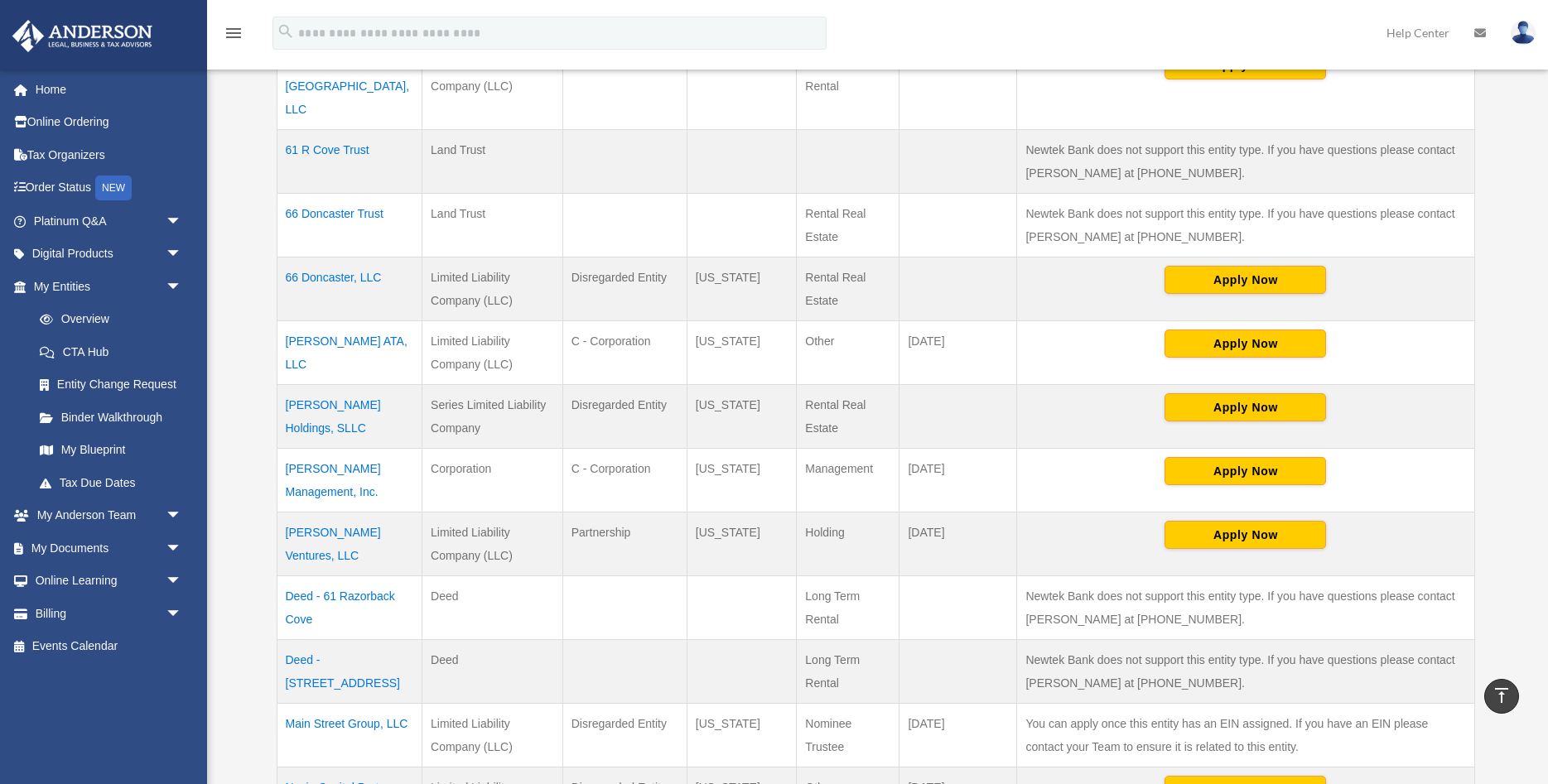
click at [315, 384] on td "[PERSON_NAME] Holdings, SLLC" at bounding box center [350, 416] width 146 height 64
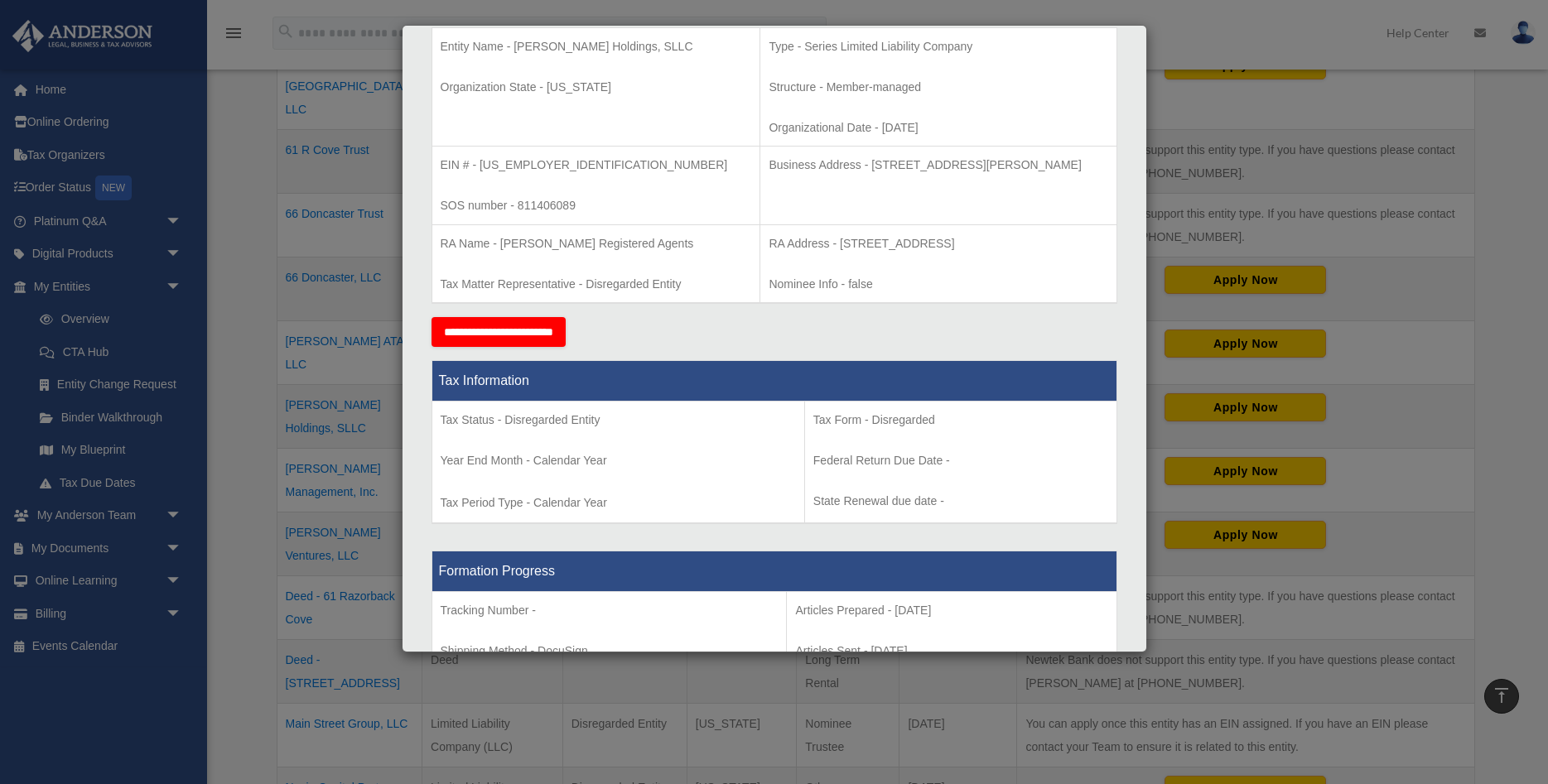
scroll to position [276, 0]
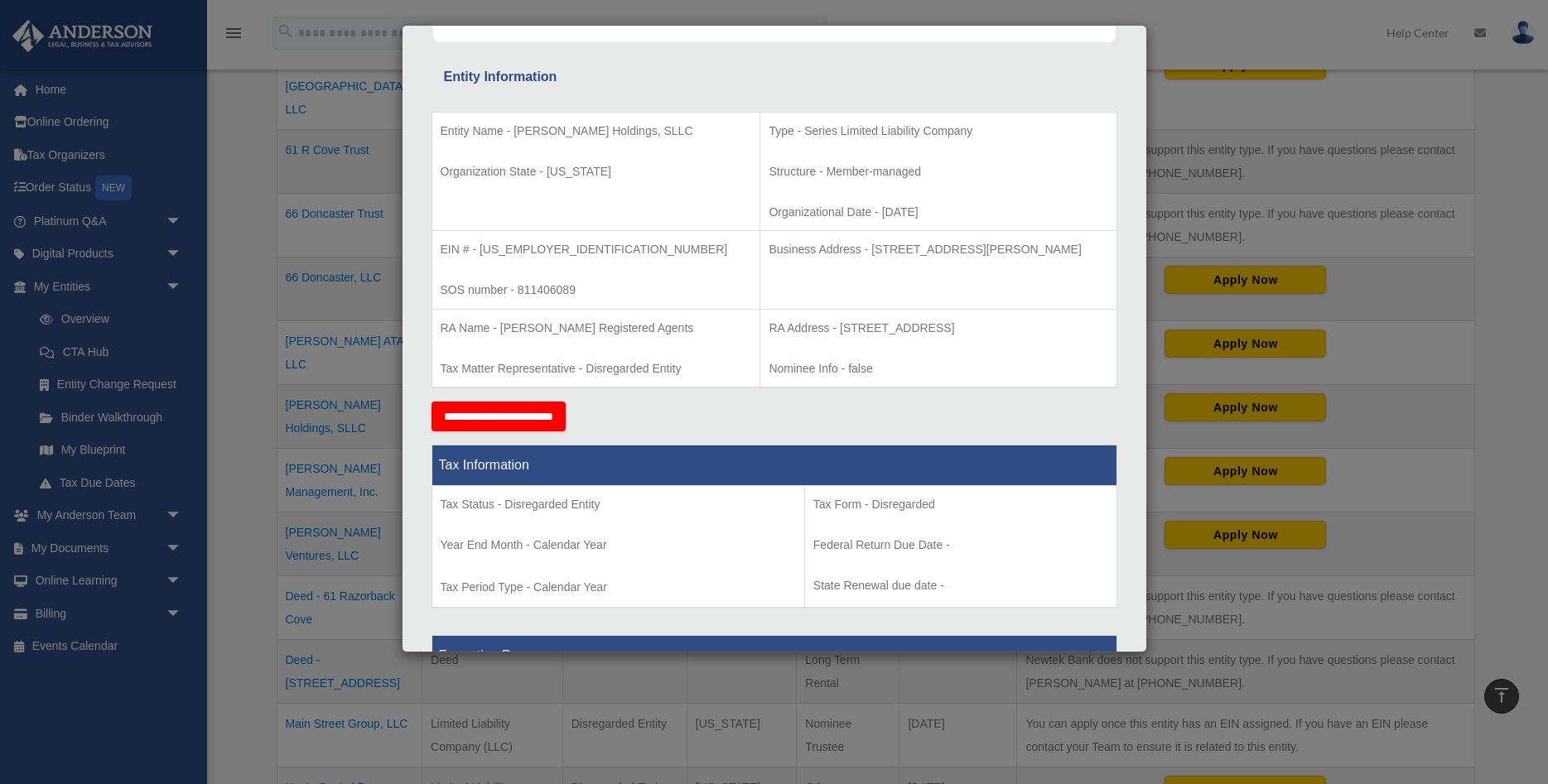
drag, startPoint x: 823, startPoint y: 249, endPoint x: 1080, endPoint y: 239, distance: 257.2
click at [1080, 239] on td "Business Address - [STREET_ADDRESS][PERSON_NAME]" at bounding box center [938, 271] width 356 height 78
copy p "[STREET_ADDRESS][PERSON_NAME]"
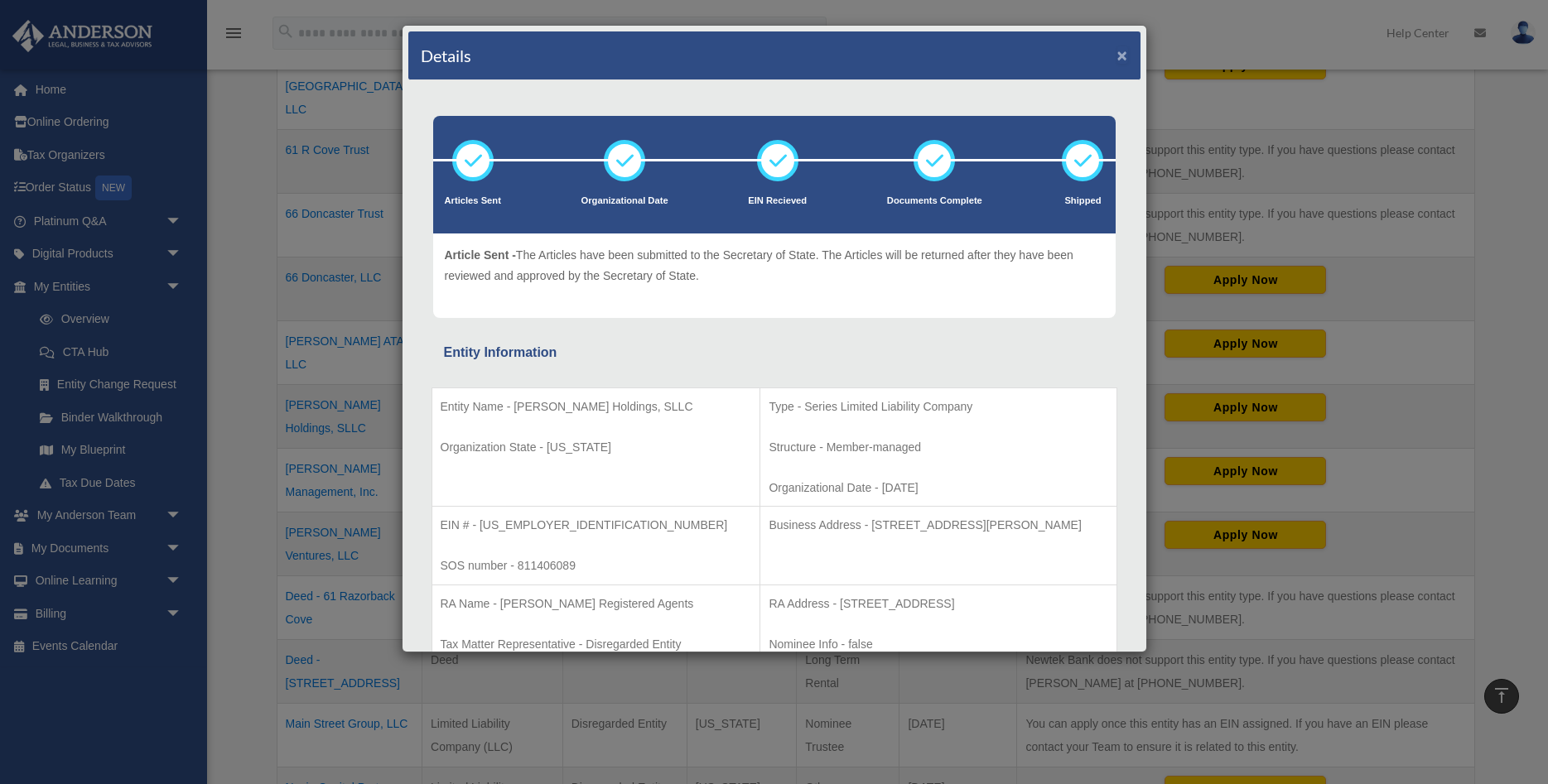
click at [1126, 55] on button "×" at bounding box center [1123, 55] width 11 height 18
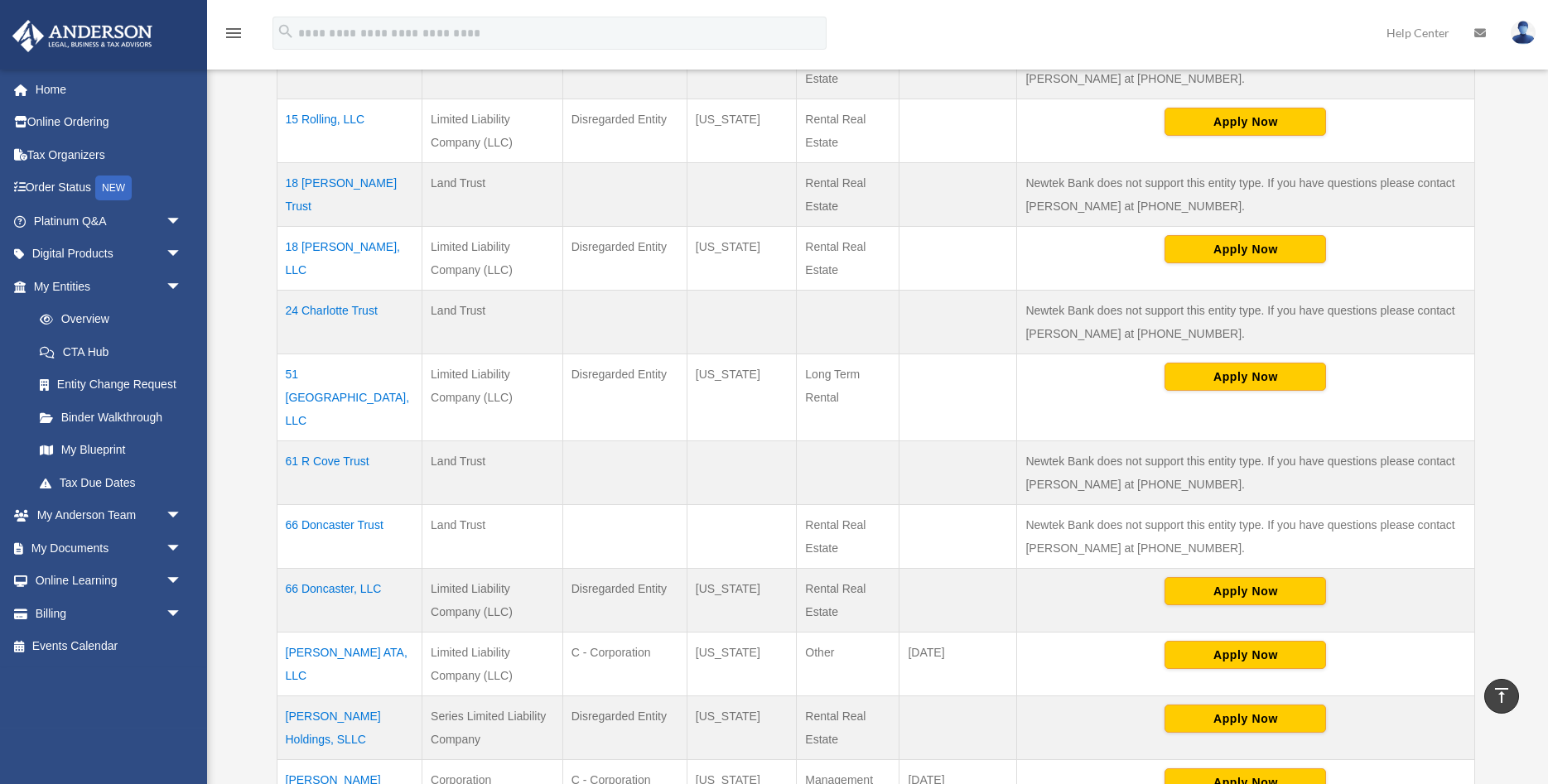
scroll to position [675, 0]
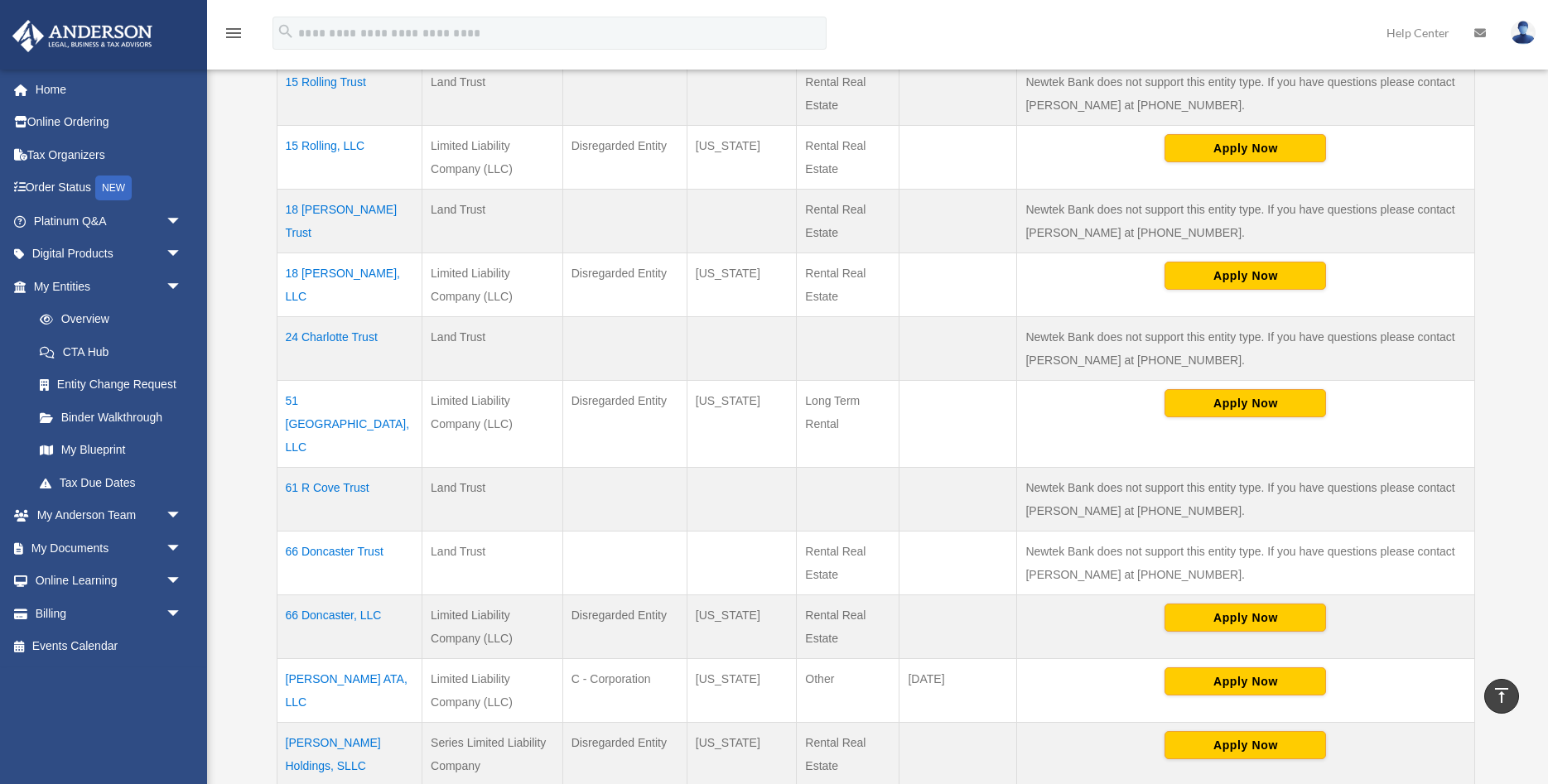
click at [331, 400] on td "51 [GEOGRAPHIC_DATA], LLC" at bounding box center [350, 424] width 146 height 87
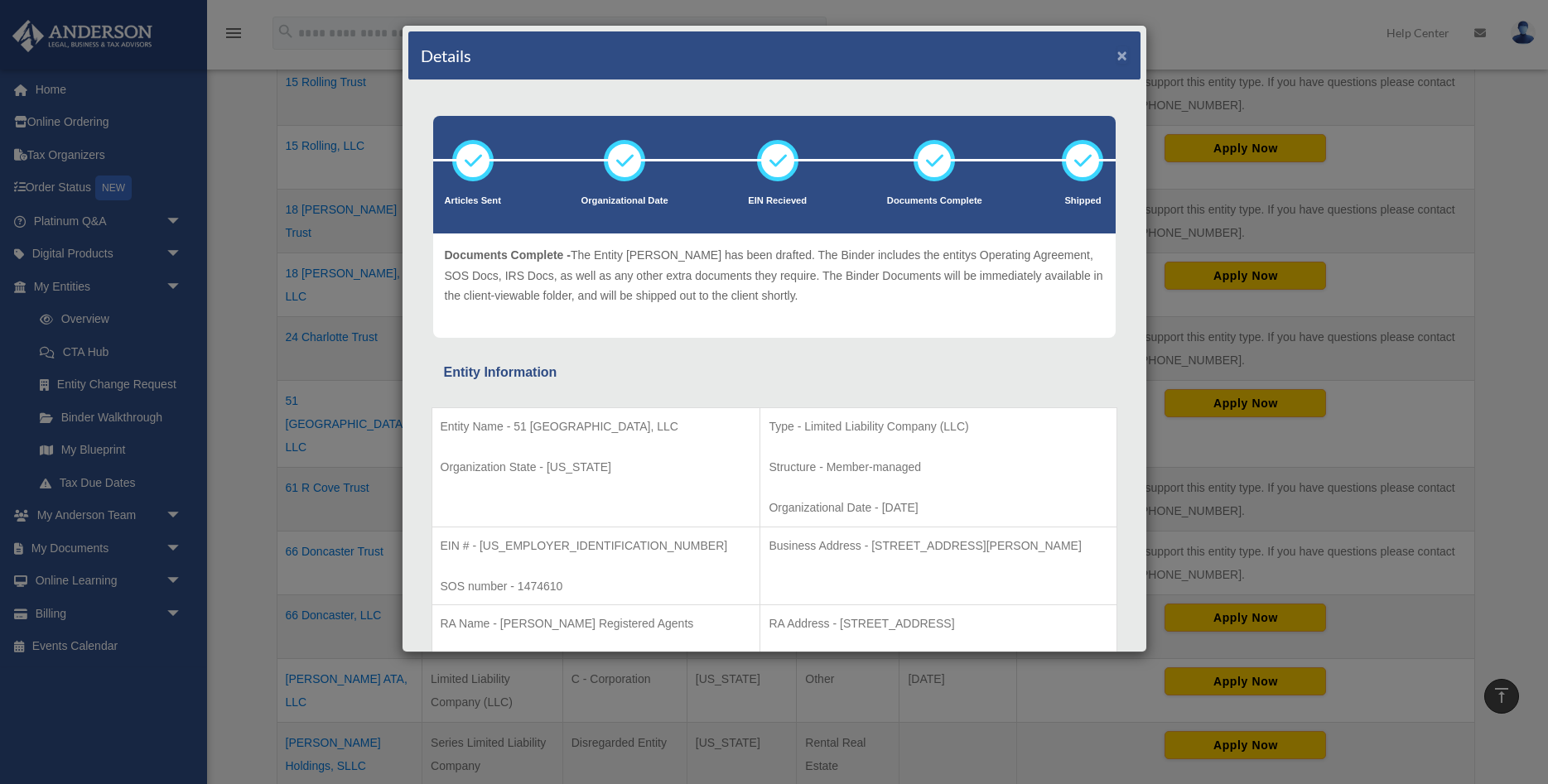
click at [1125, 57] on button "×" at bounding box center [1123, 55] width 11 height 18
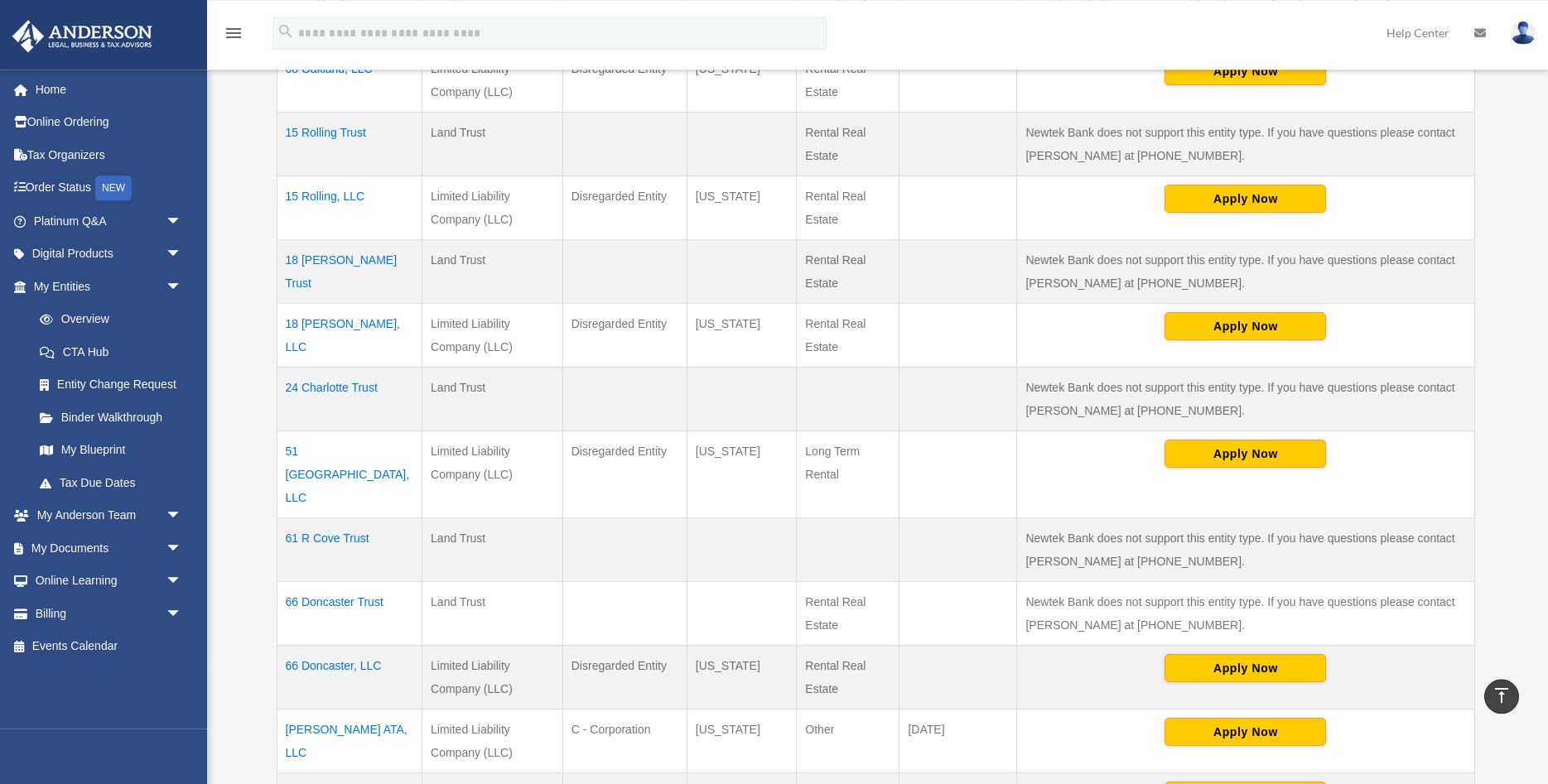
scroll to position [591, 0]
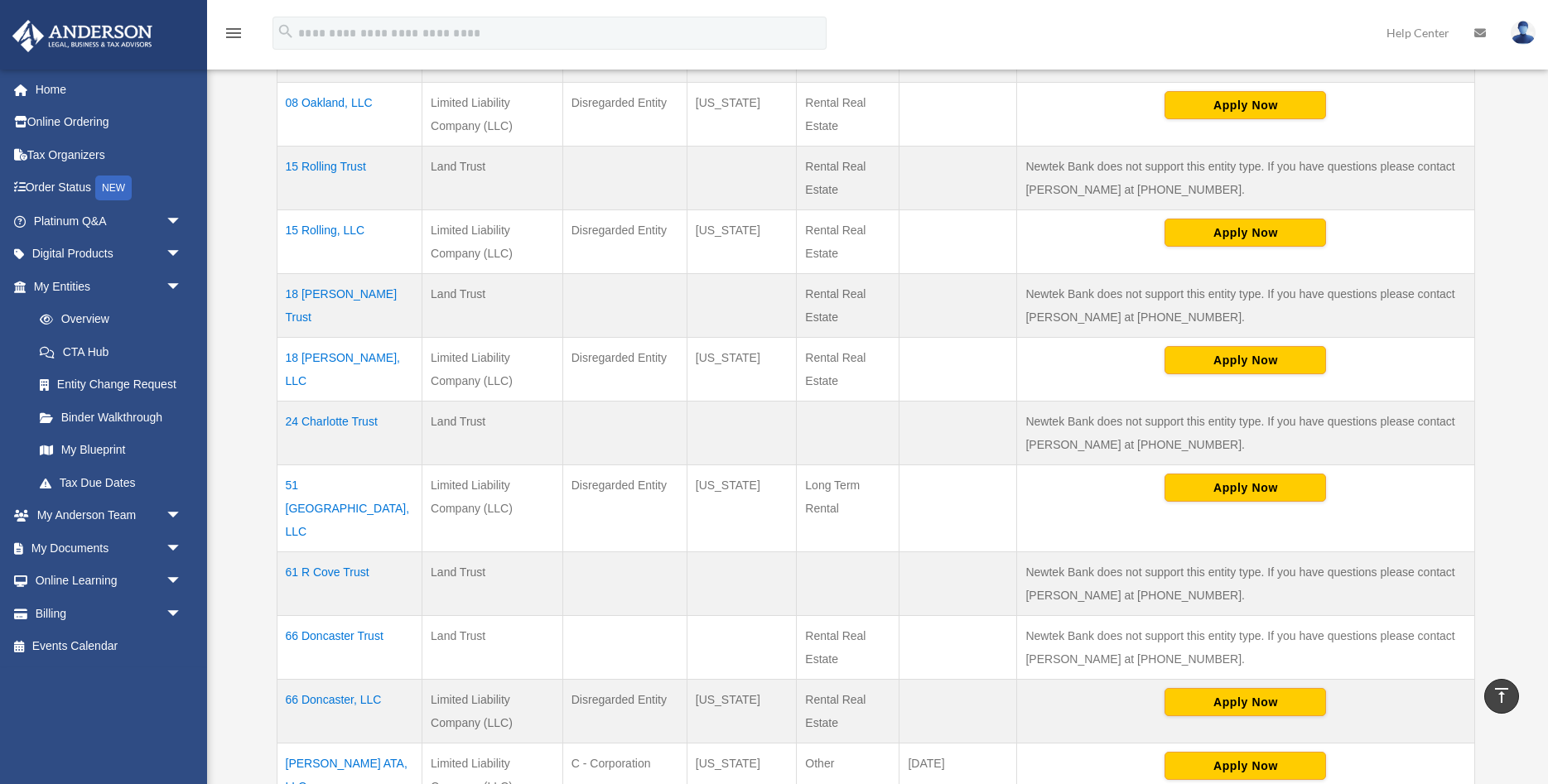
click at [314, 231] on td "15 Rolling, LLC" at bounding box center [350, 241] width 146 height 64
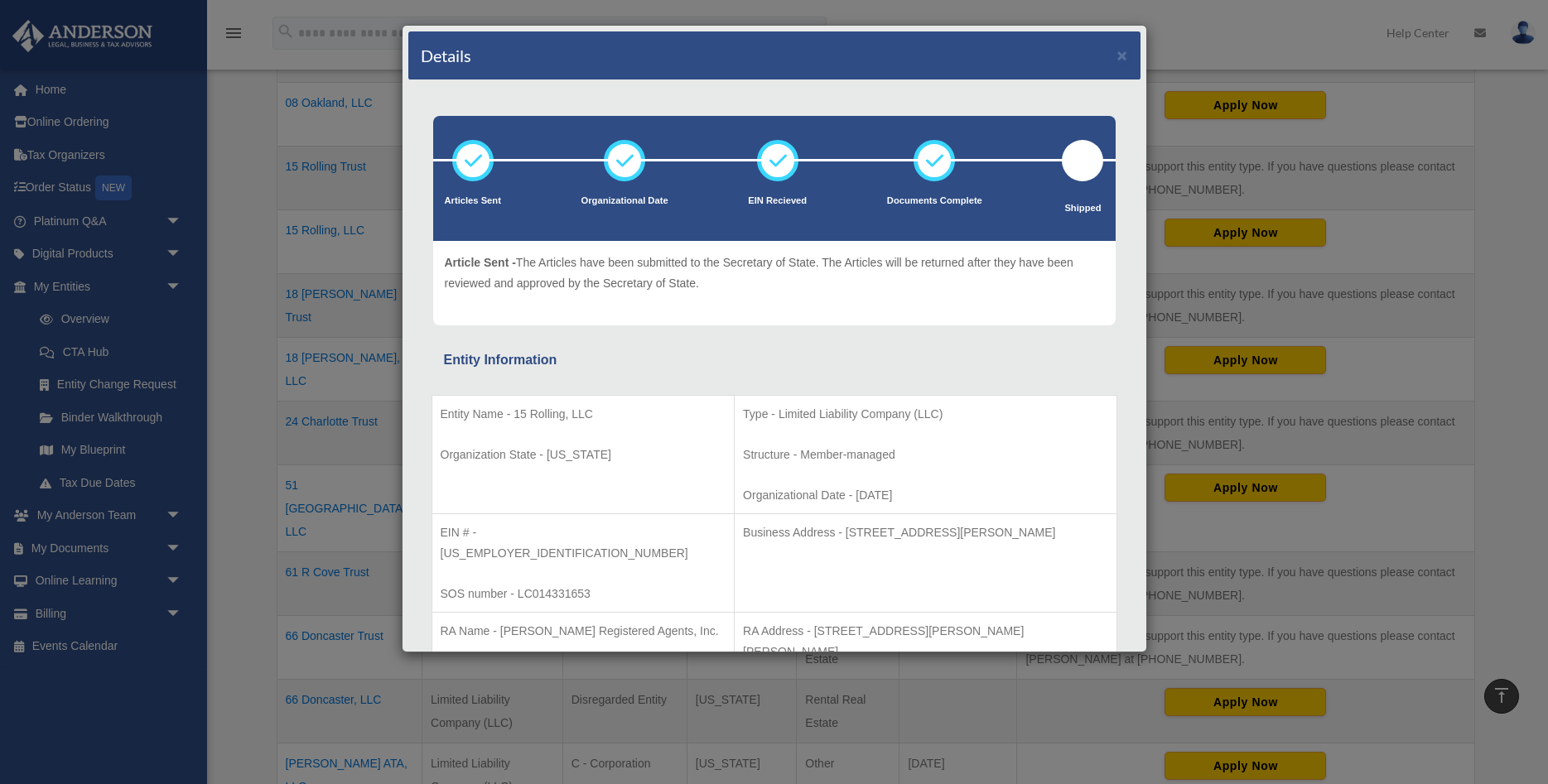
click at [629, 360] on div "Entity Information" at bounding box center [774, 360] width 661 height 23
click at [1121, 59] on button "×" at bounding box center [1123, 55] width 11 height 18
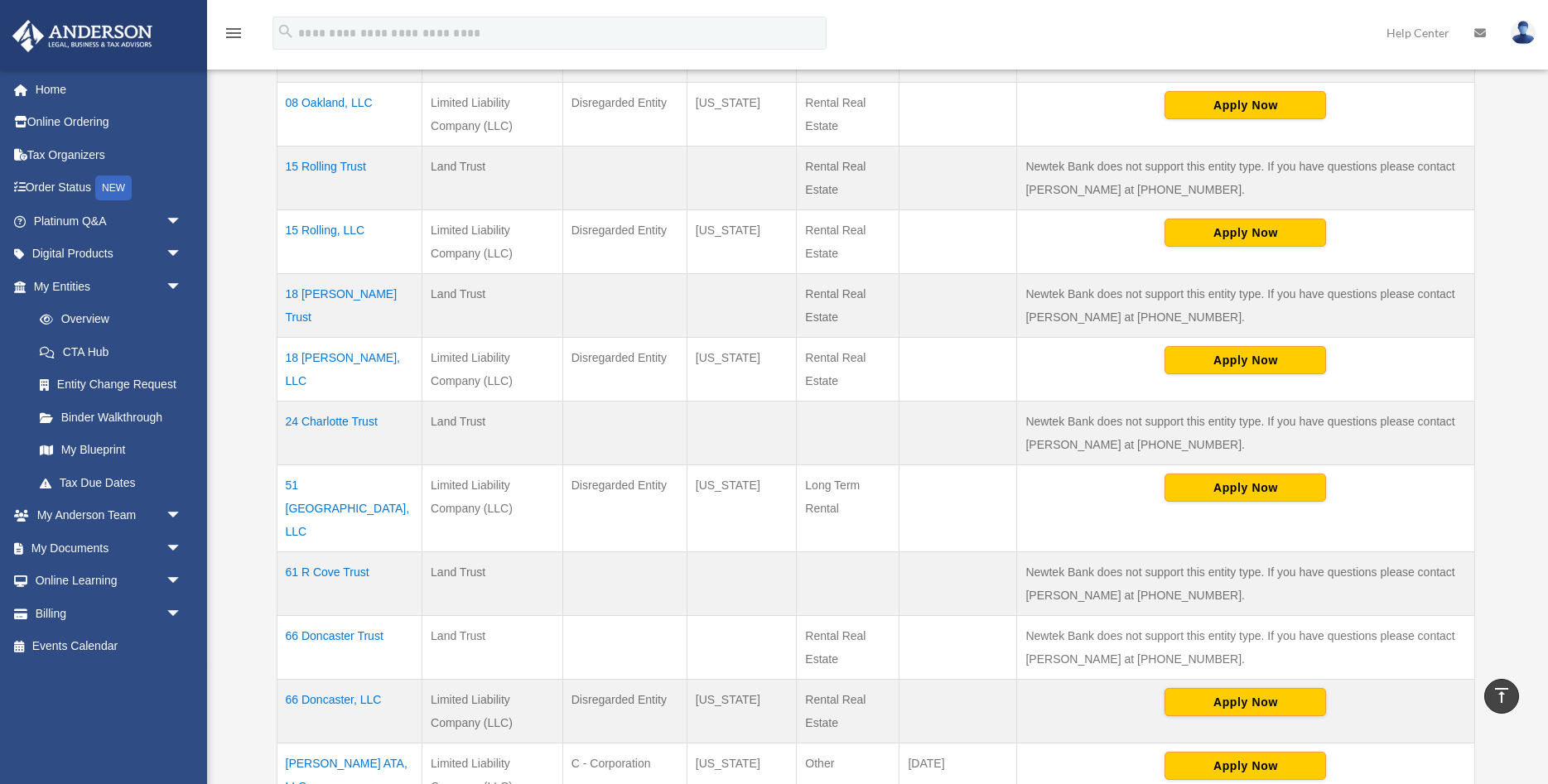
scroll to position [0, 0]
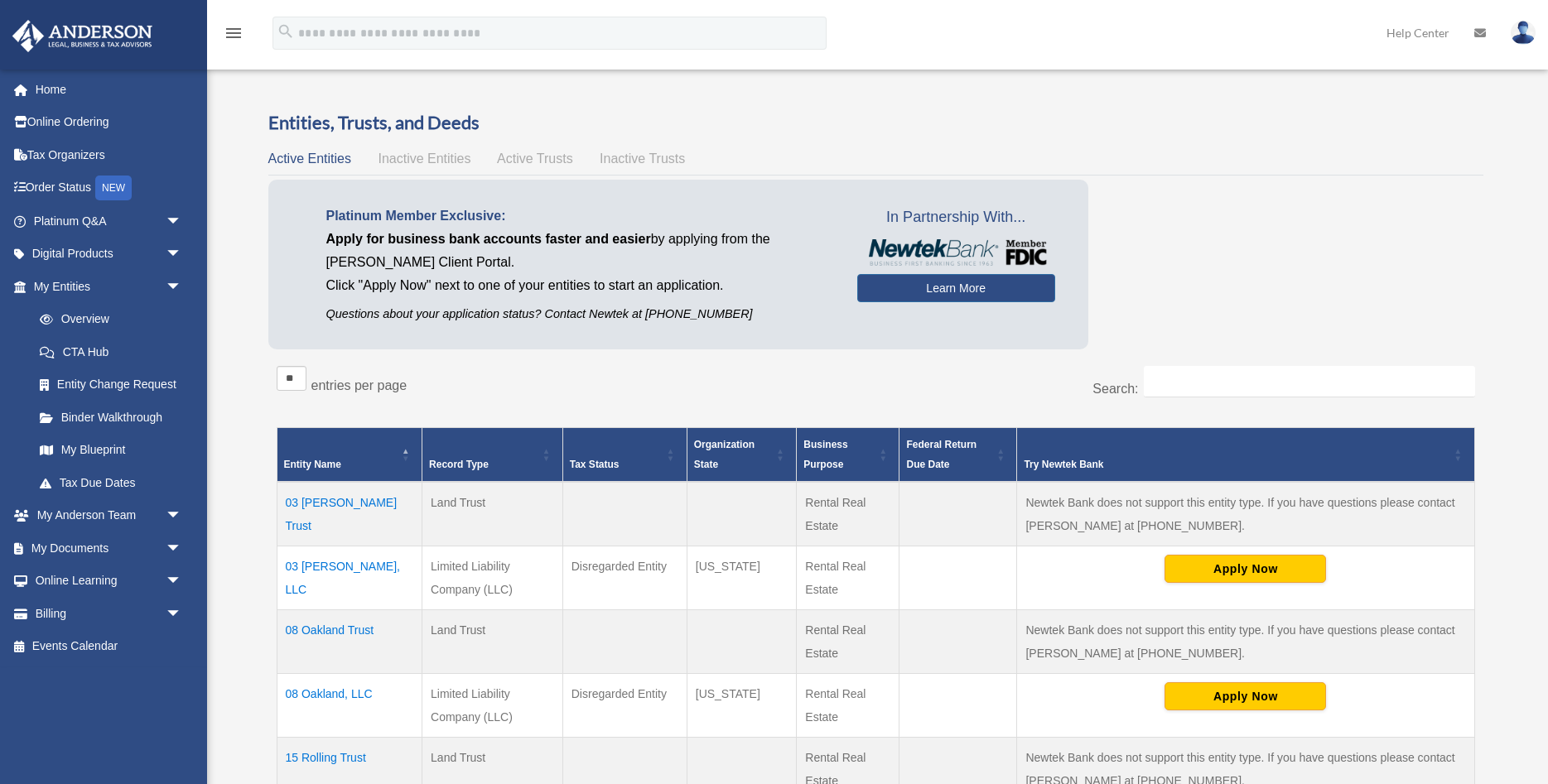
click at [1532, 33] on img at bounding box center [1523, 32] width 25 height 24
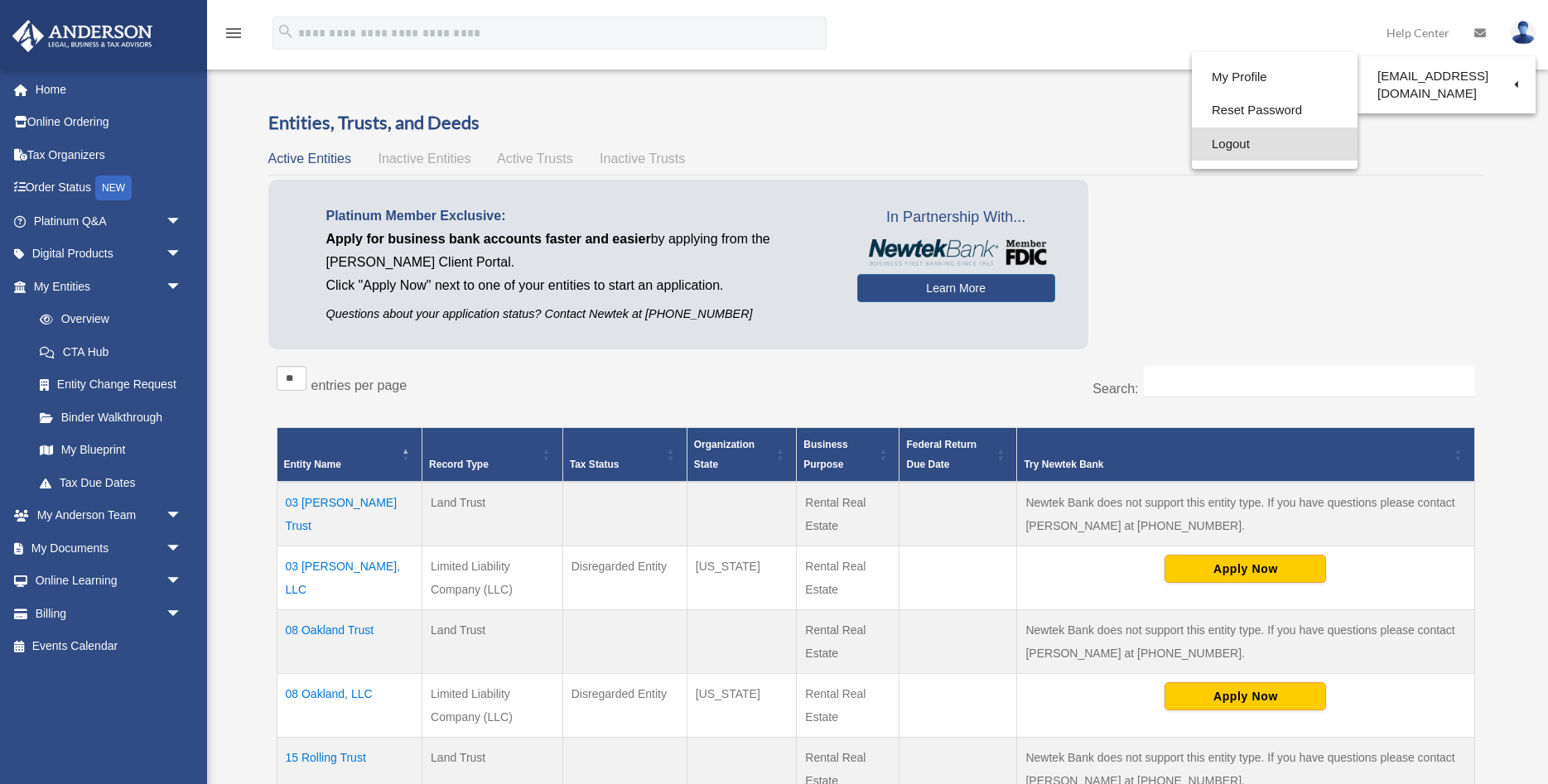
click at [1227, 143] on link "Logout" at bounding box center [1275, 144] width 166 height 34
